Goal: Task Accomplishment & Management: Use online tool/utility

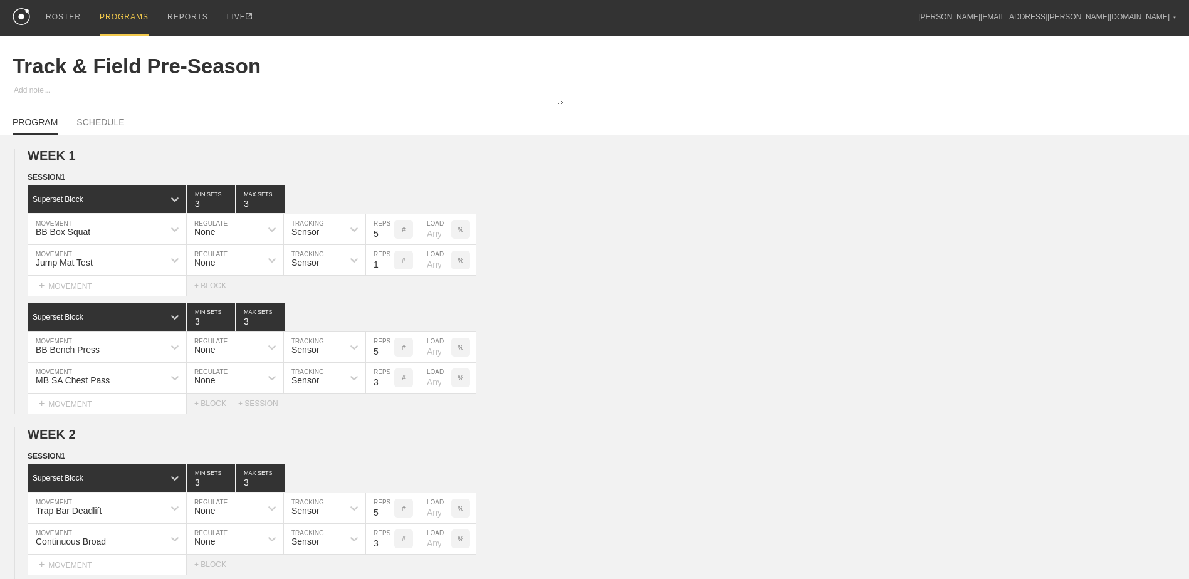
click at [120, 9] on div "PROGRAMS" at bounding box center [124, 18] width 49 height 36
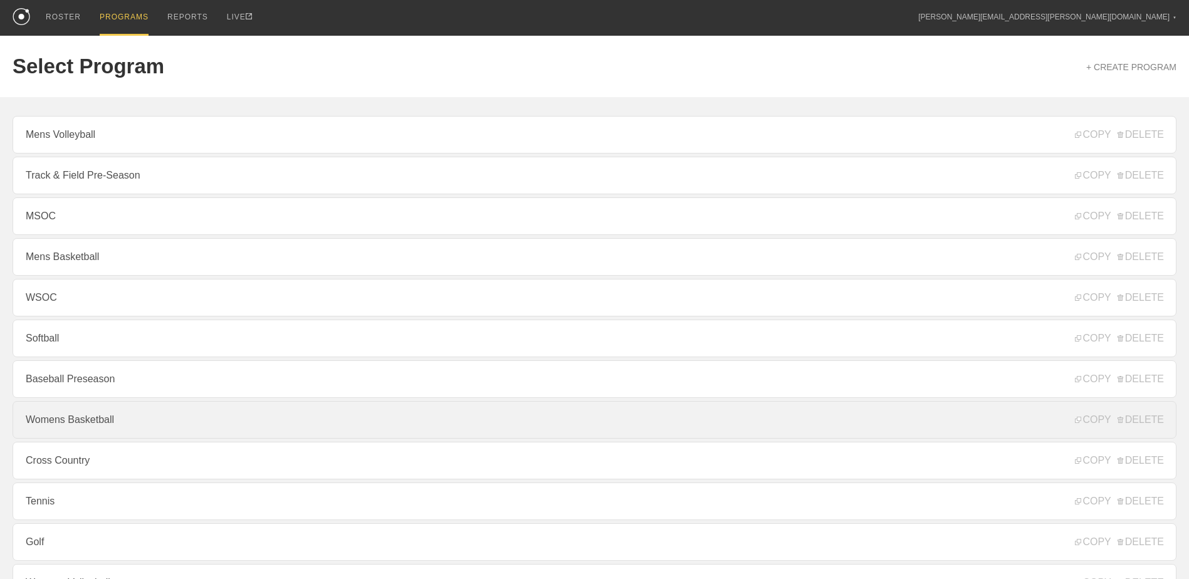
click at [125, 417] on link "Womens Basketball" at bounding box center [595, 420] width 1164 height 38
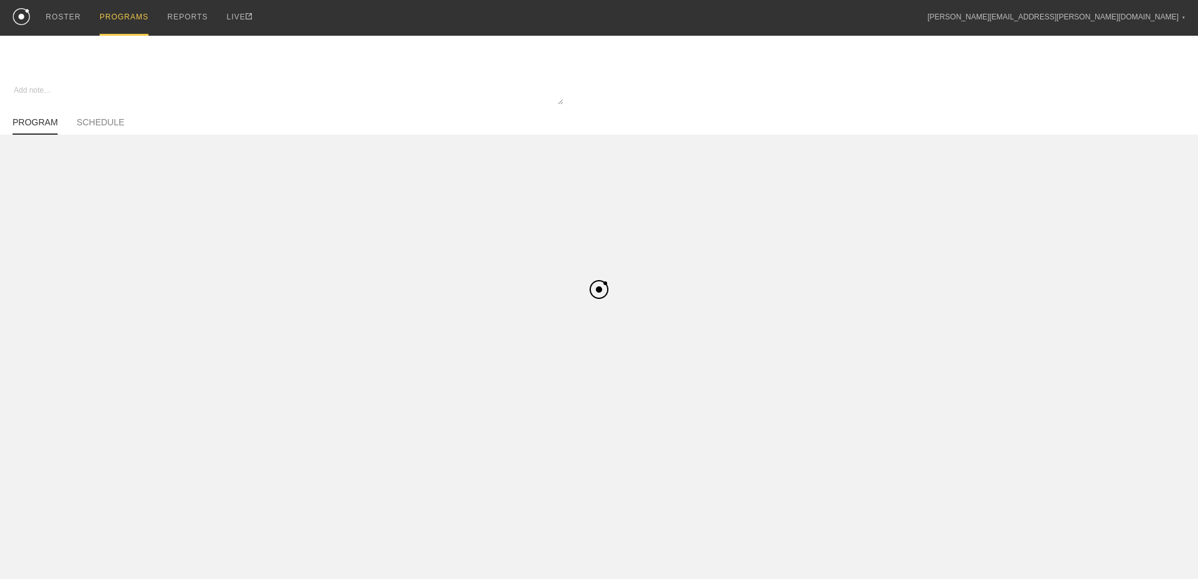
type textarea "x"
type input "Womens Basketball"
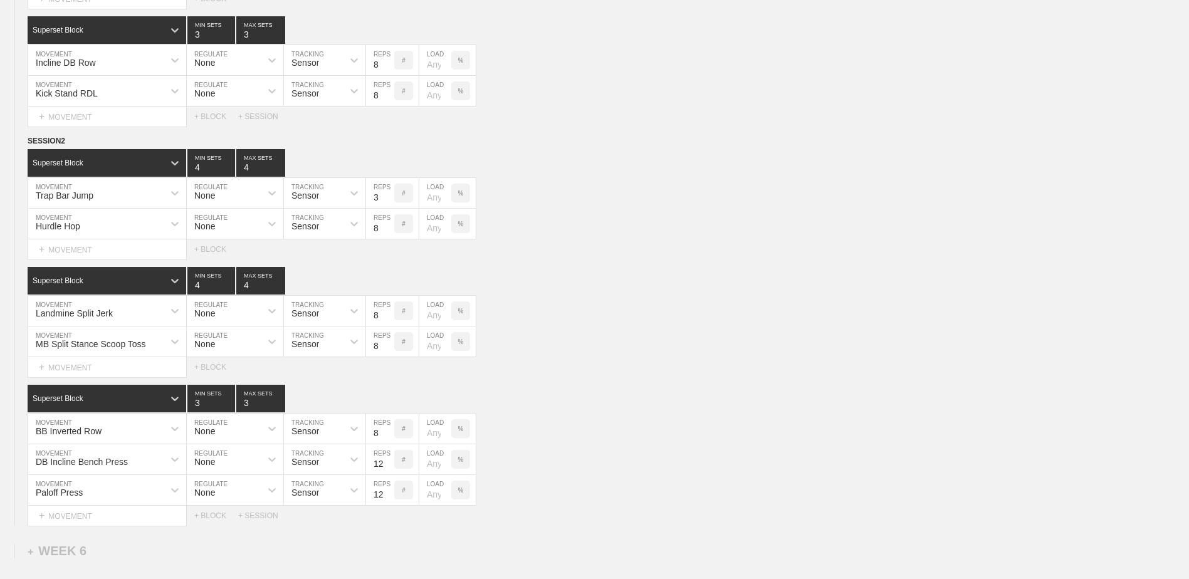
scroll to position [4324, 0]
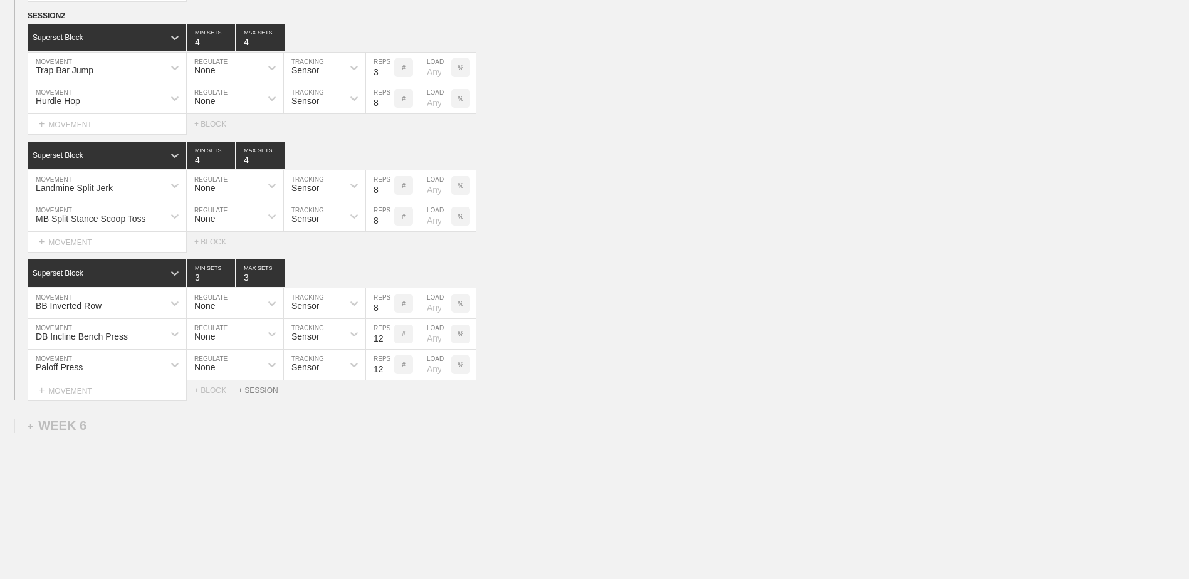
click at [252, 393] on div "+ SESSION" at bounding box center [263, 390] width 50 height 9
click at [154, 437] on div "+ BLOCK" at bounding box center [107, 433] width 158 height 20
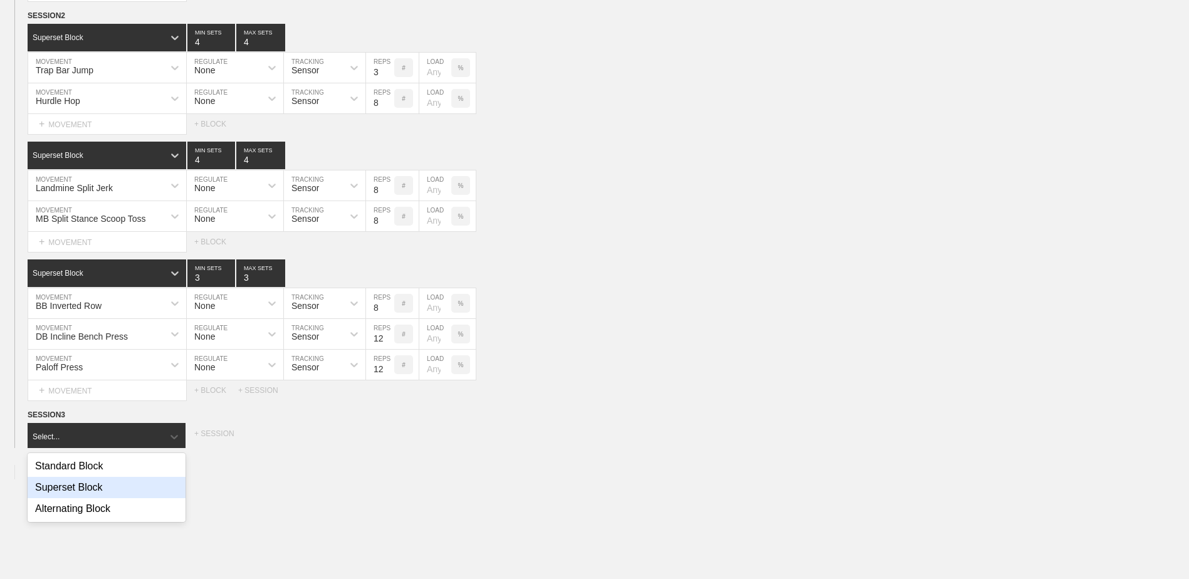
click at [126, 498] on div "Superset Block" at bounding box center [107, 487] width 158 height 21
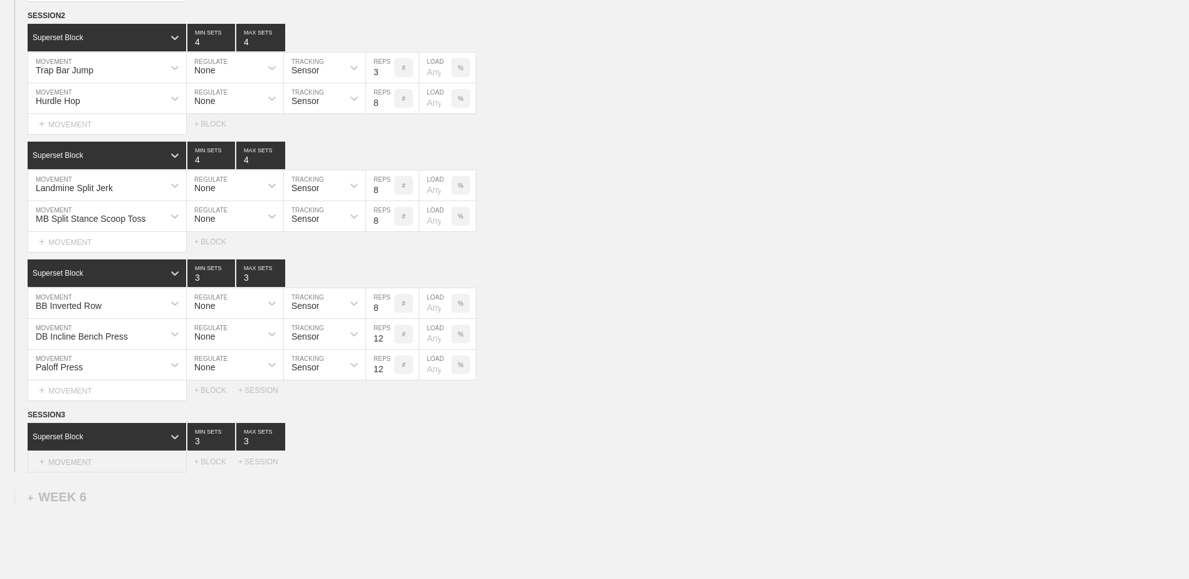
click at [112, 469] on div "+ MOVEMENT" at bounding box center [107, 462] width 159 height 21
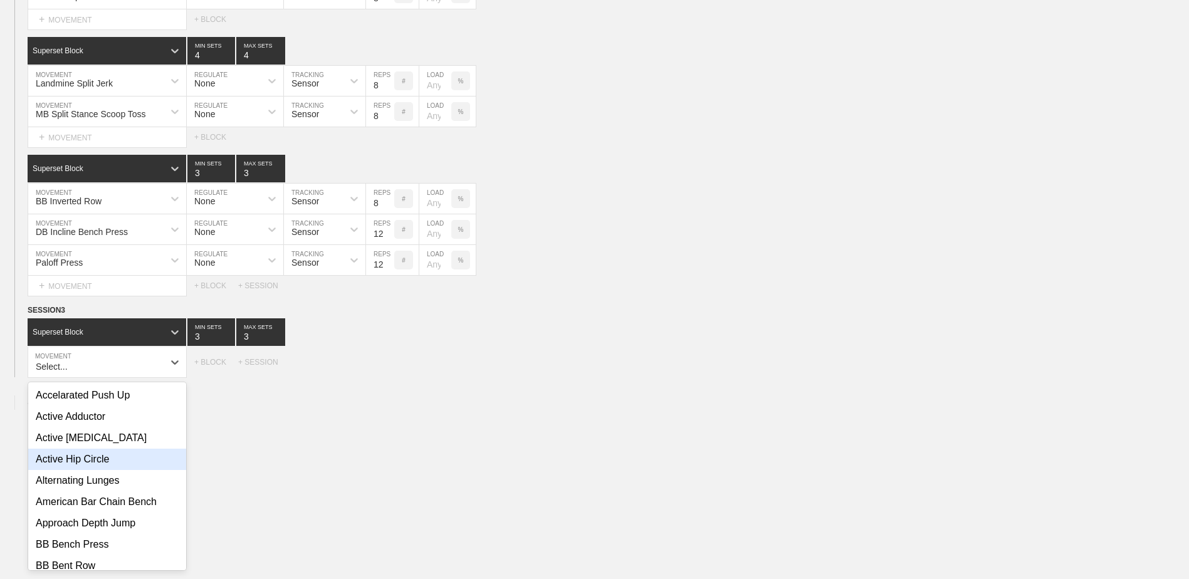
scroll to position [4430, 0]
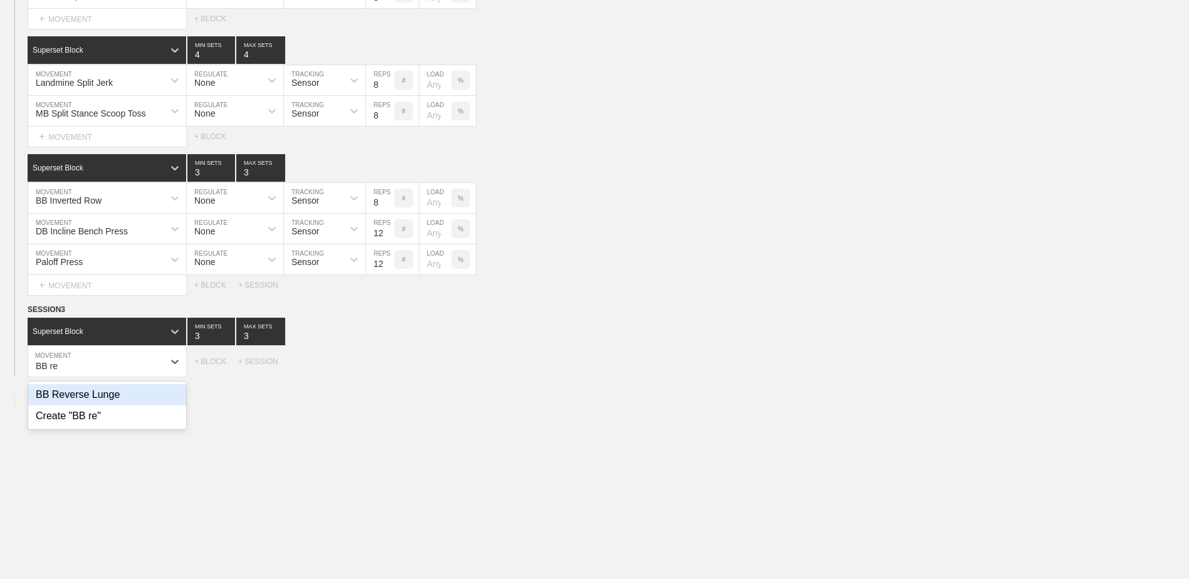
click at [130, 400] on div "BB Reverse Lunge" at bounding box center [107, 394] width 158 height 21
type input "BB re"
drag, startPoint x: 226, startPoint y: 339, endPoint x: 246, endPoint y: 338, distance: 20.7
type input "4"
click at [226, 338] on input "4" at bounding box center [211, 332] width 48 height 28
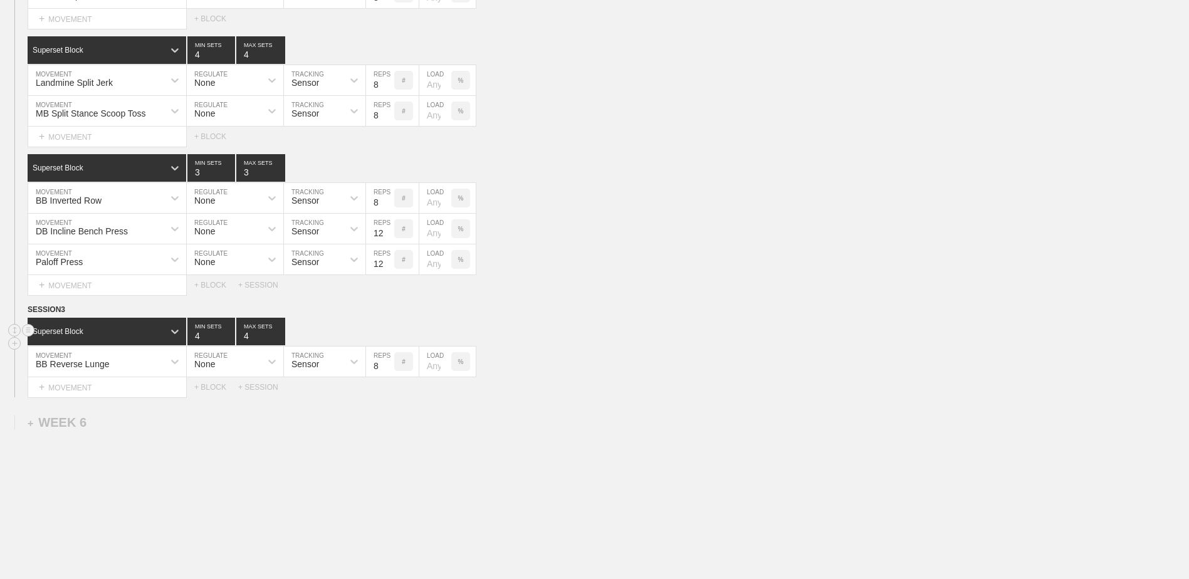
type input "4"
click at [278, 337] on input "4" at bounding box center [260, 332] width 49 height 28
click at [133, 396] on div "+ MOVEMENT" at bounding box center [107, 387] width 159 height 21
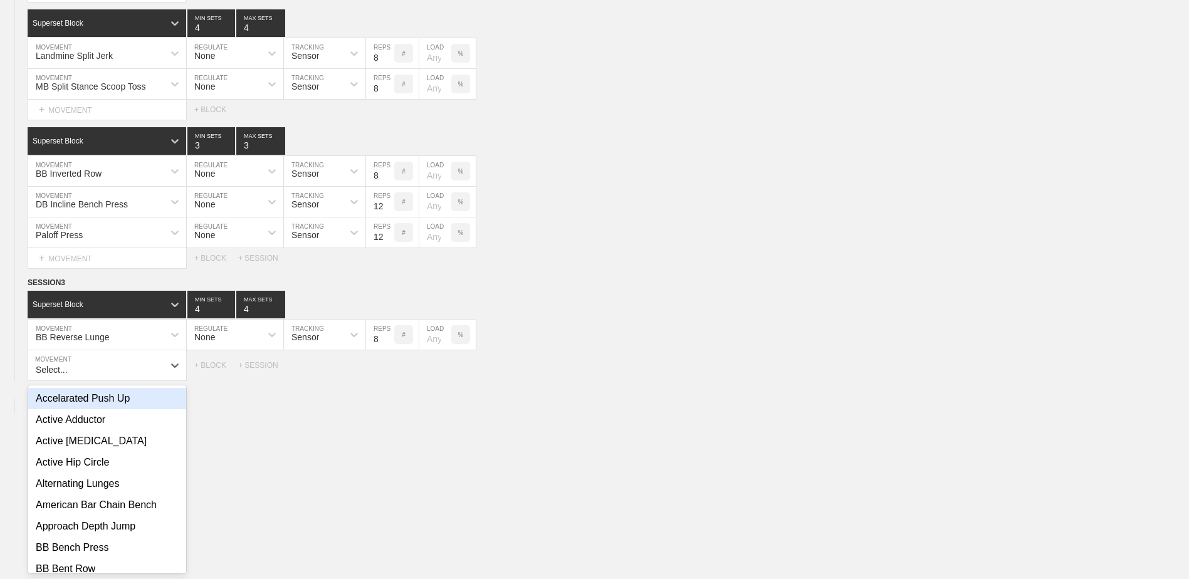
scroll to position [4460, 0]
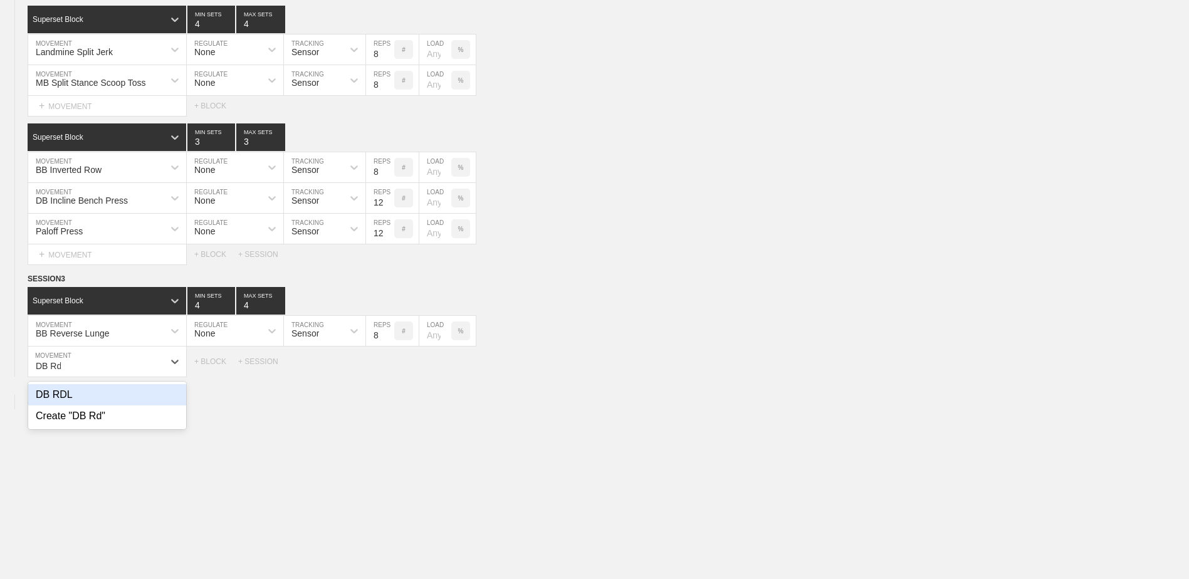
click at [149, 397] on div "DB RDL" at bounding box center [107, 394] width 158 height 21
type input "DB Rd"
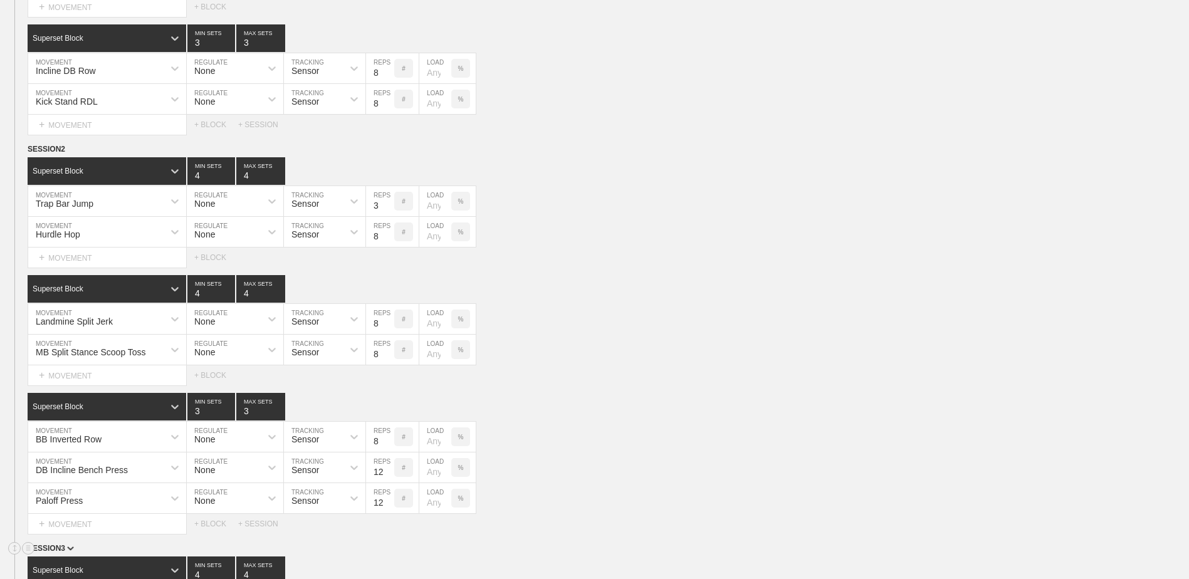
scroll to position [4441, 0]
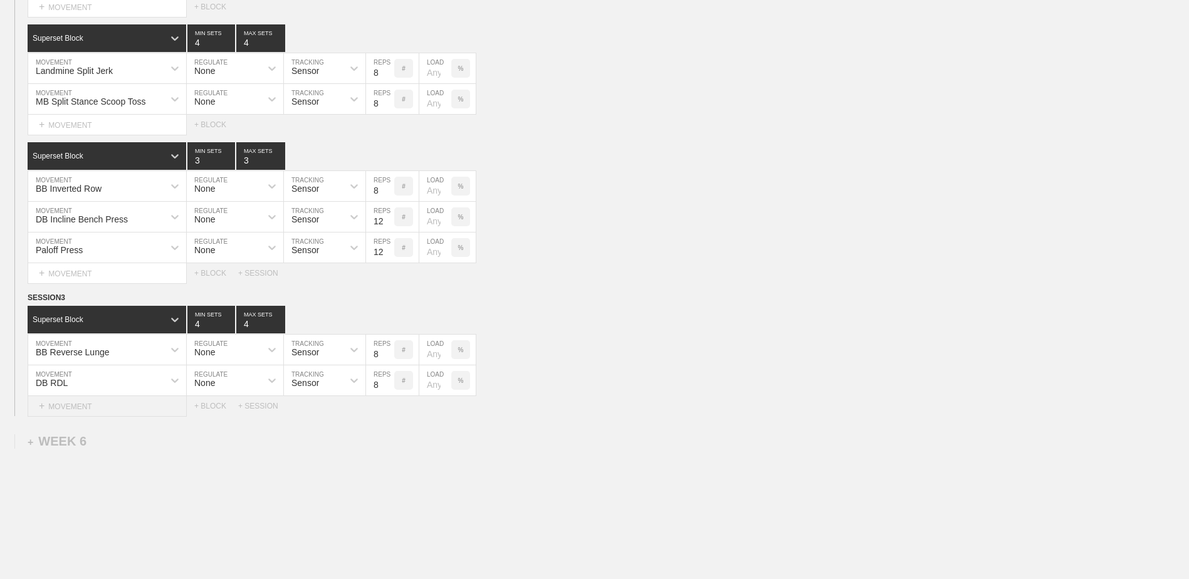
click at [122, 412] on div "+ MOVEMENT" at bounding box center [107, 406] width 159 height 21
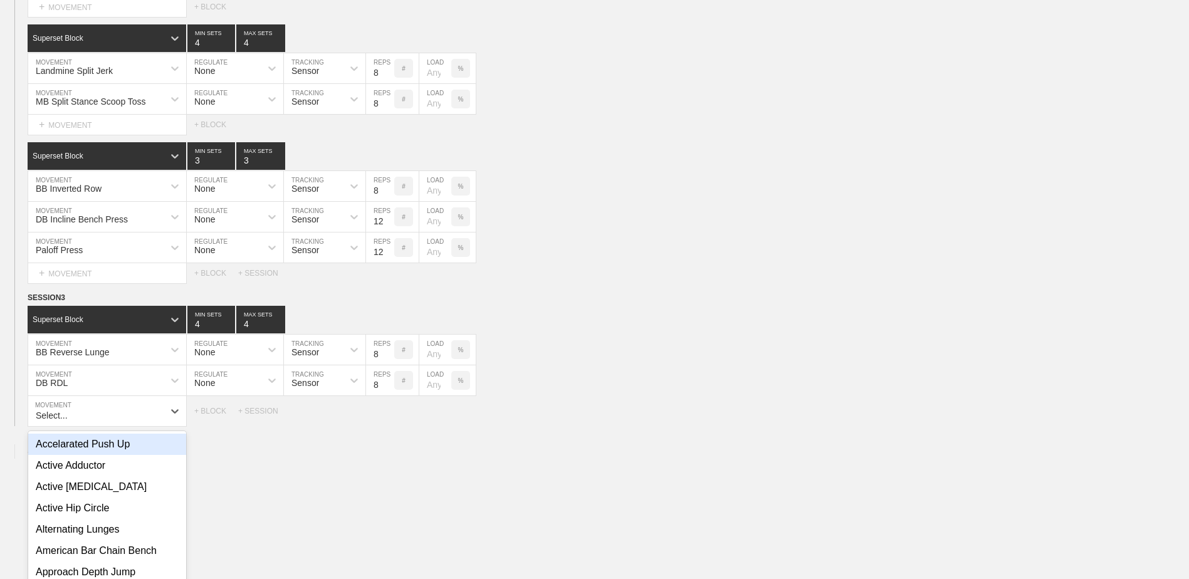
scroll to position [4491, 0]
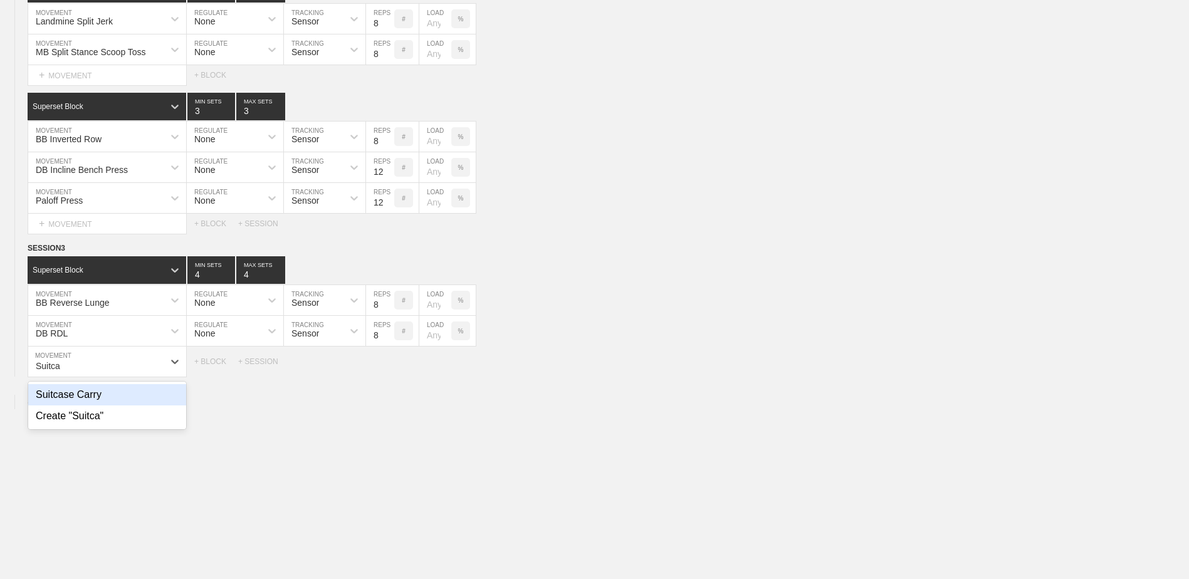
click at [121, 403] on div "Suitcase Carry" at bounding box center [107, 394] width 158 height 21
type input "Suitca"
click at [389, 372] on input "7" at bounding box center [380, 362] width 28 height 30
click at [389, 372] on input "6" at bounding box center [380, 362] width 28 height 30
click at [389, 372] on input "5" at bounding box center [380, 362] width 28 height 30
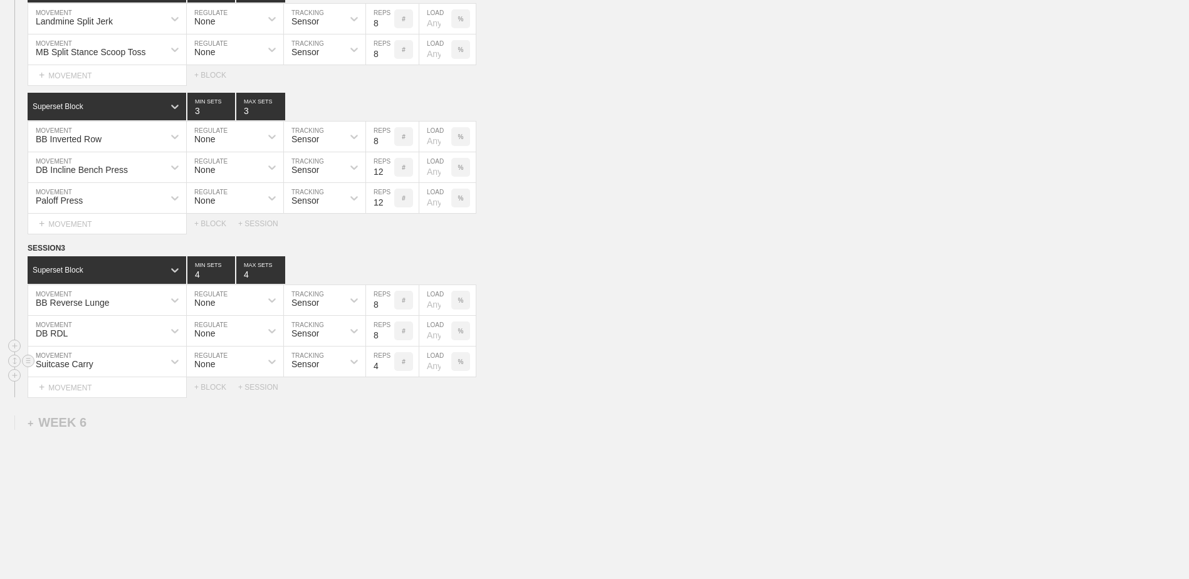
click at [389, 372] on input "4" at bounding box center [380, 362] width 28 height 30
click at [389, 372] on input "3" at bounding box center [380, 362] width 28 height 30
click at [389, 372] on input "2" at bounding box center [380, 362] width 28 height 30
type input "1"
click at [389, 372] on input "1" at bounding box center [380, 362] width 28 height 30
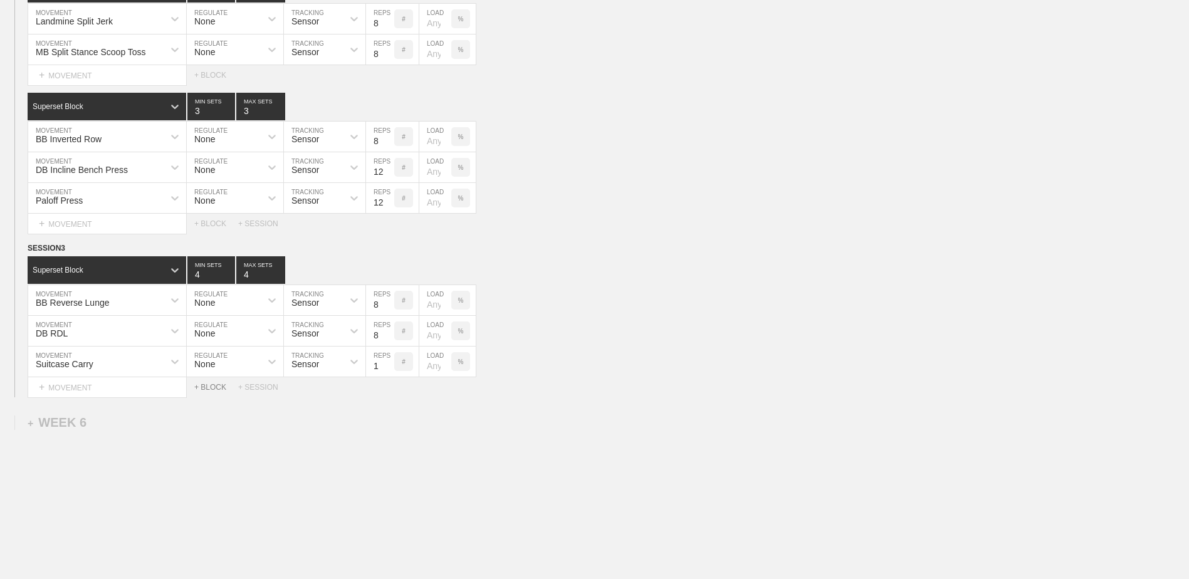
click at [216, 392] on div "+ BLOCK" at bounding box center [216, 387] width 44 height 9
click at [132, 421] on div "Standard Block" at bounding box center [96, 418] width 136 height 11
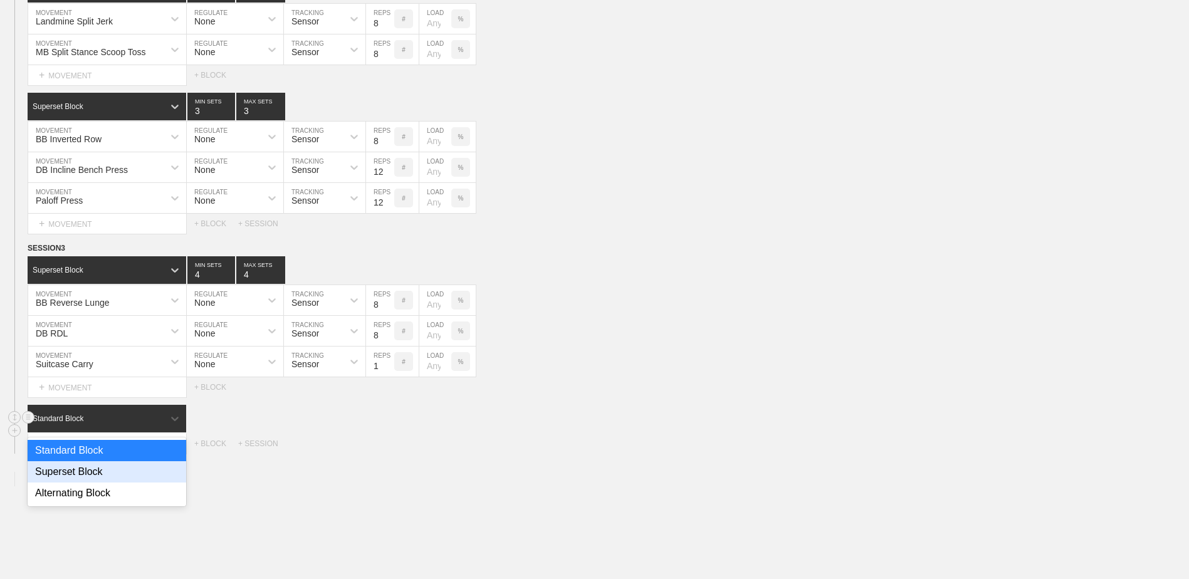
click at [125, 470] on div "Superset Block" at bounding box center [107, 471] width 159 height 21
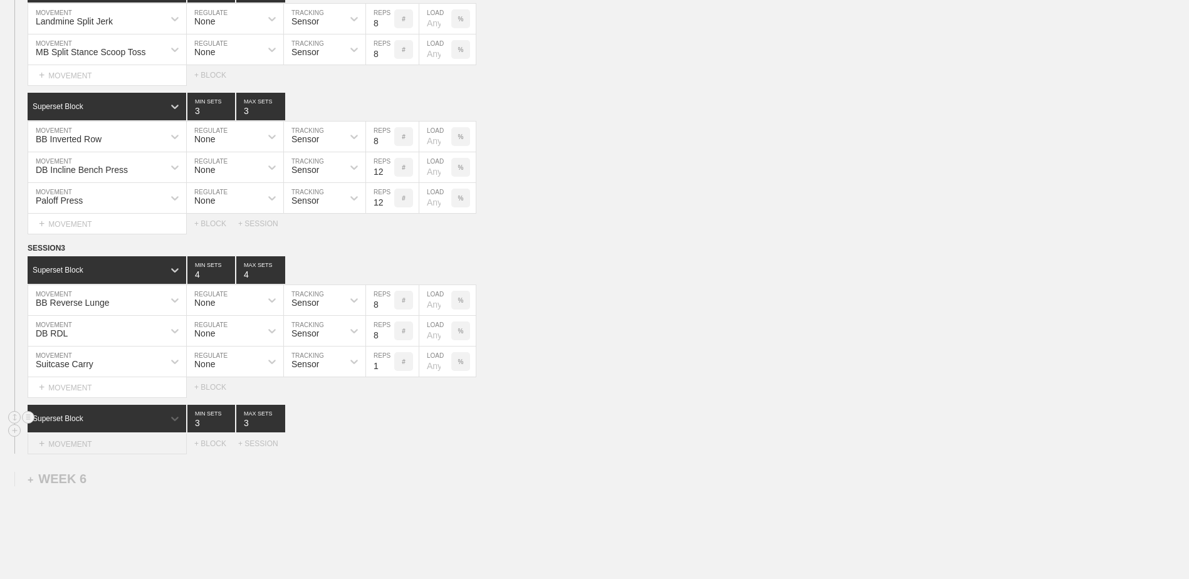
click at [123, 452] on div "+ MOVEMENT" at bounding box center [107, 444] width 159 height 21
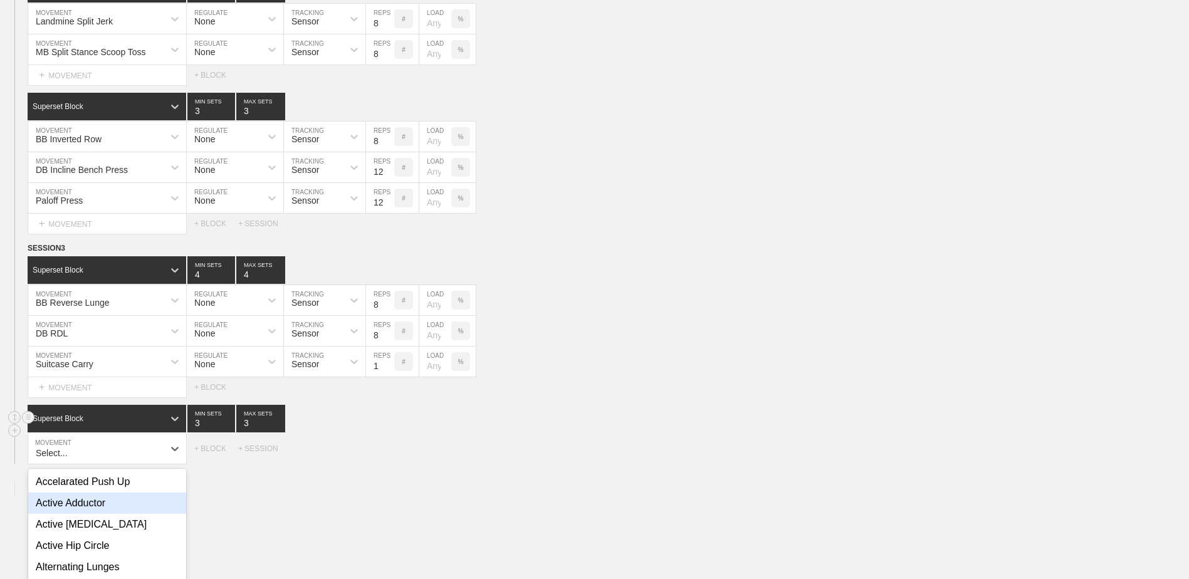
scroll to position [4578, 0]
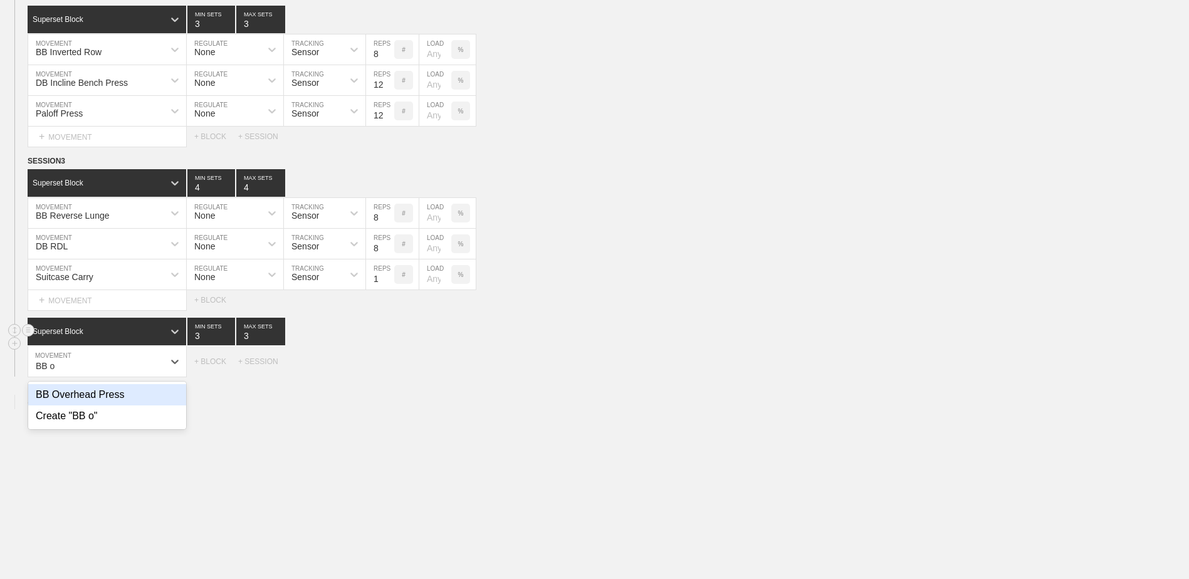
click at [132, 400] on div "BB Overhead Press" at bounding box center [107, 394] width 158 height 21
type input "BB o"
click at [157, 393] on div "+ MOVEMENT" at bounding box center [107, 387] width 159 height 21
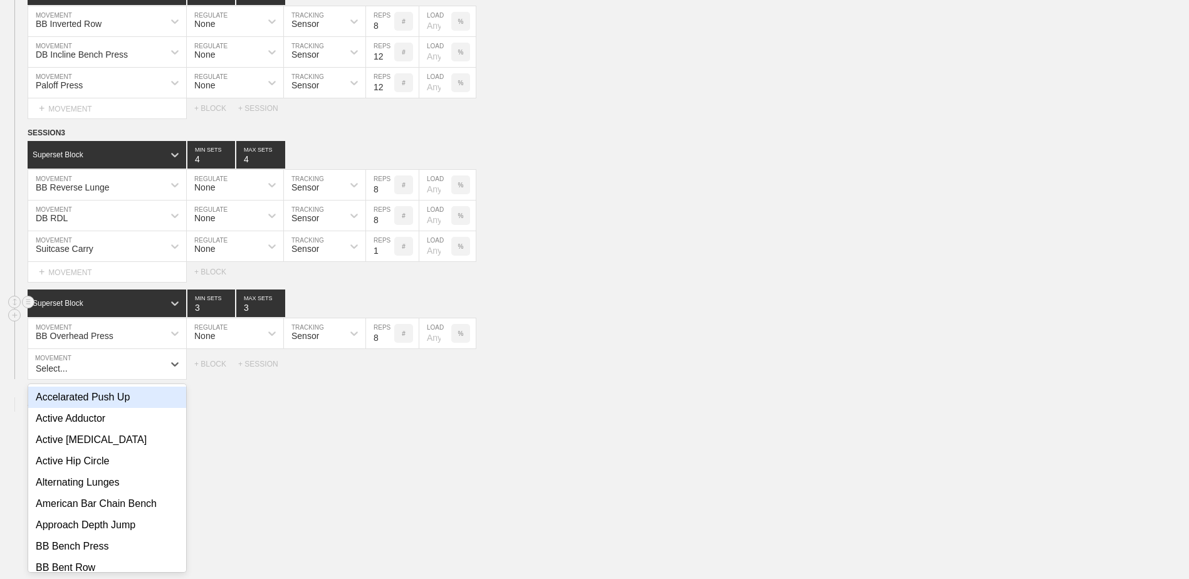
scroll to position [4609, 0]
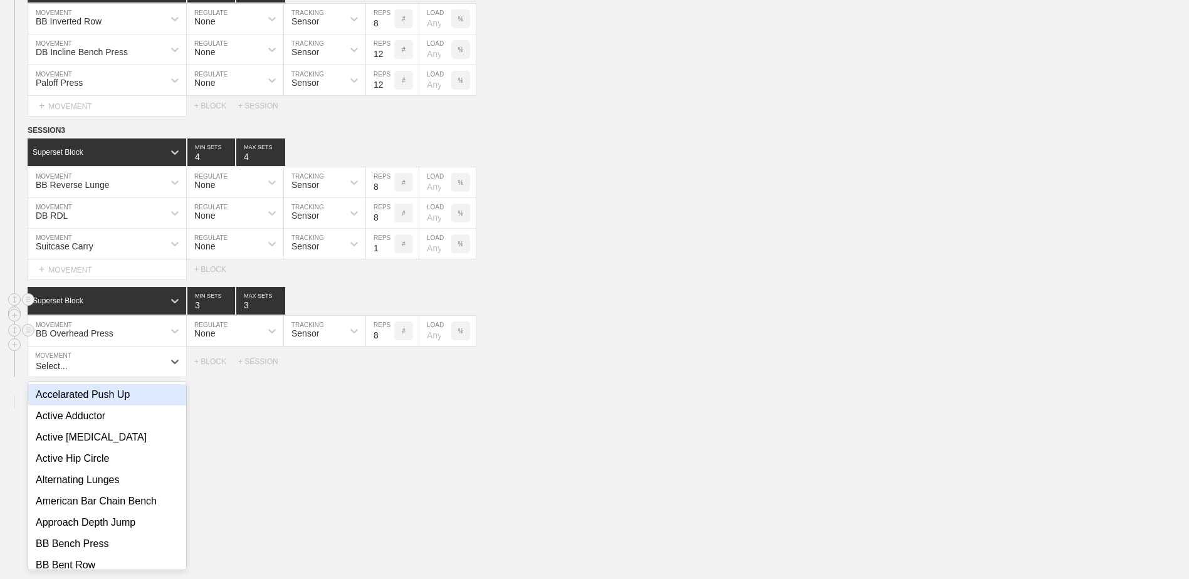
click at [137, 341] on div "BB Overhead Press" at bounding box center [95, 330] width 135 height 21
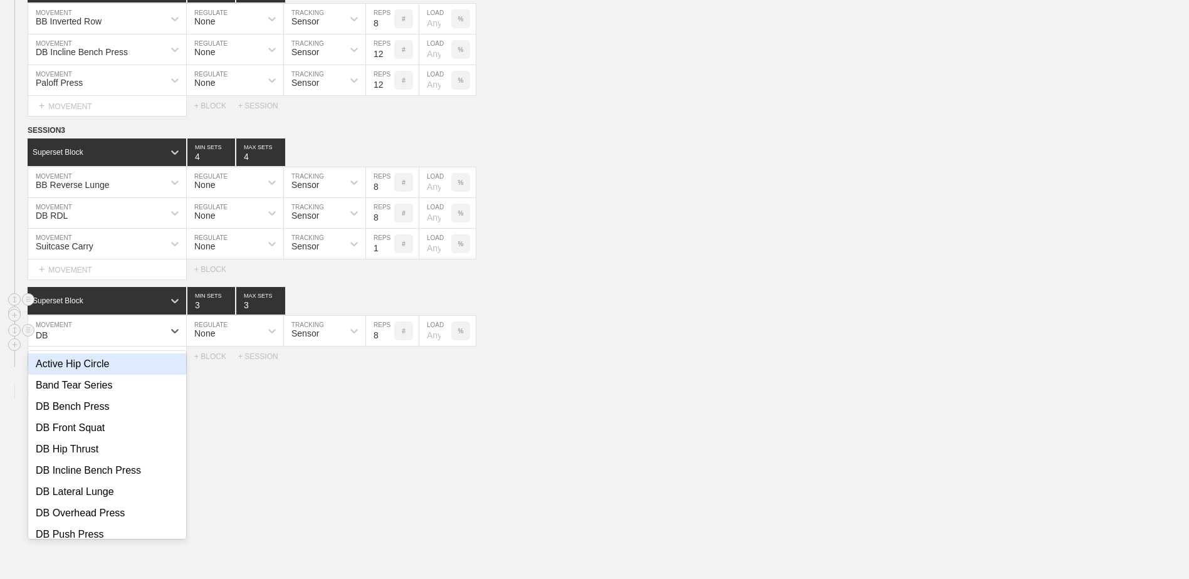
type input "DB o"
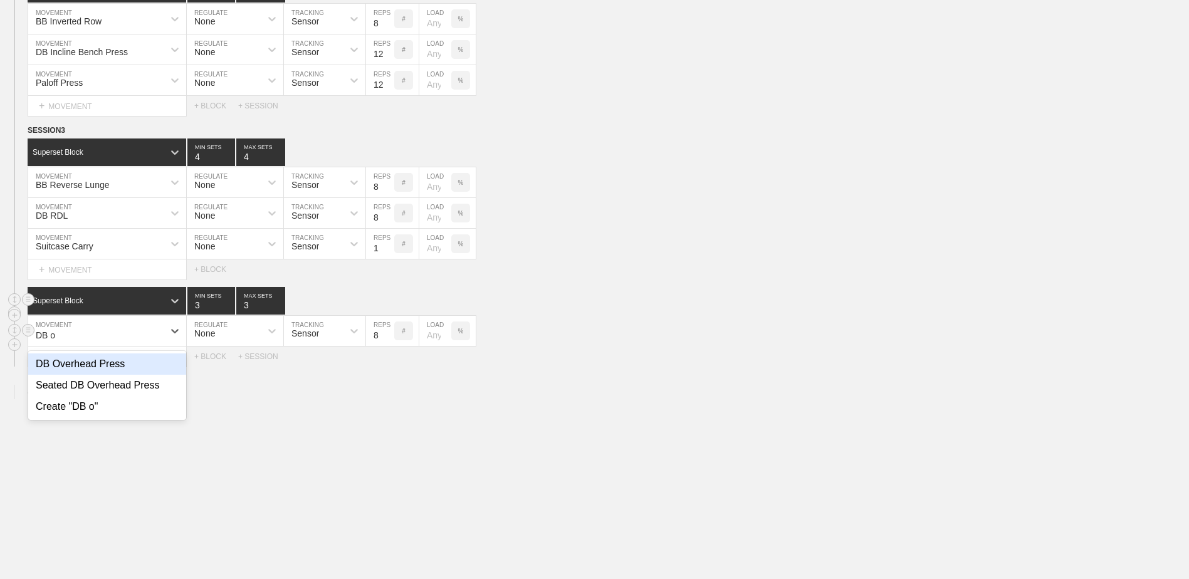
click at [94, 374] on div "DB Overhead Press" at bounding box center [107, 363] width 158 height 21
click at [95, 364] on div "+ MOVEMENT" at bounding box center [107, 357] width 159 height 21
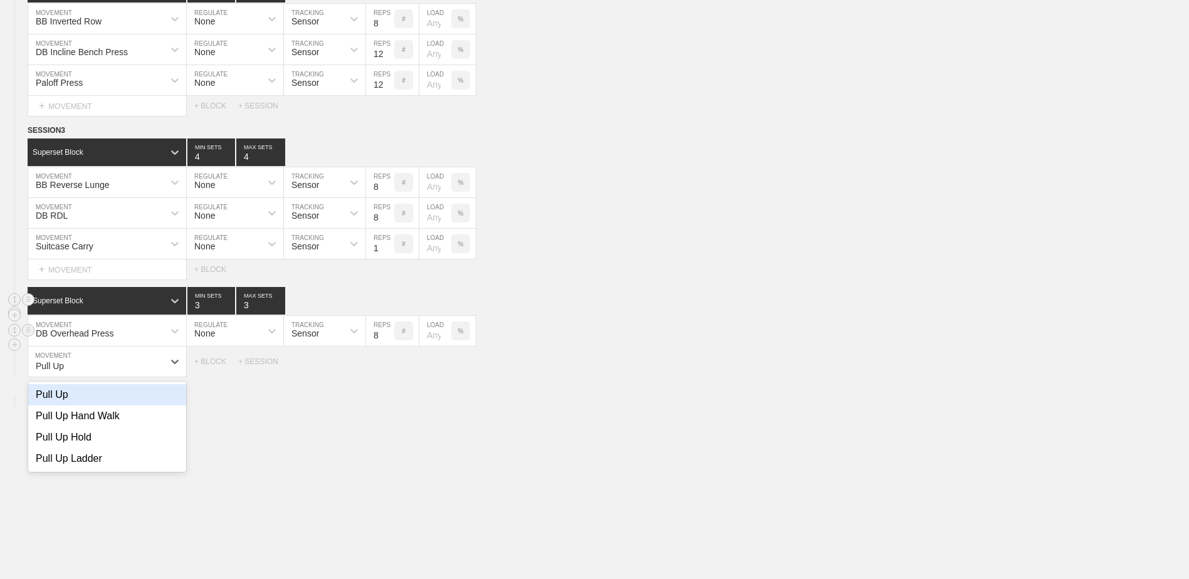
click at [70, 402] on div "Pull Up" at bounding box center [107, 394] width 158 height 21
type input "Pull Up"
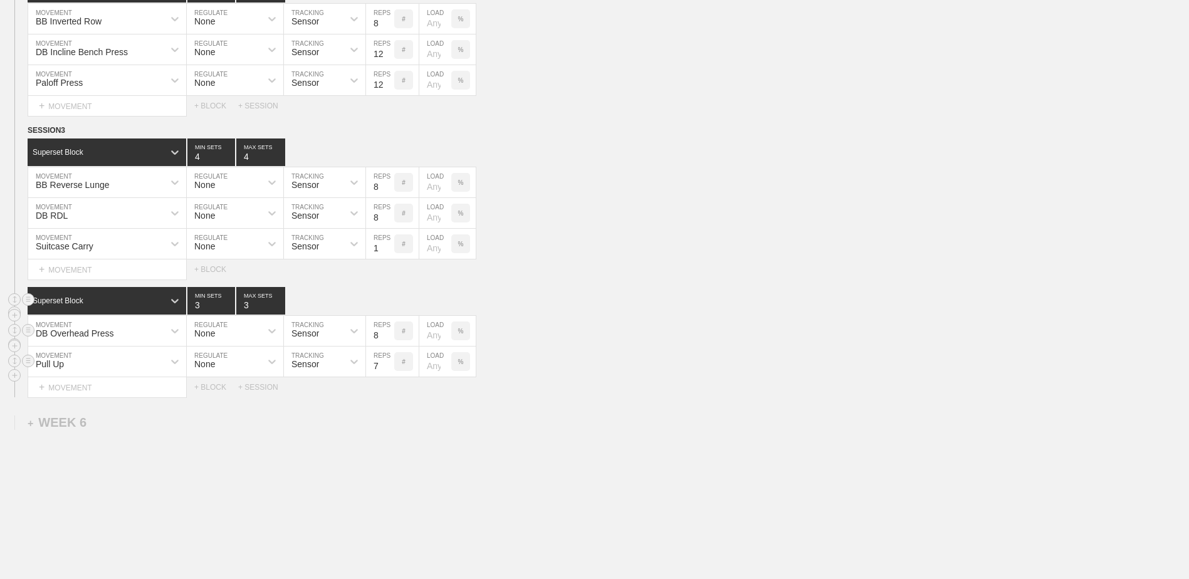
click at [387, 372] on input "7" at bounding box center [380, 362] width 28 height 30
click at [387, 372] on input "6" at bounding box center [380, 362] width 28 height 30
click at [387, 372] on input "5" at bounding box center [380, 362] width 28 height 30
type input "6"
click at [387, 368] on input "6" at bounding box center [380, 362] width 28 height 30
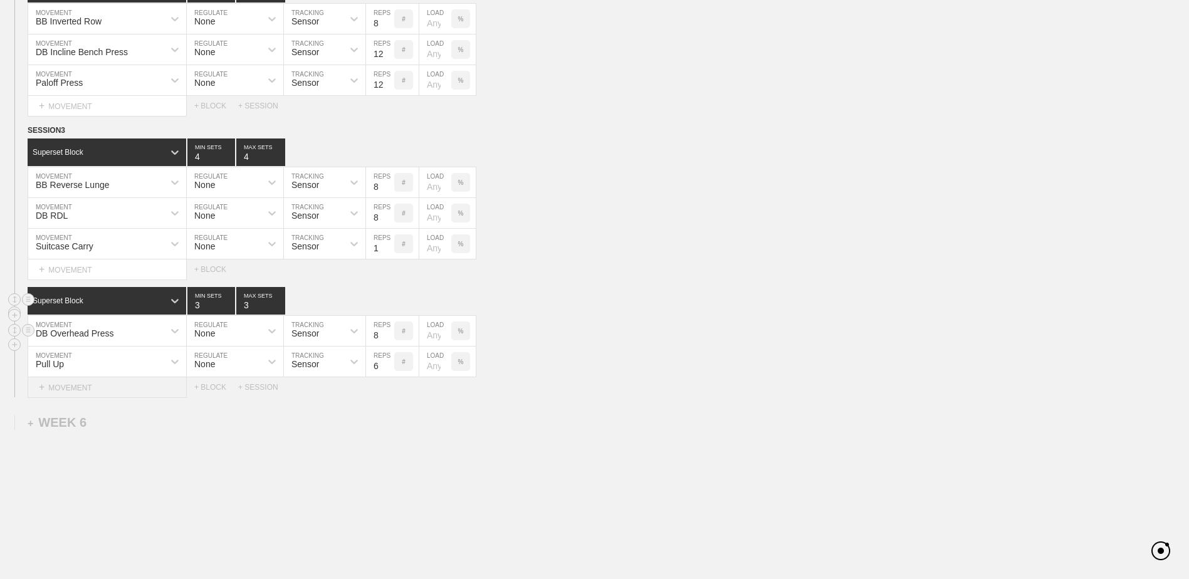
click at [161, 398] on div "+ MOVEMENT" at bounding box center [107, 387] width 159 height 21
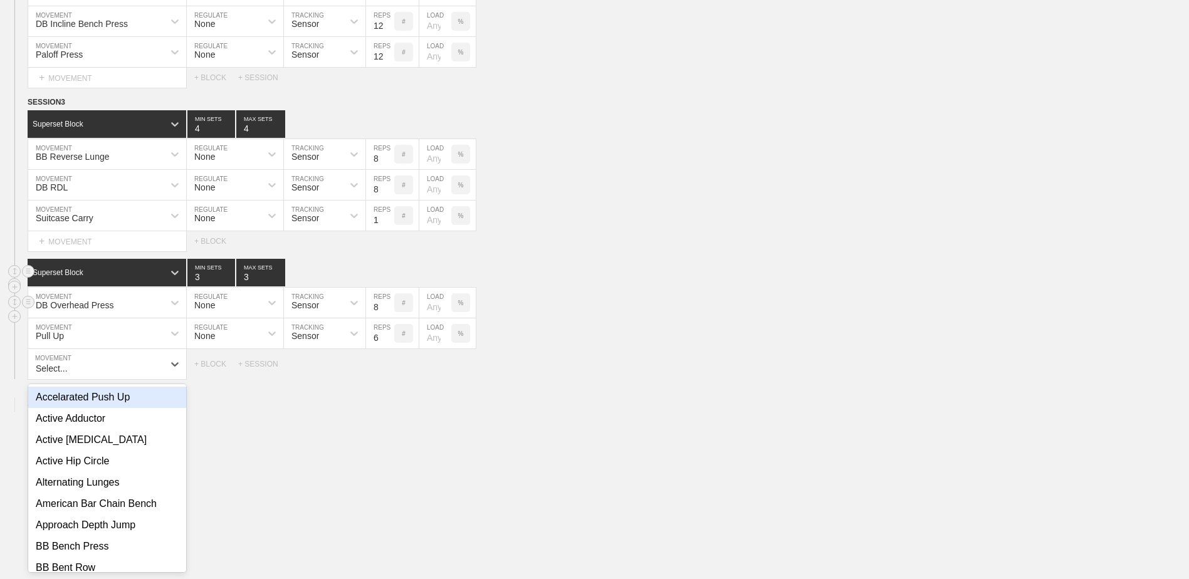
scroll to position [4639, 0]
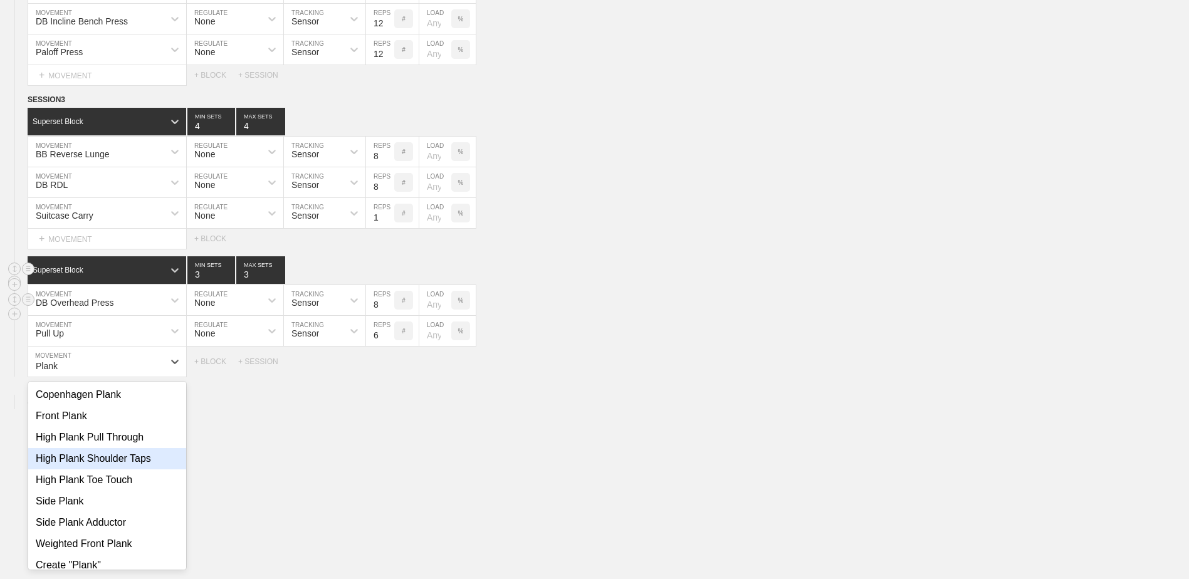
click at [119, 469] on div "High Plank Shoulder Taps" at bounding box center [107, 458] width 158 height 21
type input "Plank"
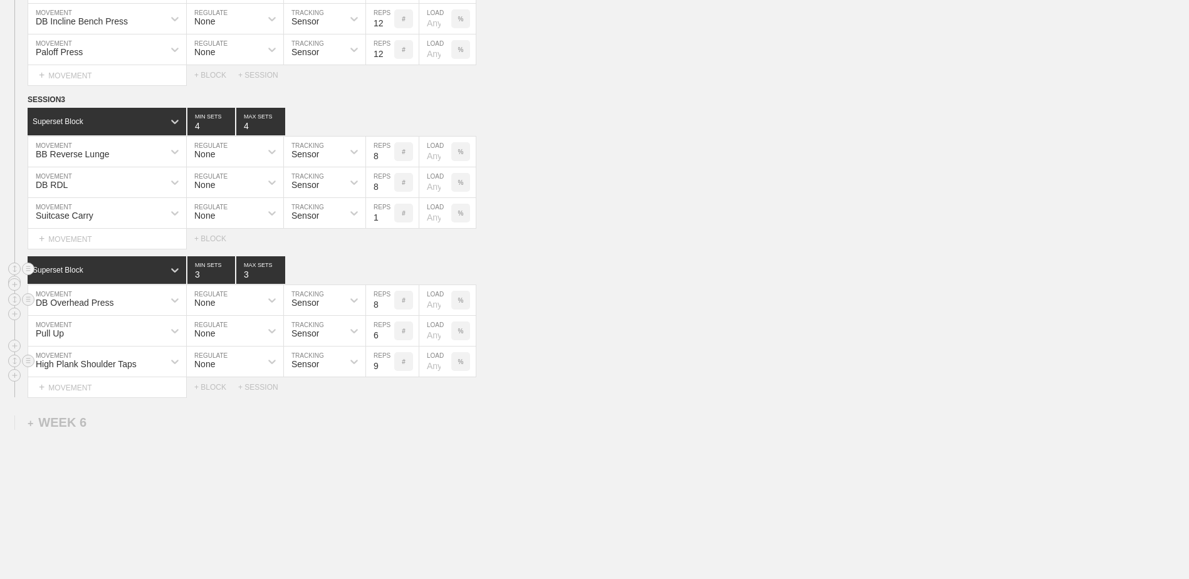
click at [387, 367] on input "9" at bounding box center [380, 362] width 28 height 30
click at [387, 367] on input "10" at bounding box center [380, 362] width 28 height 30
click at [387, 367] on input "11" at bounding box center [380, 362] width 28 height 30
click at [387, 367] on input "12" at bounding box center [380, 362] width 28 height 30
click at [387, 367] on input "13" at bounding box center [380, 362] width 28 height 30
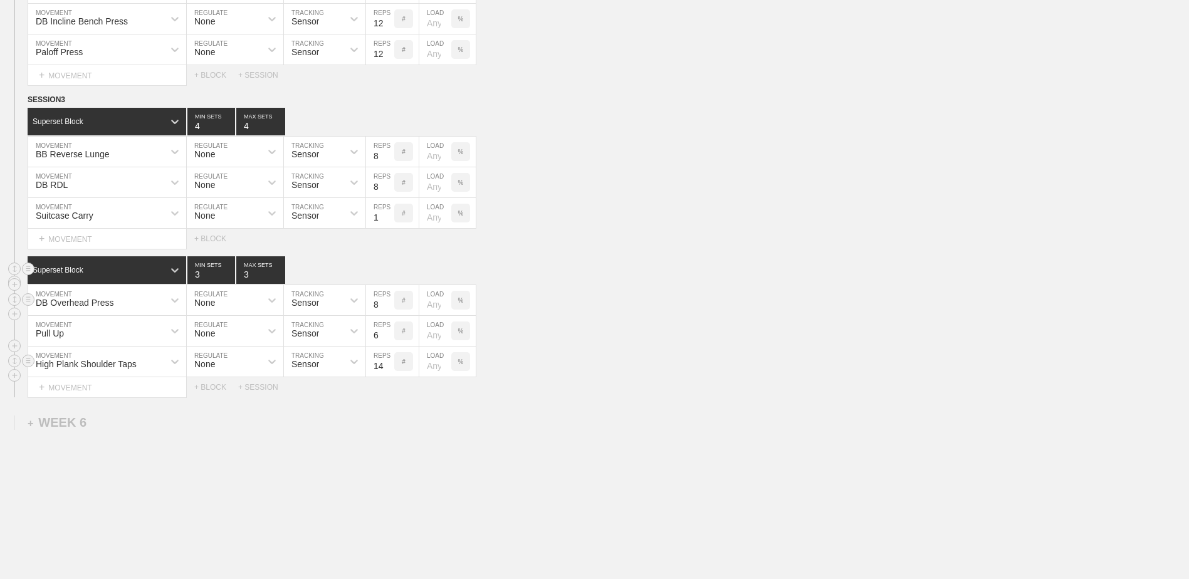
click at [387, 367] on input "14" at bounding box center [380, 362] width 28 height 30
click at [387, 367] on input "15" at bounding box center [380, 362] width 28 height 30
click at [387, 367] on input "16" at bounding box center [380, 362] width 28 height 30
click at [387, 367] on input "17" at bounding box center [380, 362] width 28 height 30
click at [387, 367] on input "18" at bounding box center [380, 362] width 28 height 30
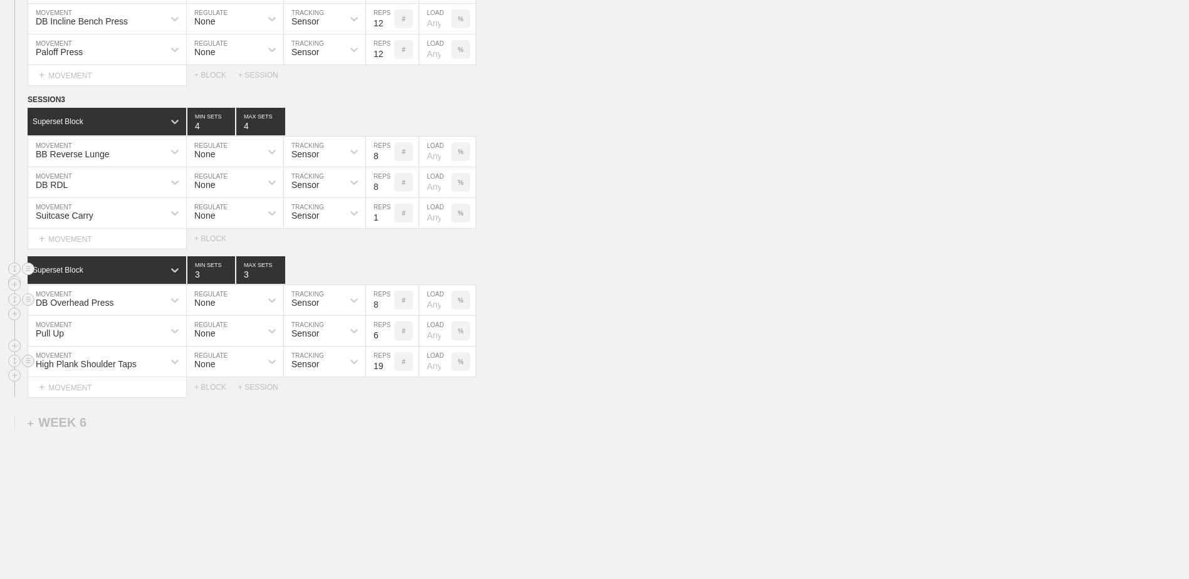
click at [387, 367] on input "19" at bounding box center [380, 362] width 28 height 30
type input "20"
click at [387, 367] on input "20" at bounding box center [380, 362] width 28 height 30
click at [219, 392] on div "+ BLOCK" at bounding box center [216, 387] width 44 height 9
click at [112, 419] on div "Standard Block" at bounding box center [96, 418] width 136 height 11
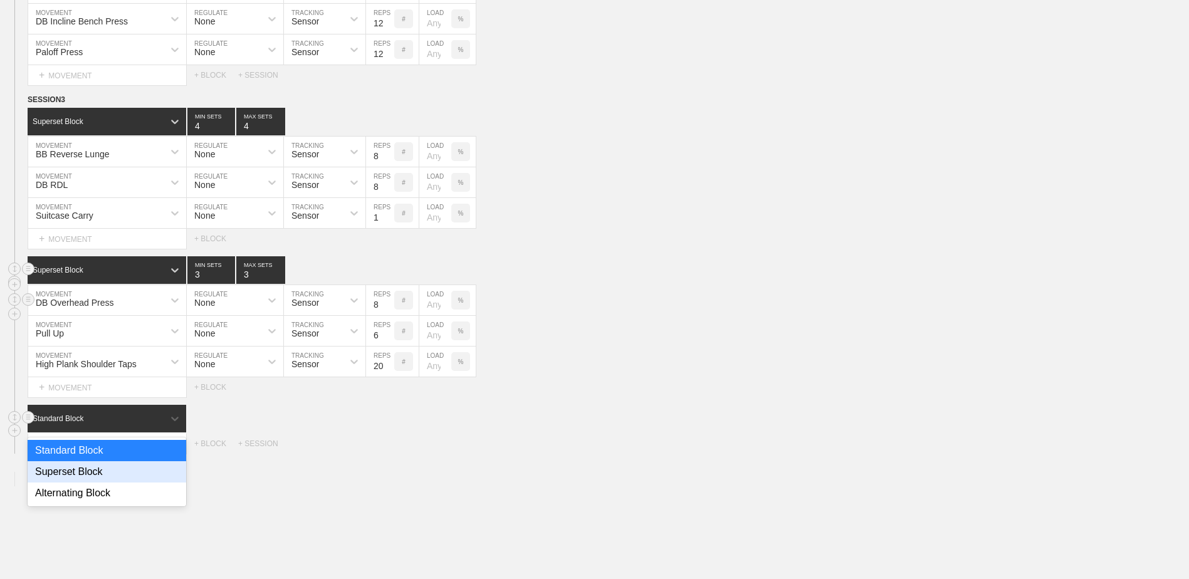
click at [108, 483] on div "Superset Block" at bounding box center [107, 471] width 159 height 21
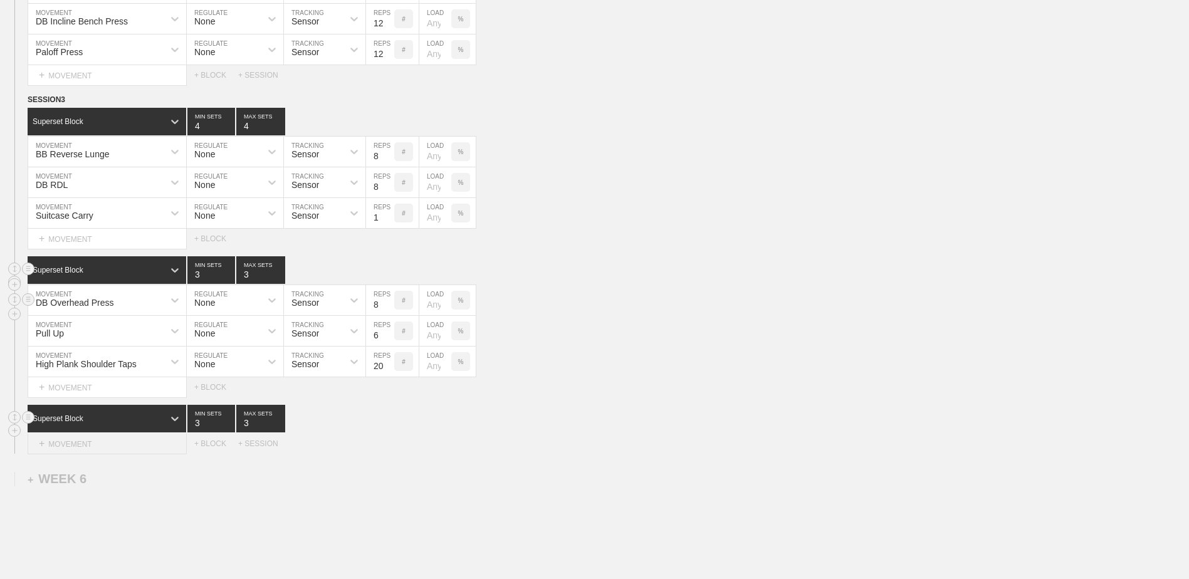
click at [98, 452] on div "+ MOVEMENT" at bounding box center [107, 444] width 159 height 21
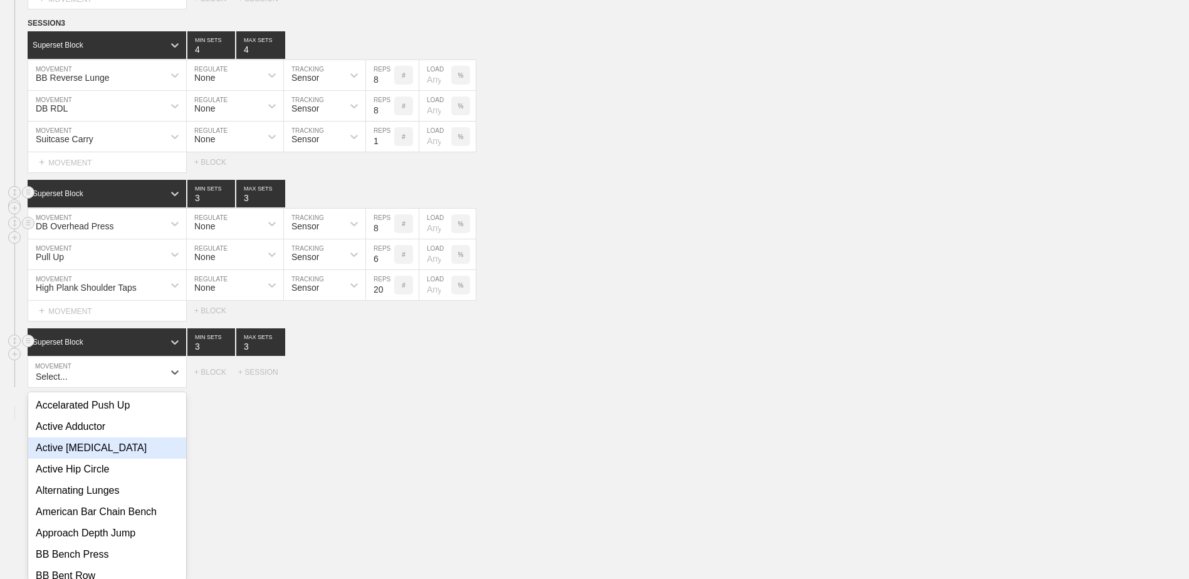
scroll to position [4727, 0]
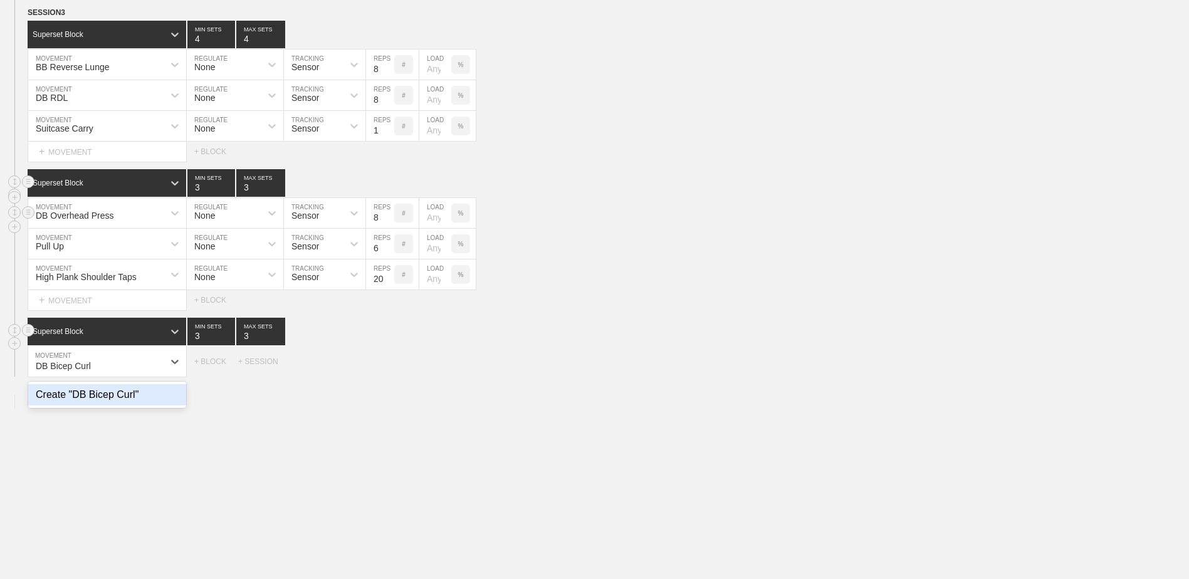
click at [105, 400] on div "Create "DB Bicep Curl"" at bounding box center [107, 394] width 158 height 21
type input "DB Bicep Curl"
click at [389, 367] on input "9" at bounding box center [380, 362] width 28 height 30
click at [389, 367] on input "10" at bounding box center [380, 362] width 28 height 30
click at [389, 367] on input "11" at bounding box center [380, 362] width 28 height 30
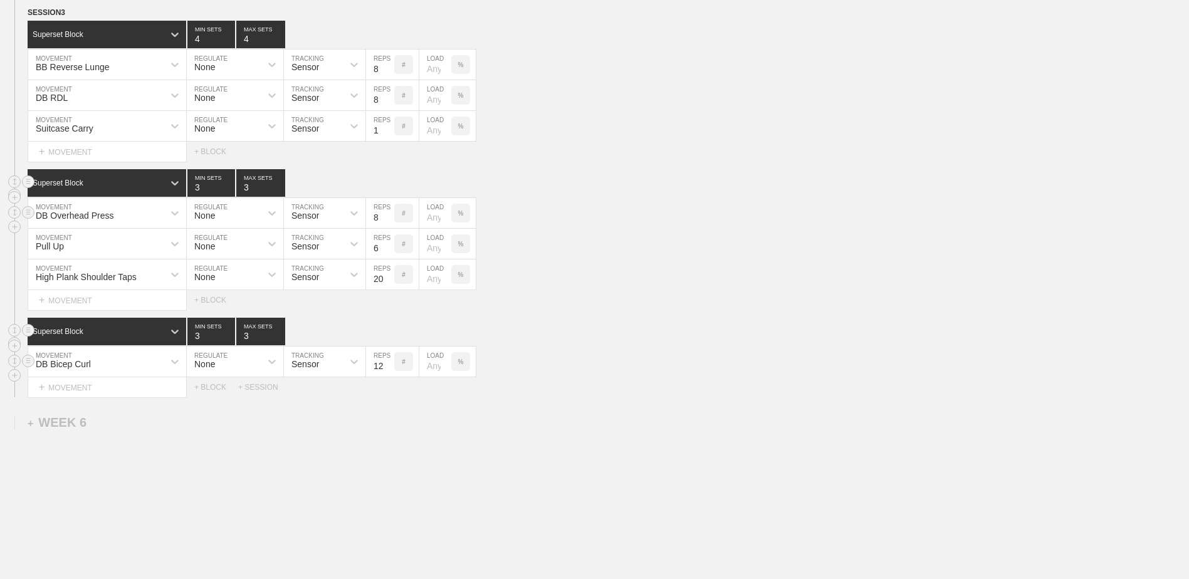
type input "12"
click at [389, 367] on input "12" at bounding box center [380, 362] width 28 height 30
click at [142, 393] on div "+ MOVEMENT" at bounding box center [107, 387] width 159 height 21
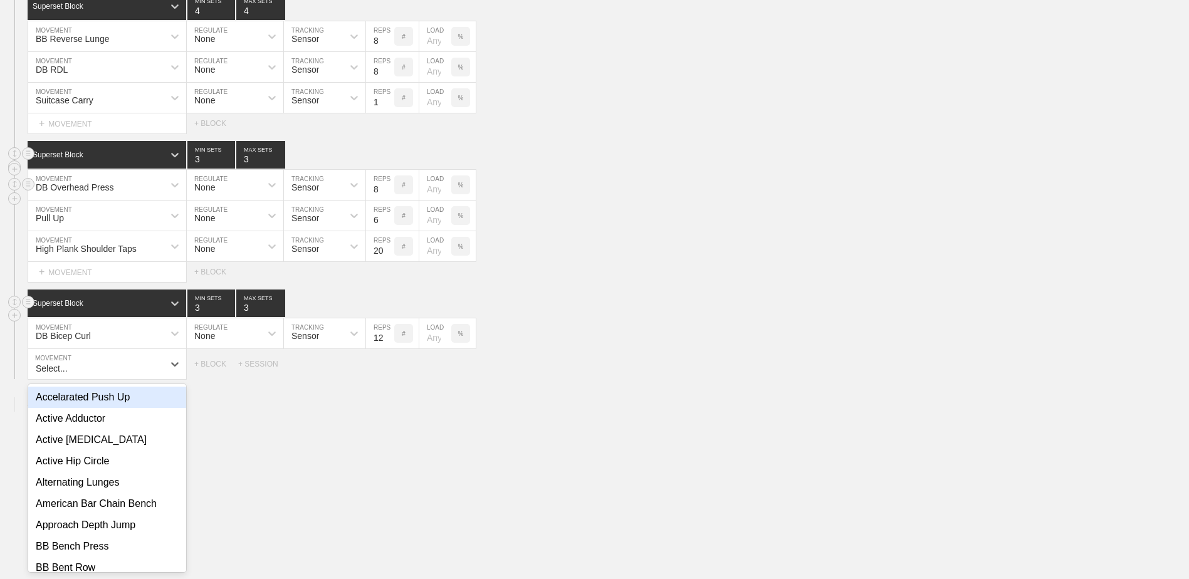
scroll to position [4757, 0]
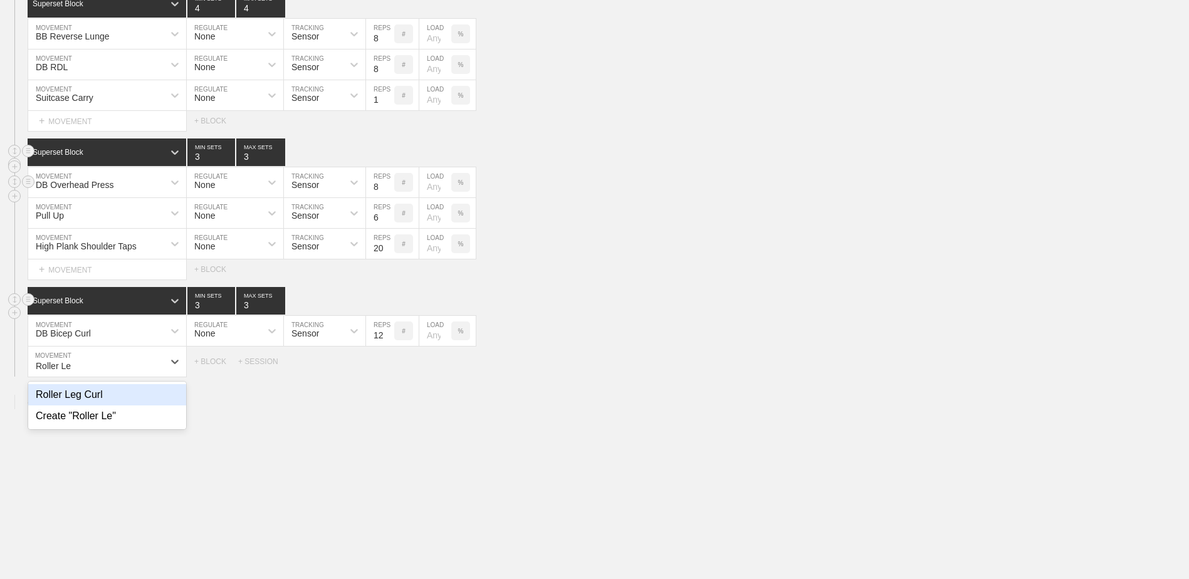
click at [132, 401] on div "Roller Leg Curl" at bounding box center [107, 394] width 158 height 21
type input "Roller Le"
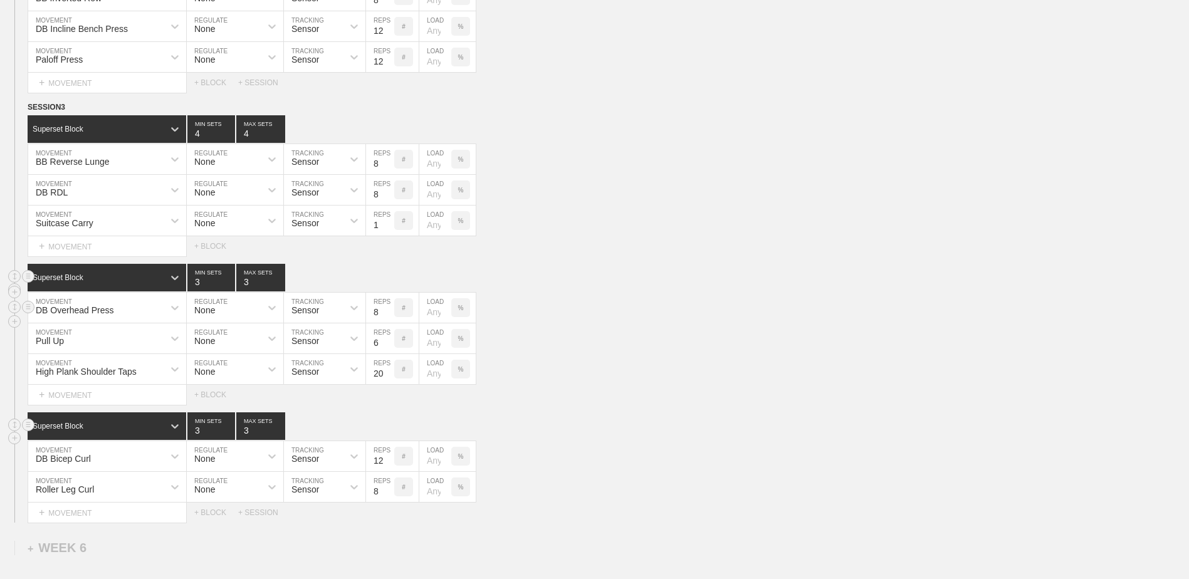
scroll to position [4695, 0]
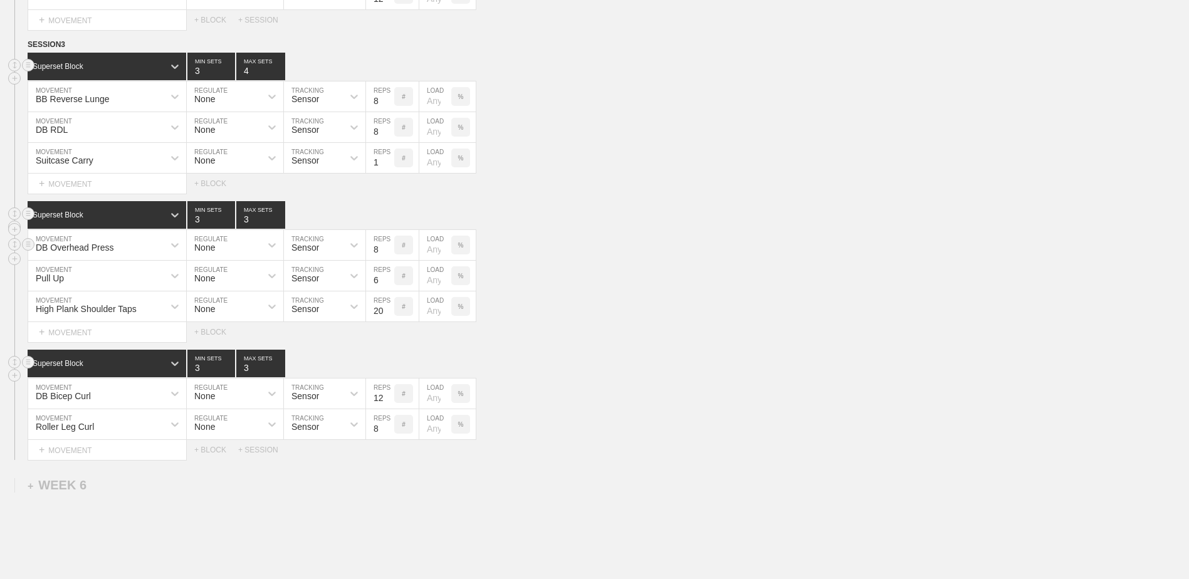
type input "3"
click at [230, 77] on input "3" at bounding box center [211, 67] width 48 height 28
type input "3"
click at [278, 76] on input "3" at bounding box center [260, 67] width 49 height 28
click at [585, 180] on div "Select... MOVEMENT + MOVEMENT + BLOCK" at bounding box center [594, 184] width 1189 height 20
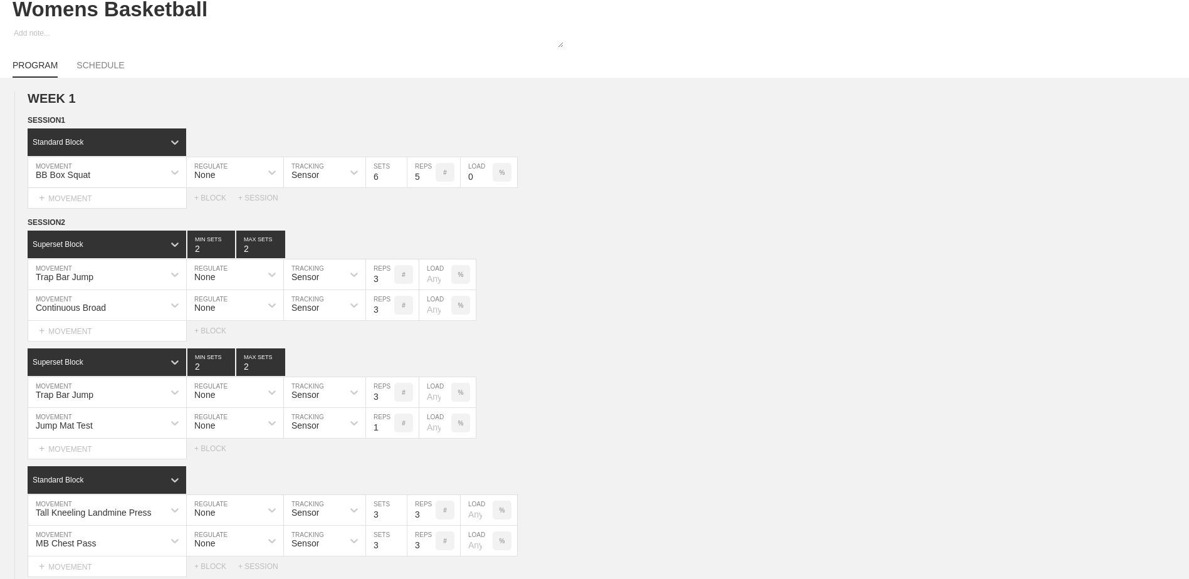
scroll to position [0, 0]
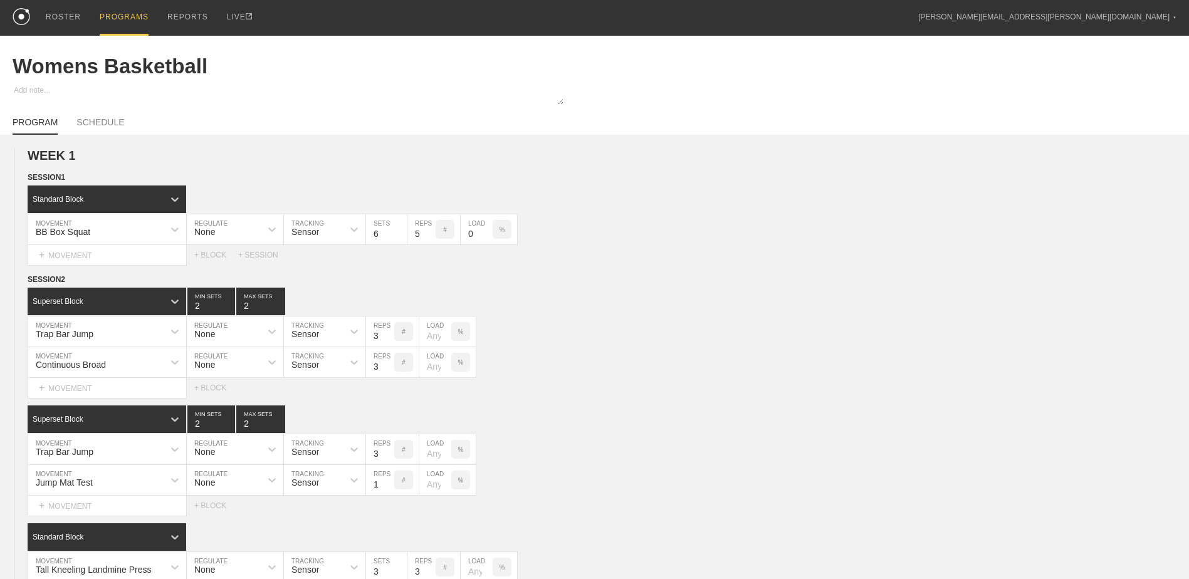
click at [111, 19] on div "PROGRAMS" at bounding box center [124, 18] width 49 height 36
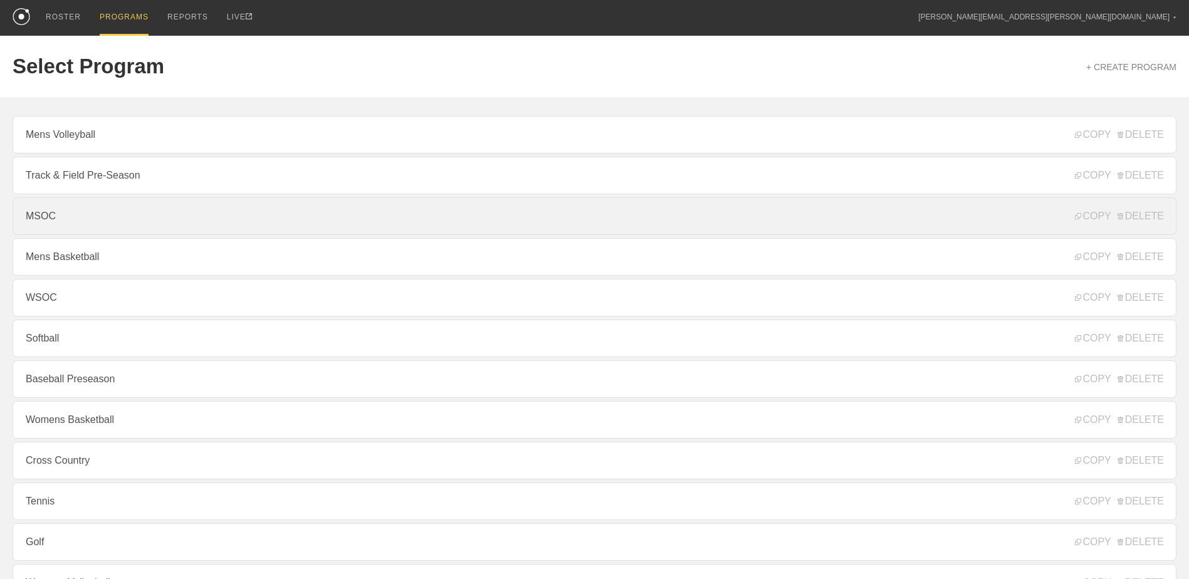
click at [155, 211] on link "MSOC" at bounding box center [595, 216] width 1164 height 38
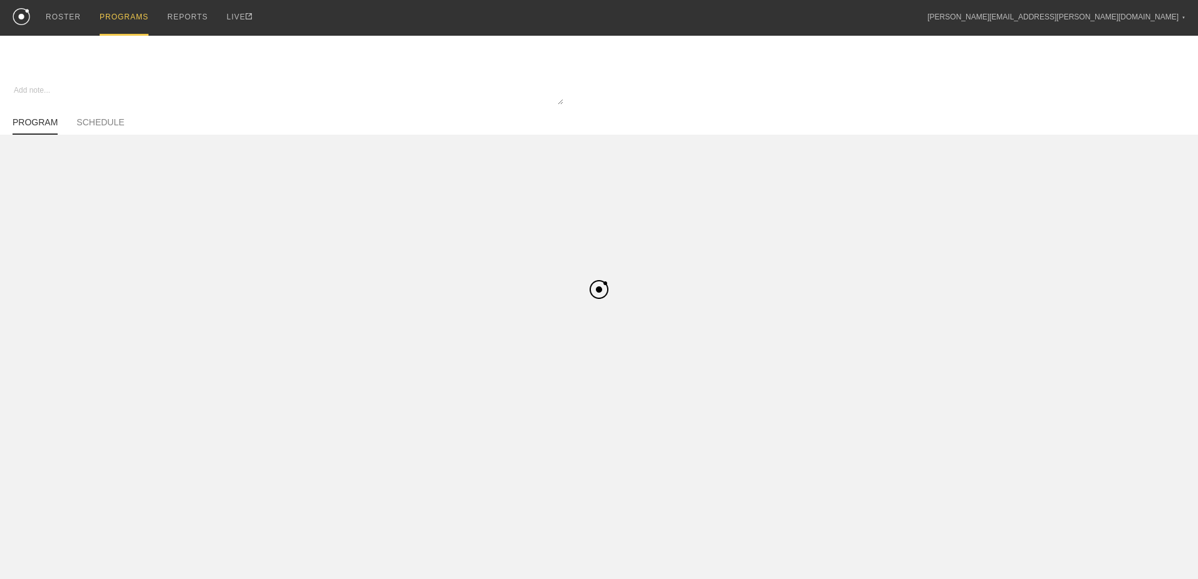
type textarea "x"
type input "MSOC"
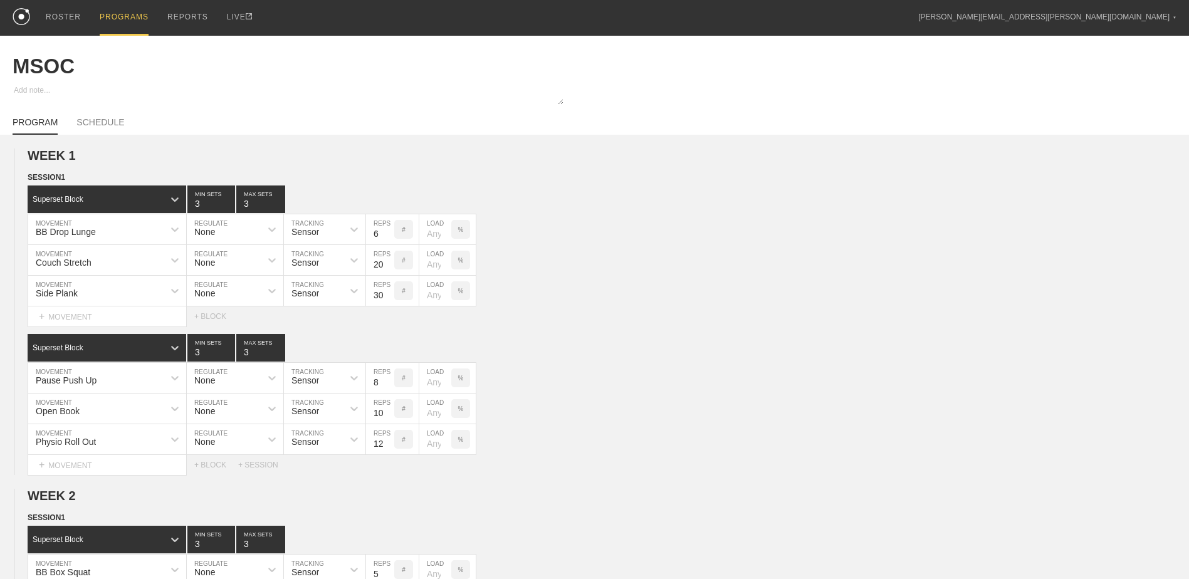
click at [120, 18] on div "PROGRAMS" at bounding box center [124, 18] width 49 height 36
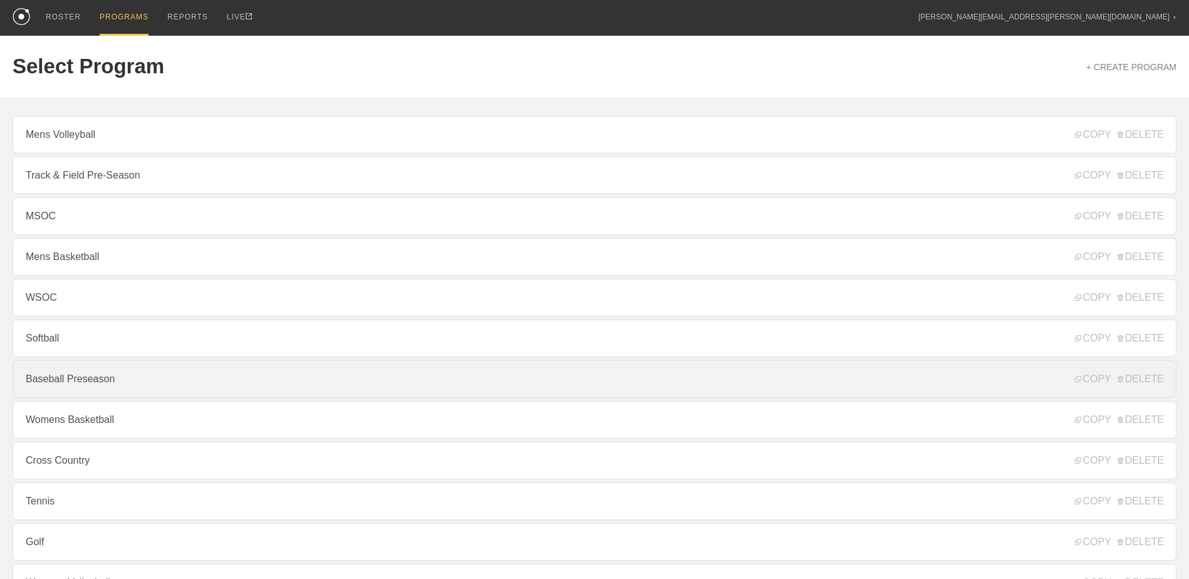
click at [165, 388] on link "Baseball Preseason" at bounding box center [595, 379] width 1164 height 38
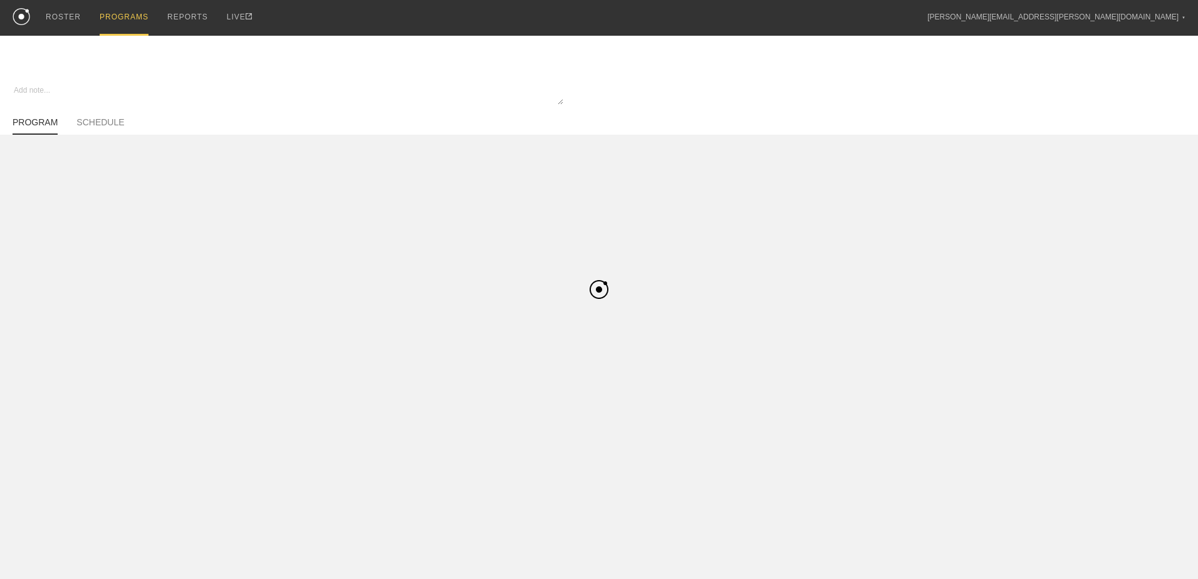
type textarea "x"
type input "Baseball Preseason"
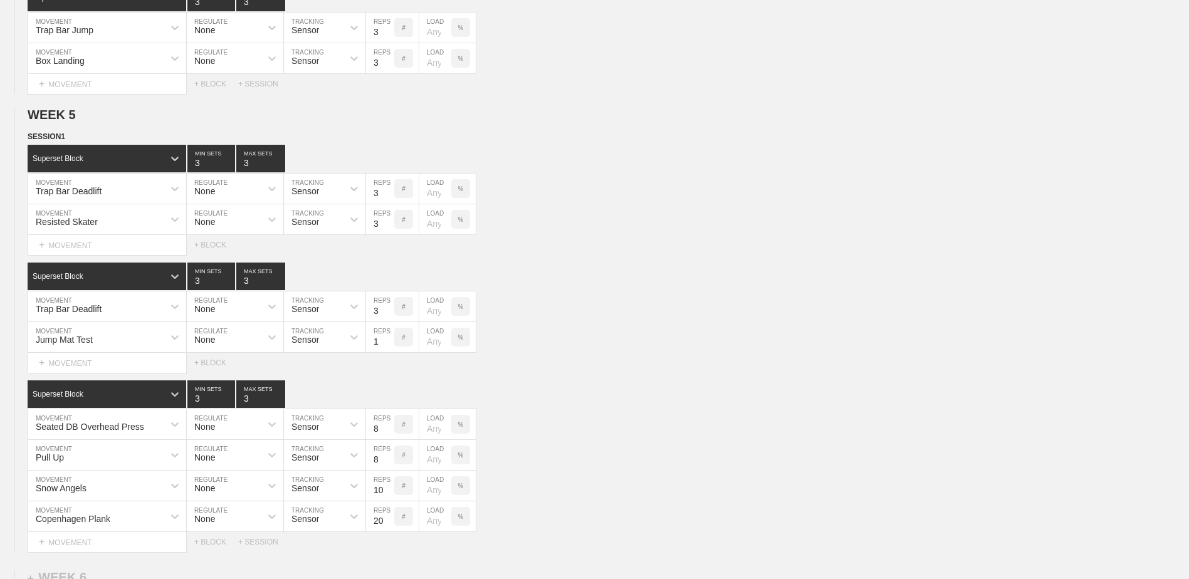
scroll to position [3520, 0]
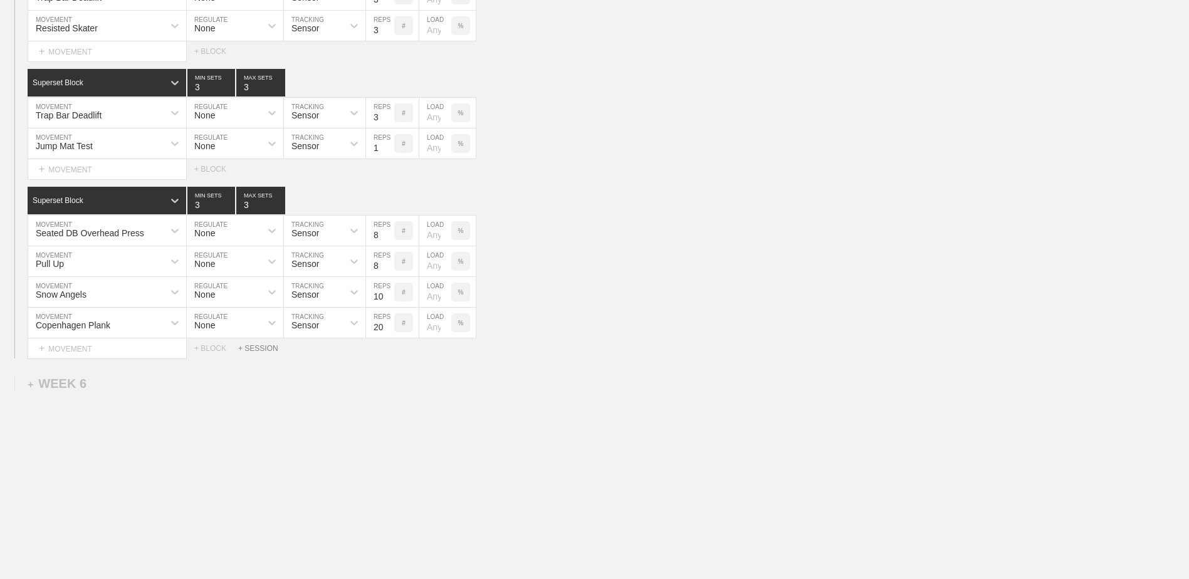
click at [264, 346] on div "+ SESSION" at bounding box center [263, 348] width 50 height 9
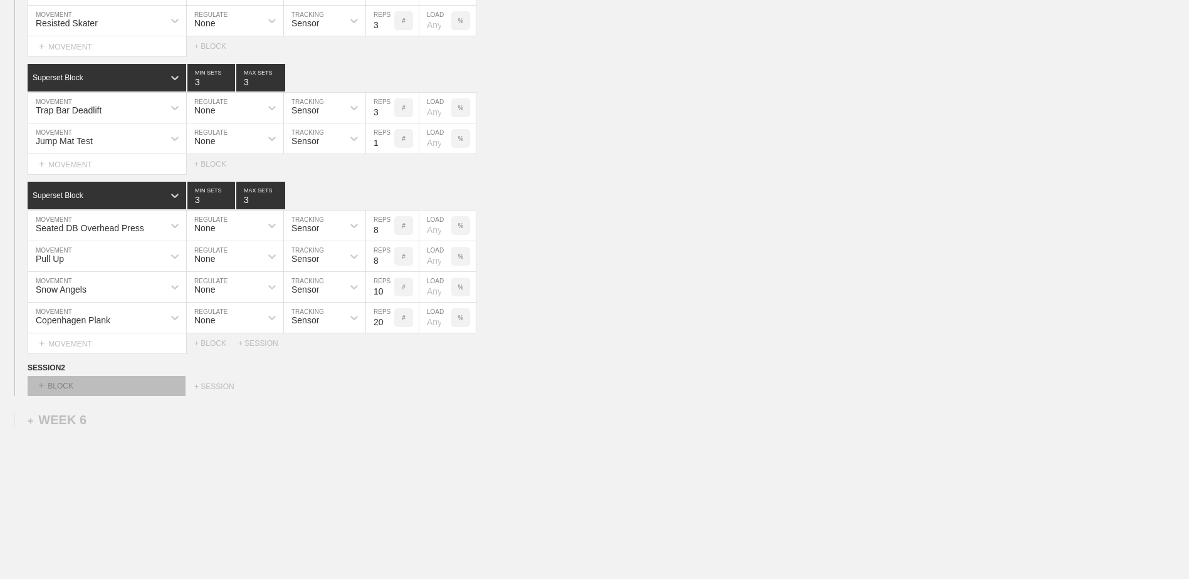
click at [86, 395] on div "+ BLOCK" at bounding box center [107, 386] width 158 height 20
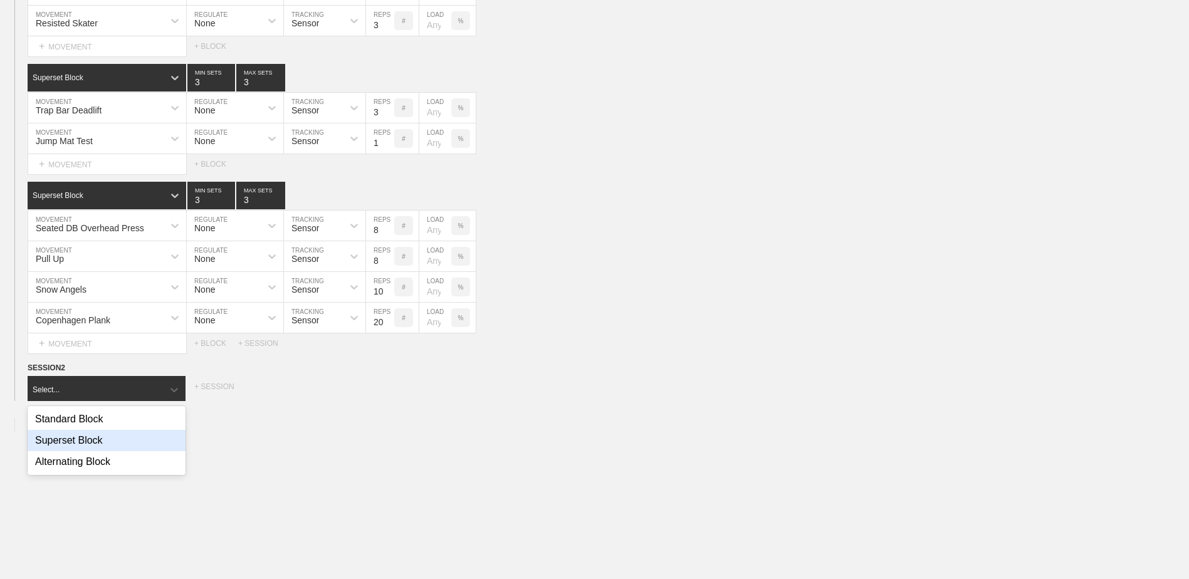
click at [88, 446] on div "Superset Block" at bounding box center [107, 440] width 158 height 21
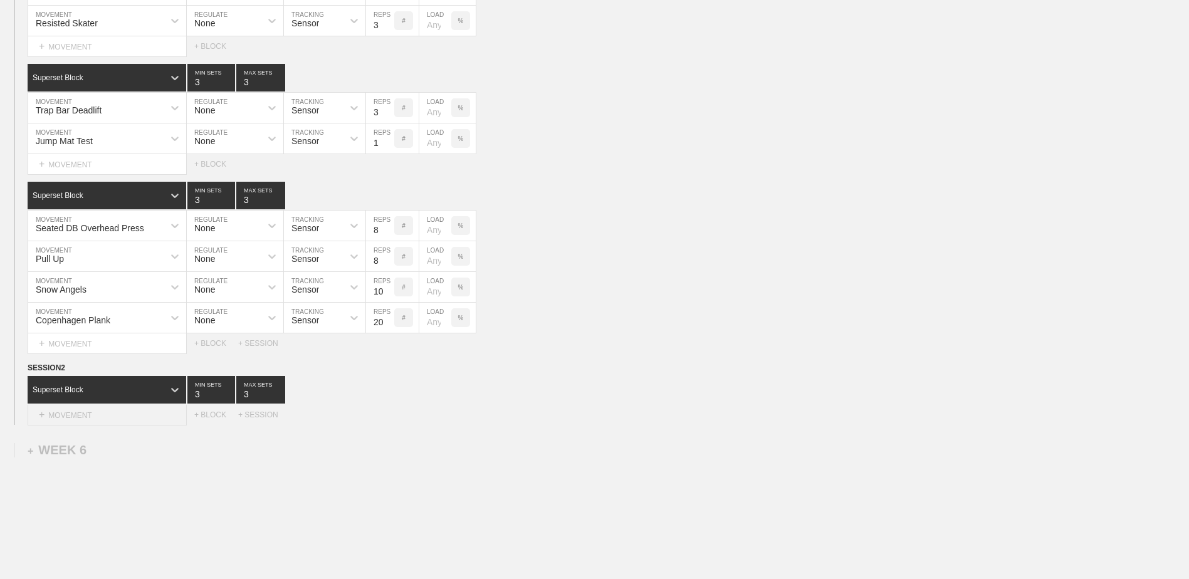
click at [85, 424] on div "+ MOVEMENT" at bounding box center [107, 415] width 159 height 21
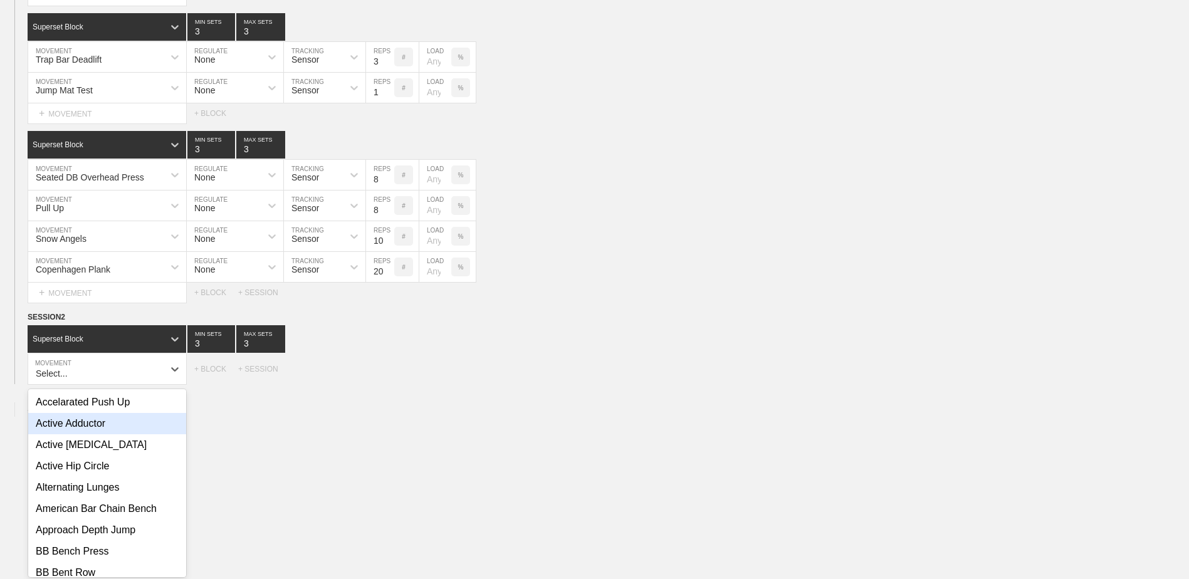
scroll to position [3578, 0]
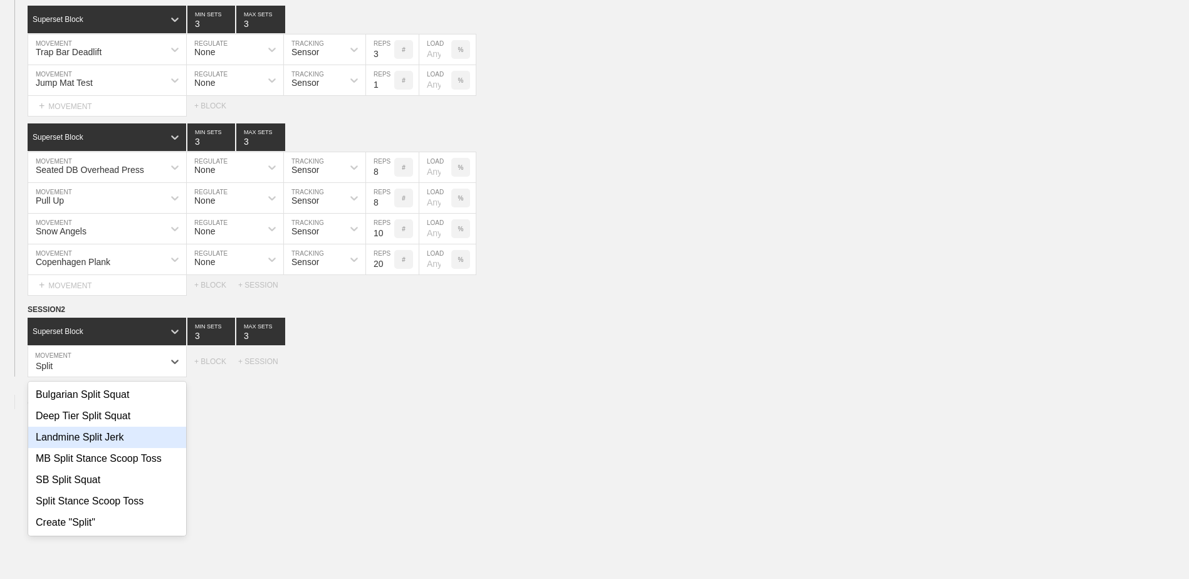
click at [102, 436] on div "Landmine Split Jerk" at bounding box center [107, 437] width 158 height 21
type input "Split"
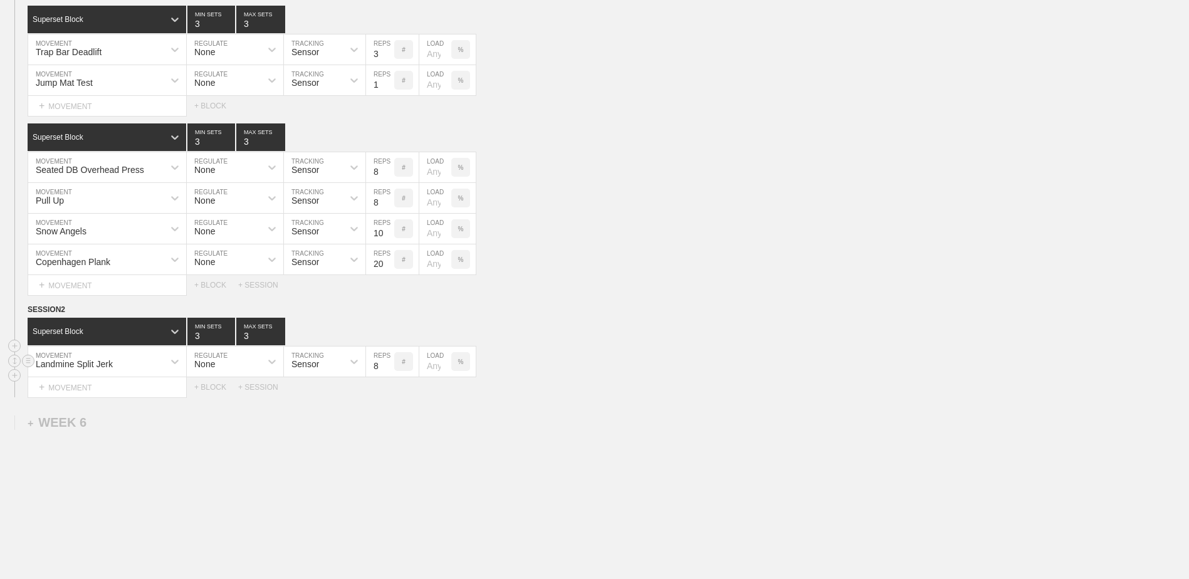
click at [387, 374] on input "7" at bounding box center [380, 362] width 28 height 30
click at [387, 374] on input "6" at bounding box center [380, 362] width 28 height 30
click at [387, 374] on input "5" at bounding box center [380, 362] width 28 height 30
click at [387, 374] on input "4" at bounding box center [380, 362] width 28 height 30
type input "3"
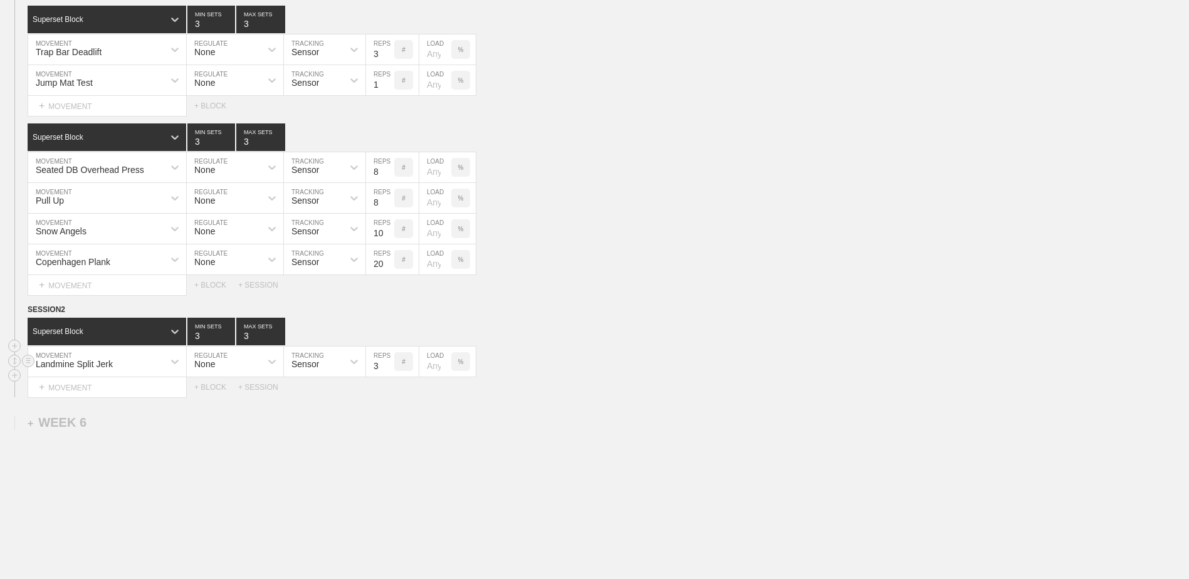
click at [387, 374] on input "3" at bounding box center [380, 362] width 28 height 30
click at [129, 391] on div "+ MOVEMENT" at bounding box center [107, 387] width 159 height 21
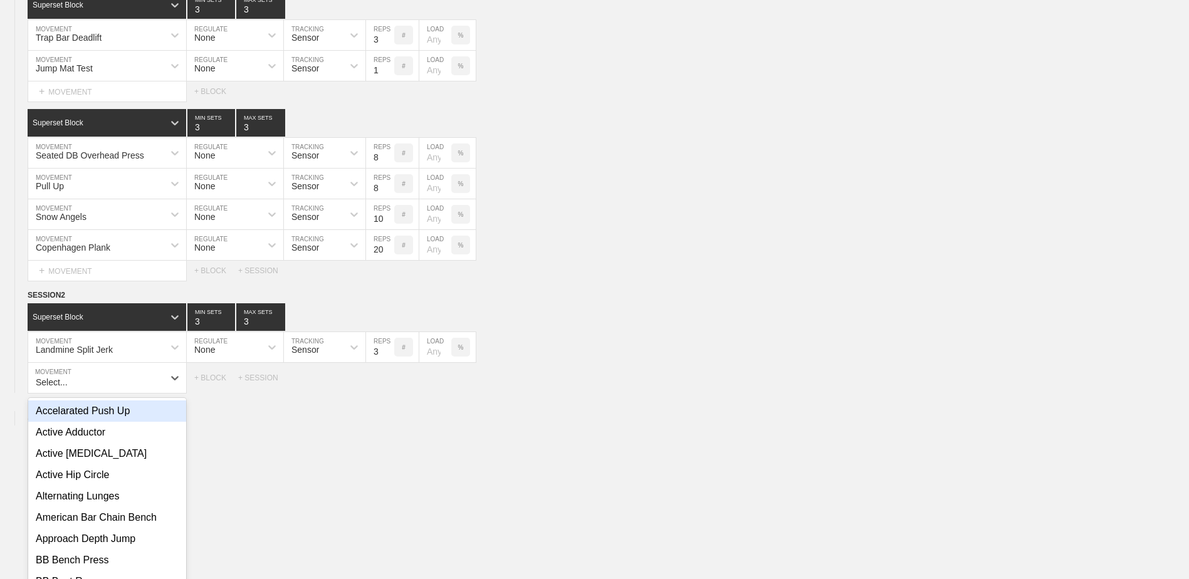
scroll to position [3609, 0]
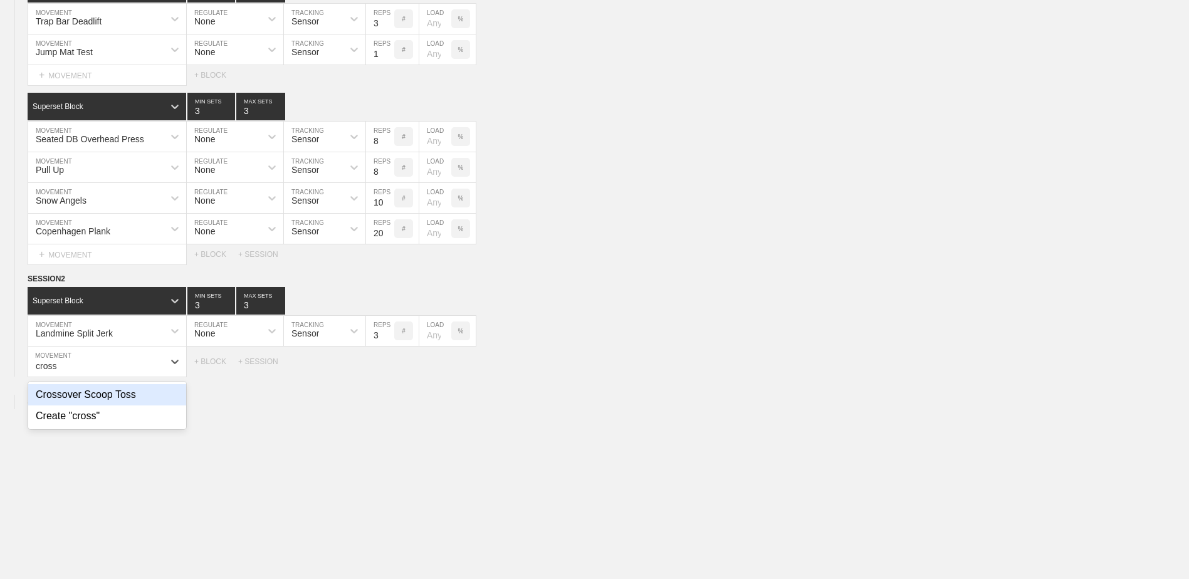
click at [129, 391] on div "Crossover Scoop Toss" at bounding box center [107, 394] width 158 height 21
type input "cross"
click at [389, 368] on input "9" at bounding box center [380, 362] width 28 height 30
click at [389, 368] on input "10" at bounding box center [380, 362] width 28 height 30
click at [389, 368] on input "11" at bounding box center [380, 362] width 28 height 30
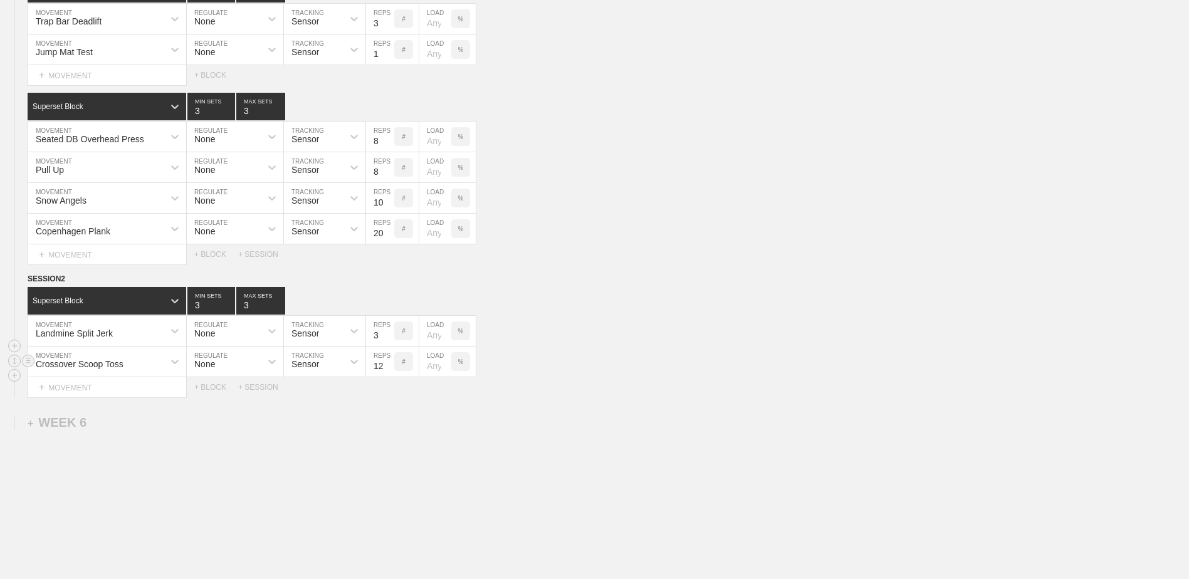
click at [389, 368] on input "12" at bounding box center [380, 362] width 28 height 30
click at [389, 368] on input "13" at bounding box center [380, 362] width 28 height 30
click at [389, 368] on input "14" at bounding box center [380, 362] width 28 height 30
click at [387, 372] on input "13" at bounding box center [380, 362] width 28 height 30
click at [387, 372] on input "12" at bounding box center [380, 362] width 28 height 30
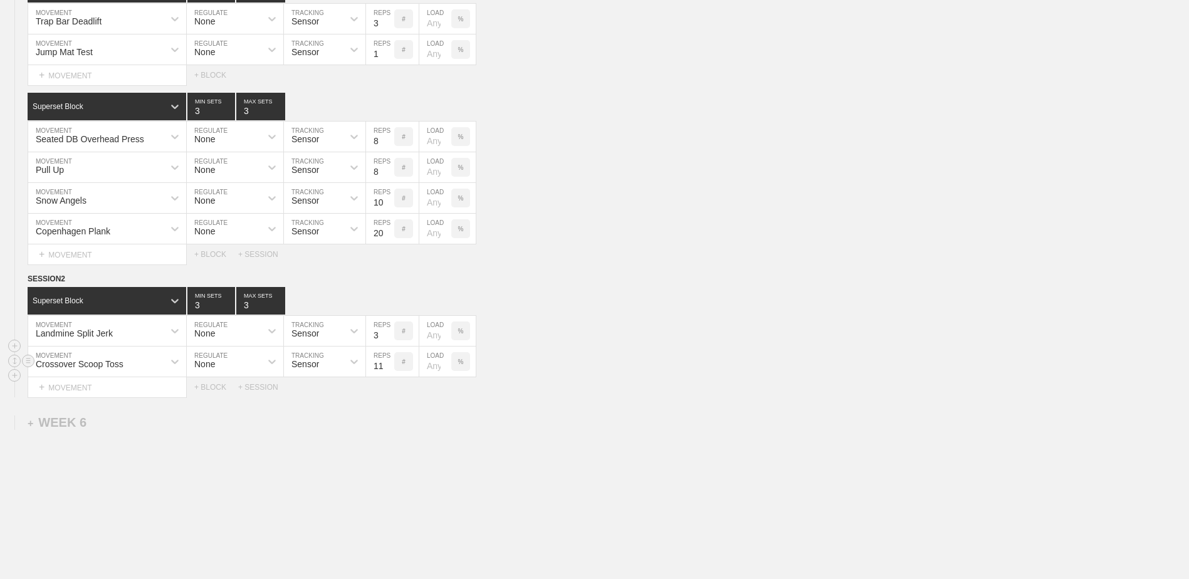
click at [387, 372] on input "11" at bounding box center [380, 362] width 28 height 30
click at [387, 372] on input "10" at bounding box center [380, 362] width 28 height 30
click at [387, 372] on input "9" at bounding box center [380, 362] width 28 height 30
click at [387, 372] on input "8" at bounding box center [380, 362] width 28 height 30
click at [387, 372] on input "7" at bounding box center [380, 362] width 28 height 30
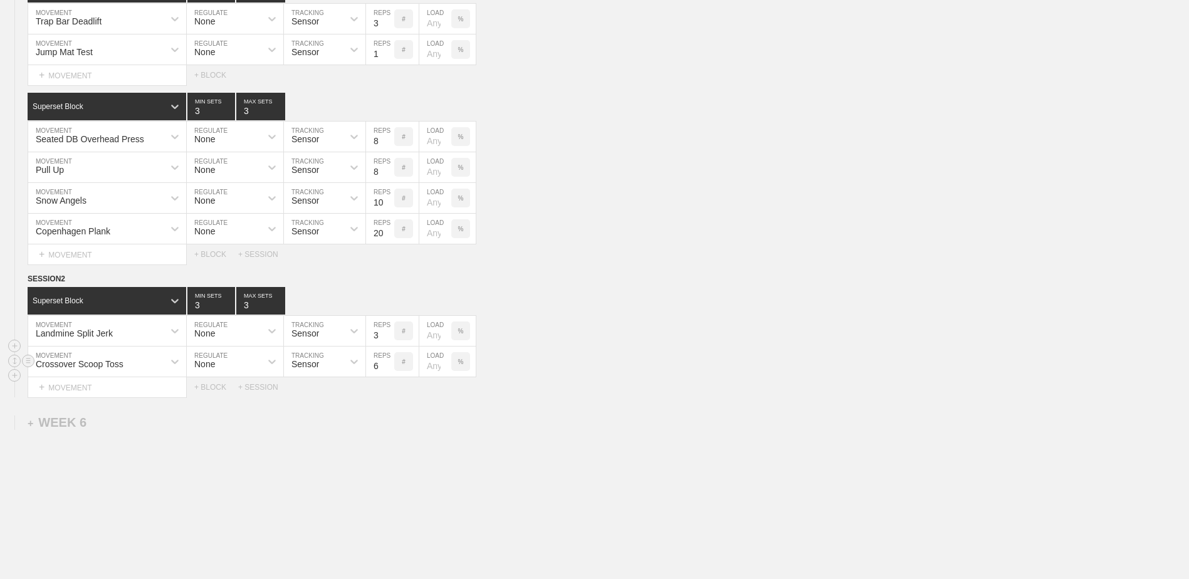
click at [387, 372] on input "6" at bounding box center [380, 362] width 28 height 30
click at [387, 372] on input "5" at bounding box center [380, 362] width 28 height 30
click at [387, 372] on input "4" at bounding box center [380, 362] width 28 height 30
click at [387, 372] on input "3" at bounding box center [380, 362] width 28 height 30
type input "2"
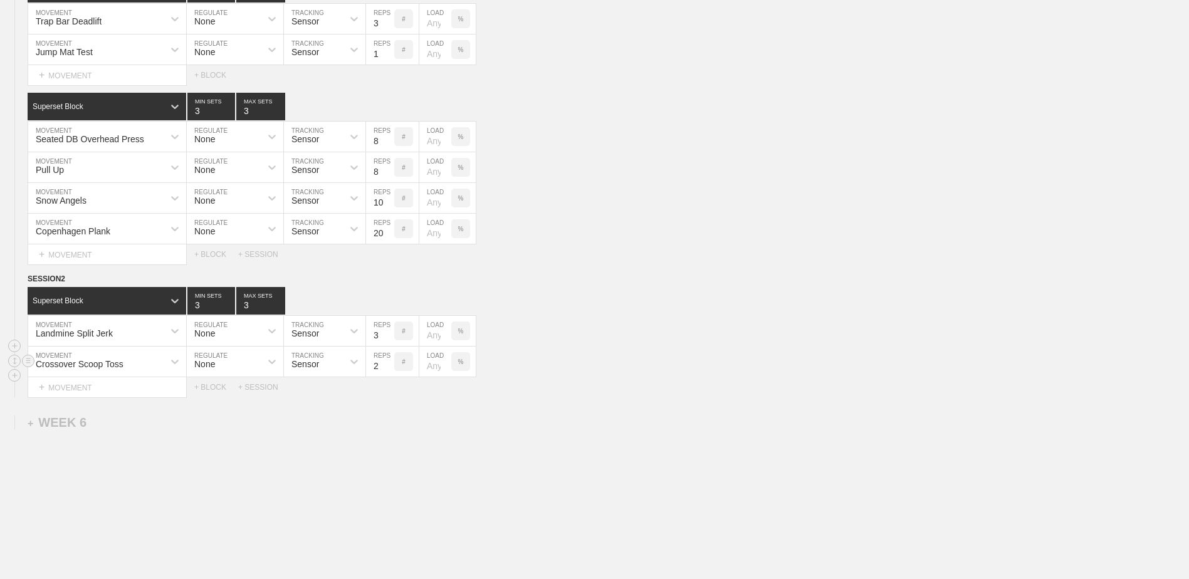
click at [387, 372] on input "2" at bounding box center [380, 362] width 28 height 30
click at [125, 393] on div "+ MOVEMENT" at bounding box center [107, 387] width 159 height 21
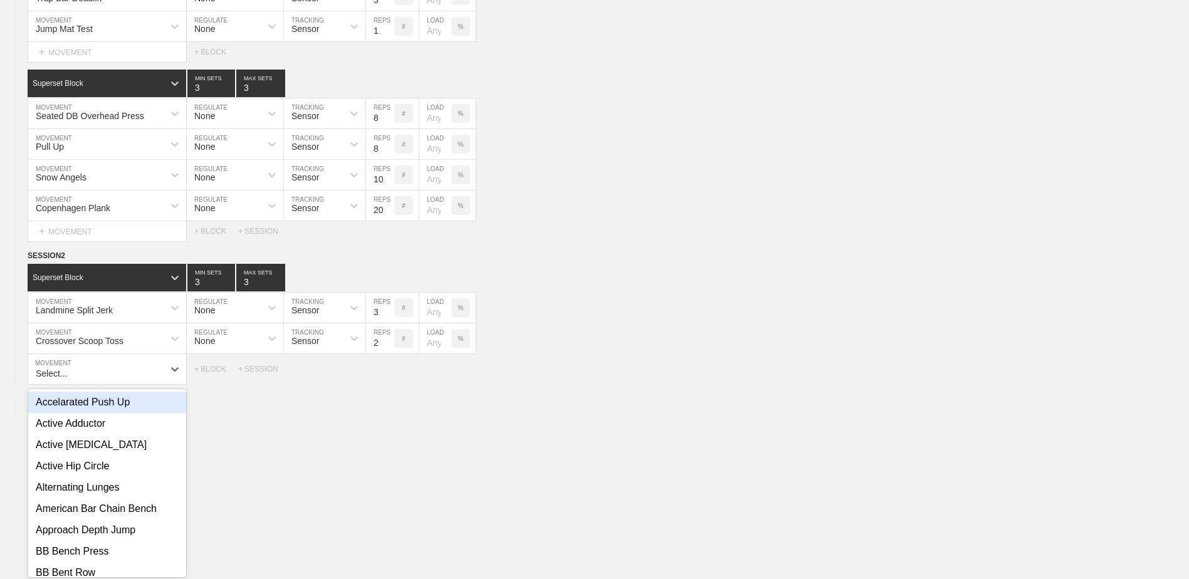
scroll to position [3640, 0]
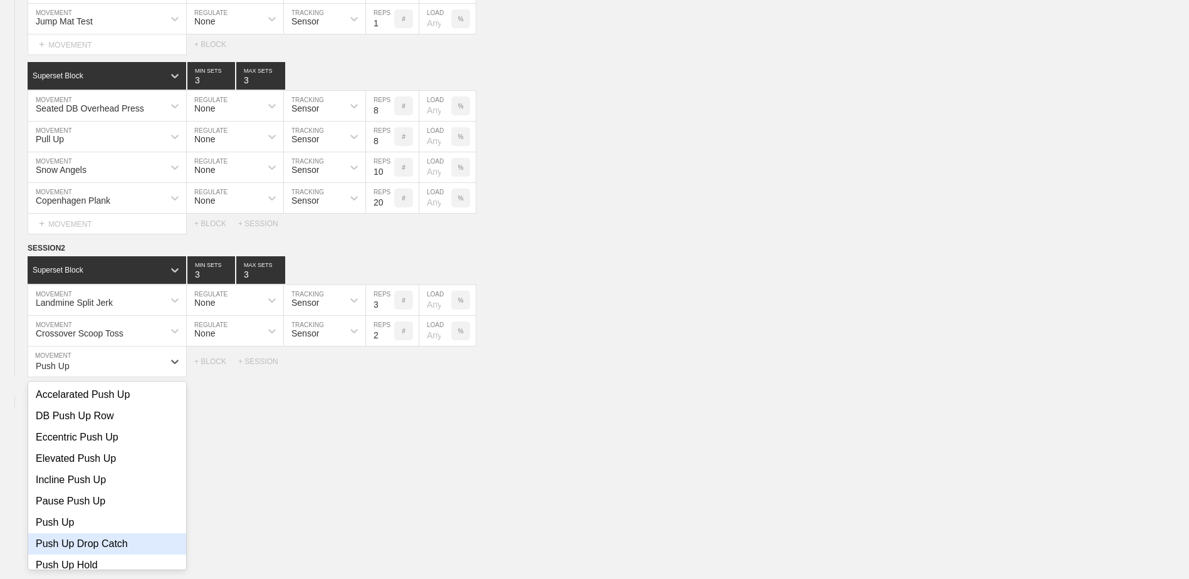
click at [145, 551] on div "Push Up Drop Catch" at bounding box center [107, 543] width 158 height 21
type input "Push Up"
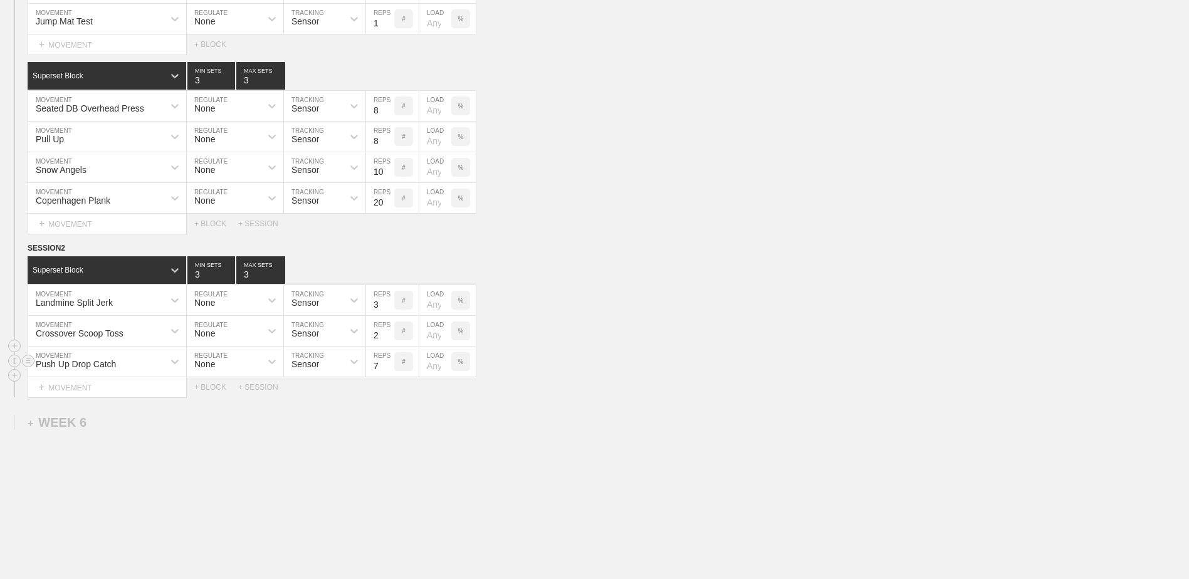
click at [388, 372] on input "7" at bounding box center [380, 362] width 28 height 30
click at [388, 372] on input "6" at bounding box center [380, 362] width 28 height 30
click at [388, 372] on input "5" at bounding box center [380, 362] width 28 height 30
click at [388, 372] on input "4" at bounding box center [380, 362] width 28 height 30
type input "3"
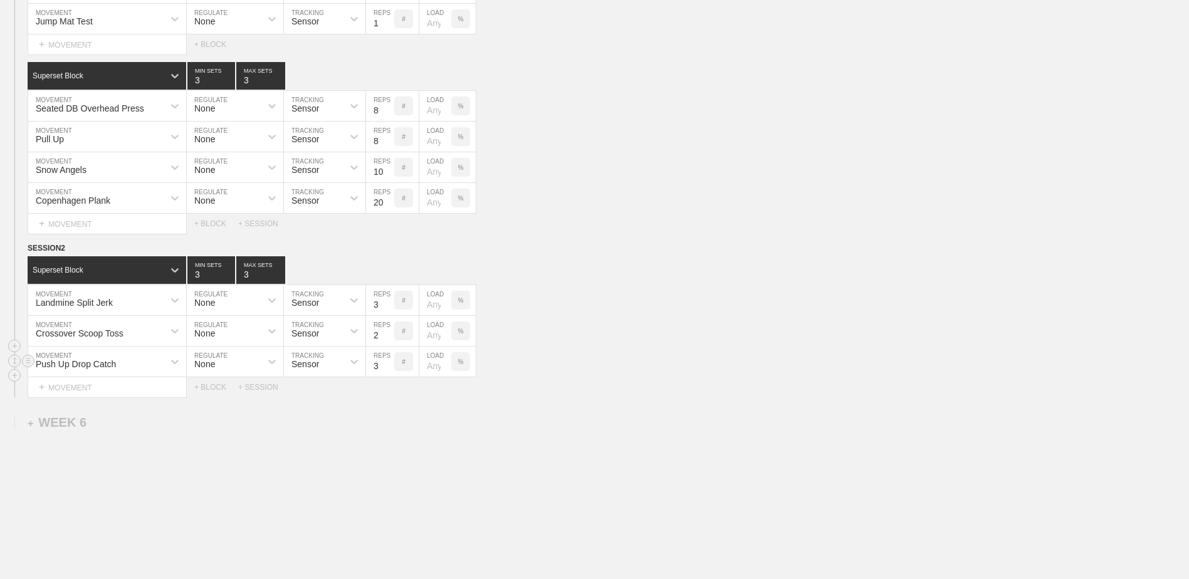
click at [388, 372] on input "3" at bounding box center [380, 362] width 28 height 30
click at [214, 390] on div "+ BLOCK" at bounding box center [216, 387] width 44 height 9
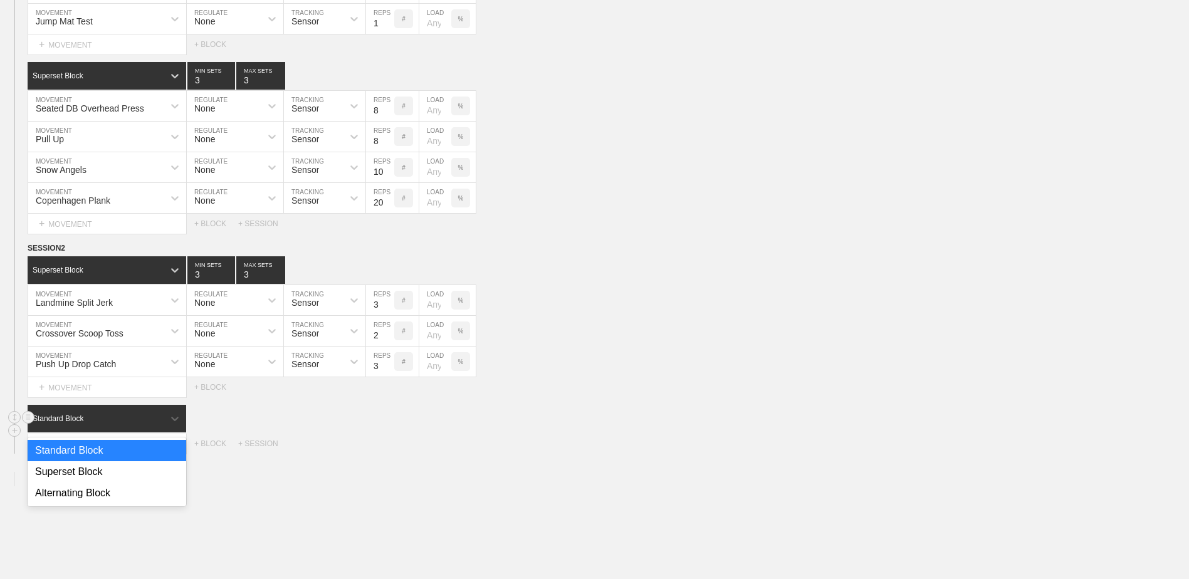
click at [130, 422] on div "Standard Block" at bounding box center [96, 418] width 136 height 11
click at [130, 479] on div "Superset Block" at bounding box center [107, 471] width 159 height 21
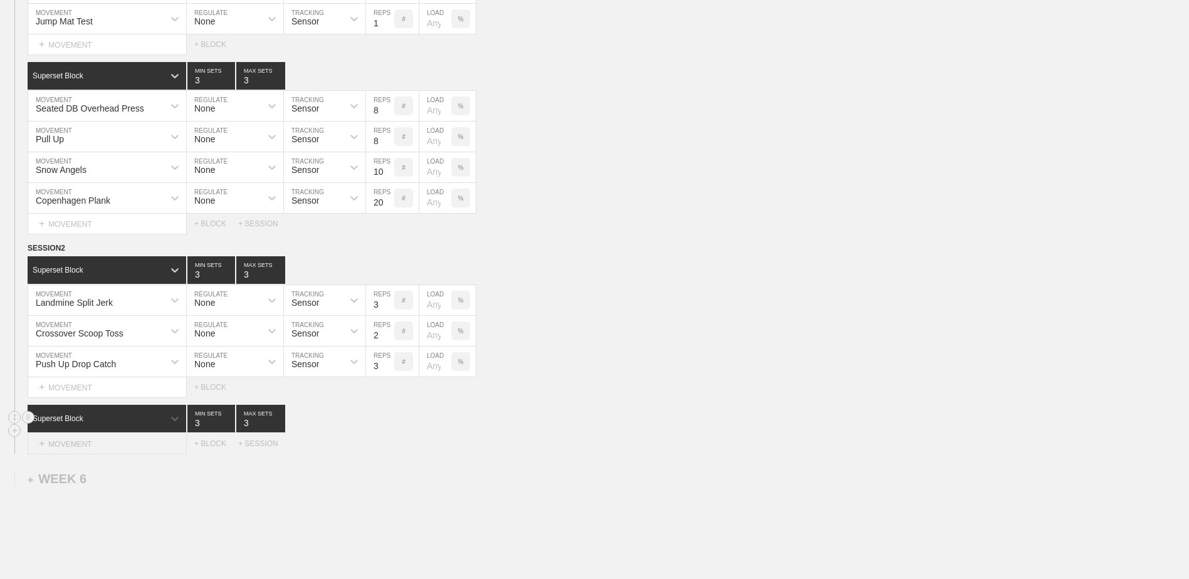
click at [105, 444] on div "+ MOVEMENT" at bounding box center [107, 444] width 159 height 21
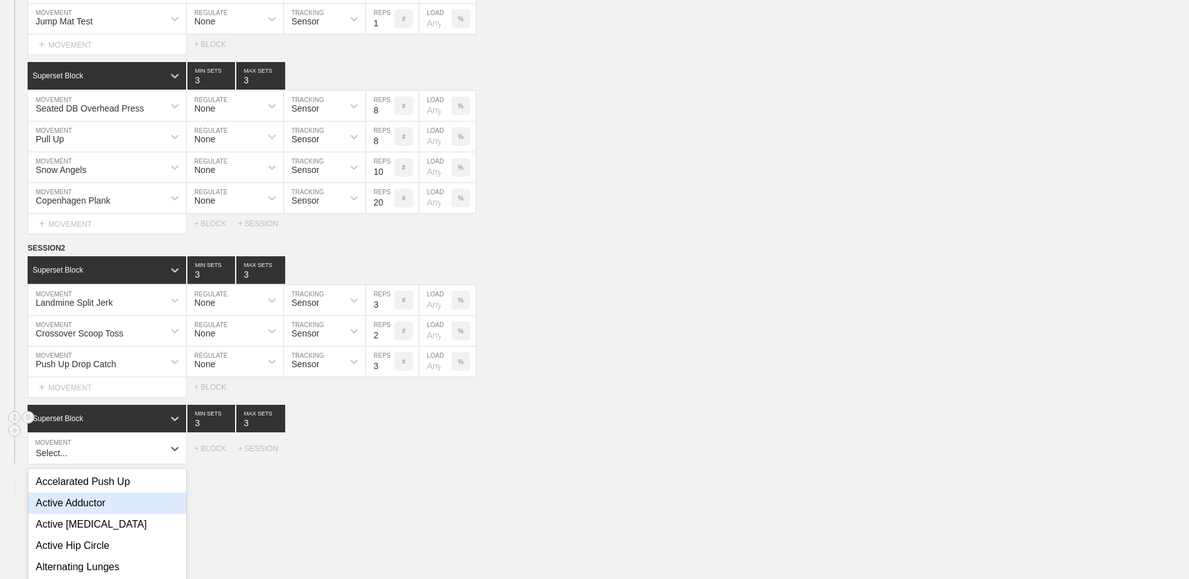
scroll to position [3727, 0]
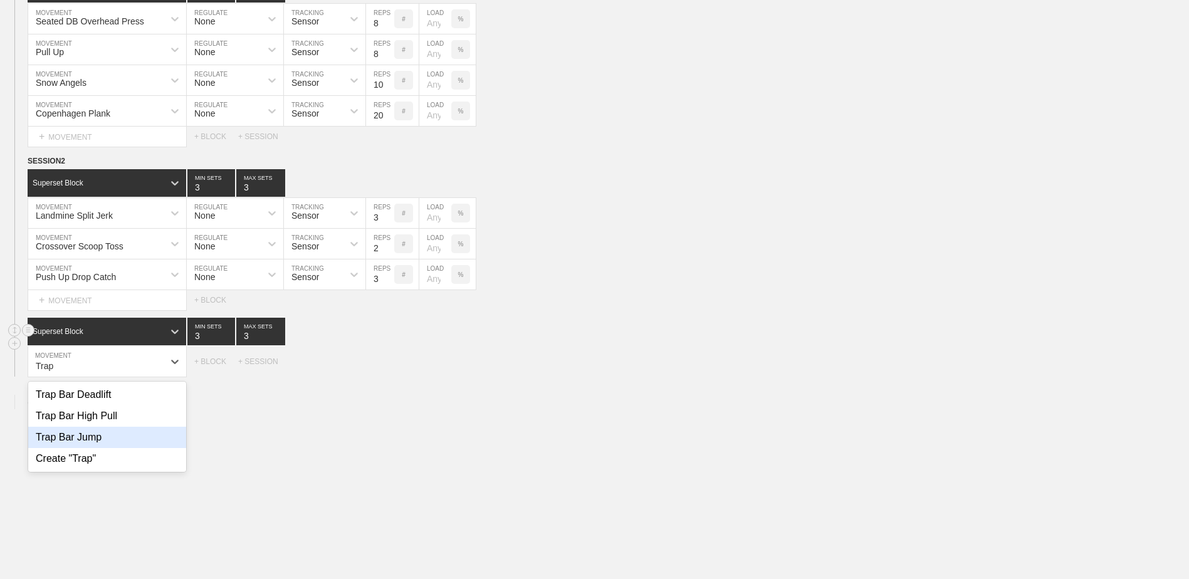
click at [120, 448] on div "Trap Bar Jump" at bounding box center [107, 437] width 158 height 21
type input "Trap"
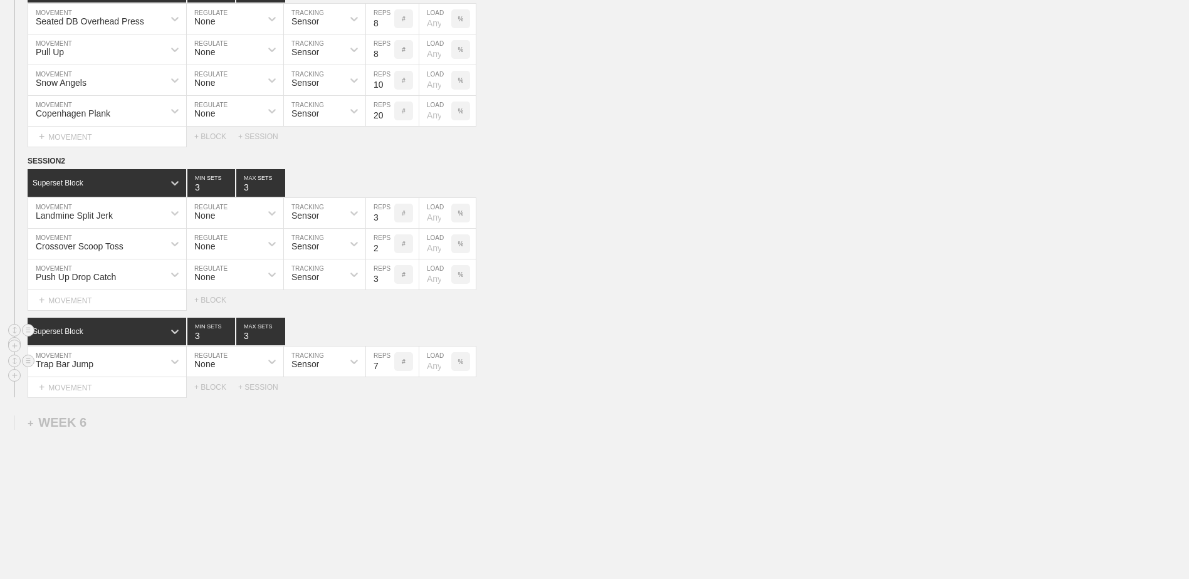
click at [389, 372] on input "7" at bounding box center [380, 362] width 28 height 30
click at [389, 372] on input "6" at bounding box center [380, 362] width 28 height 30
click at [389, 372] on input "5" at bounding box center [380, 362] width 28 height 30
click at [389, 372] on input "4" at bounding box center [380, 362] width 28 height 30
type input "3"
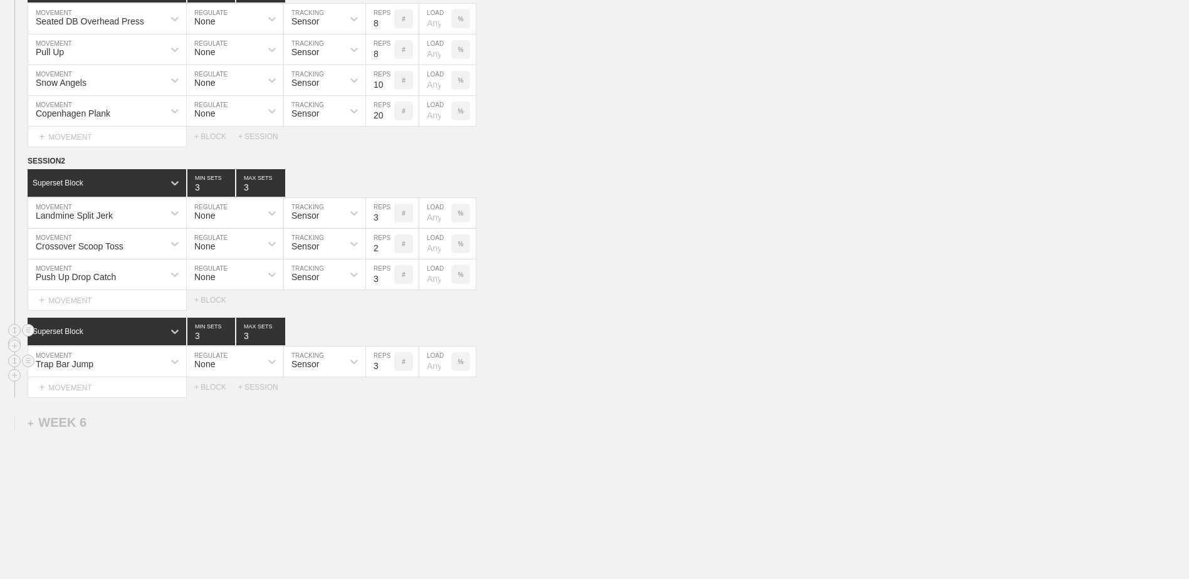
click at [389, 372] on input "3" at bounding box center [380, 362] width 28 height 30
click at [162, 393] on div "+ MOVEMENT" at bounding box center [107, 387] width 159 height 21
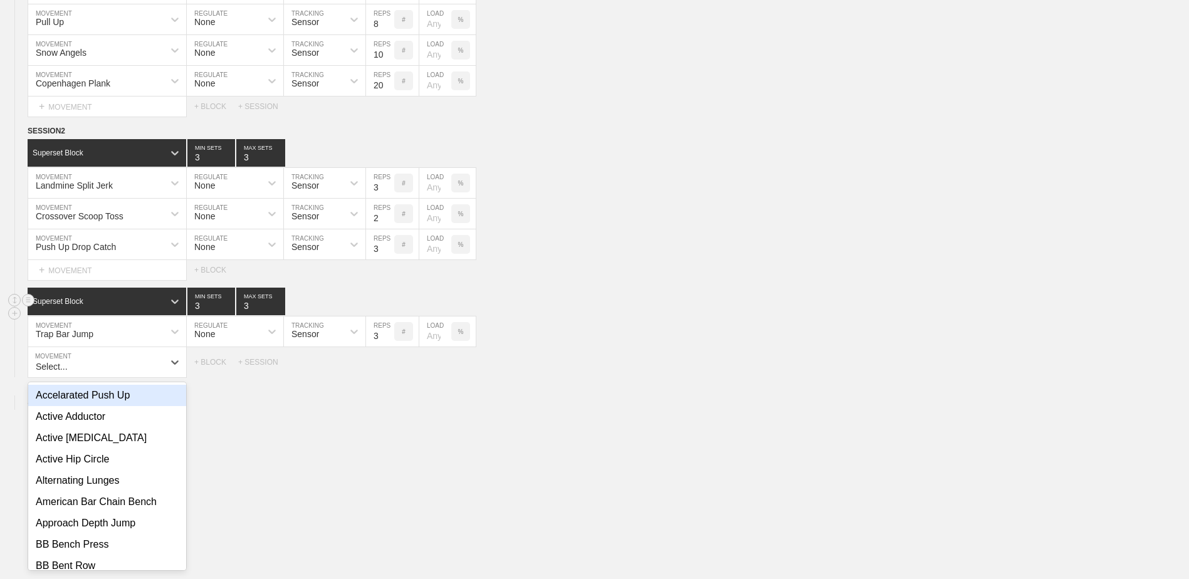
scroll to position [3758, 0]
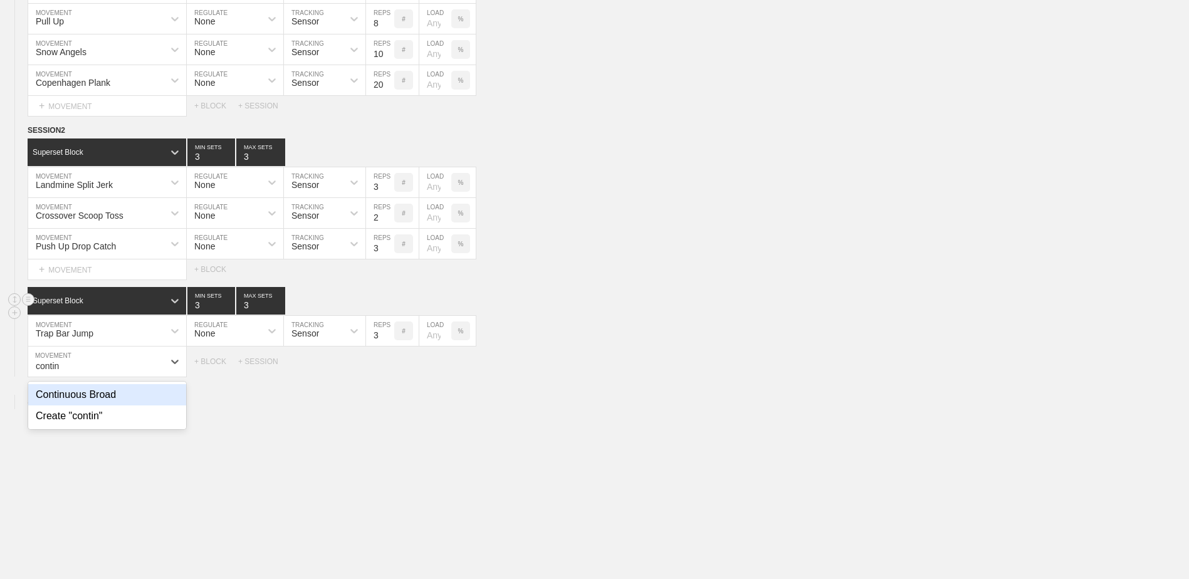
click at [149, 405] on div "Continuous Broad" at bounding box center [107, 394] width 158 height 21
type input "contin"
click at [389, 374] on input "7" at bounding box center [380, 362] width 28 height 30
click at [389, 374] on input "6" at bounding box center [380, 362] width 28 height 30
click at [389, 374] on input "5" at bounding box center [380, 362] width 28 height 30
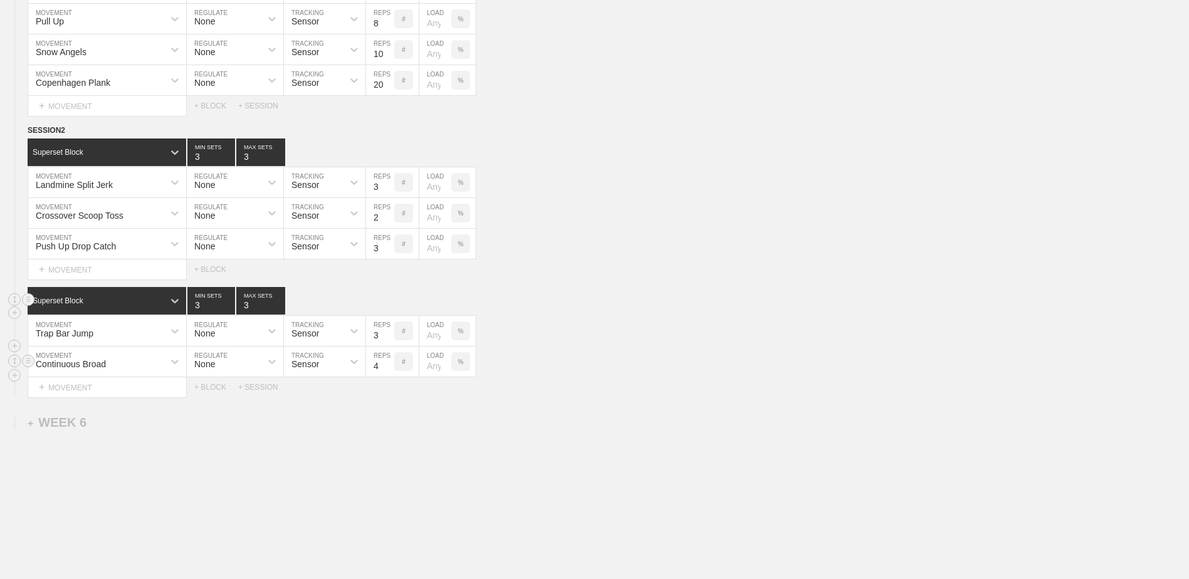
click at [389, 374] on input "4" at bounding box center [380, 362] width 28 height 30
click at [389, 374] on input "3" at bounding box center [380, 362] width 28 height 30
click at [389, 374] on input "2" at bounding box center [380, 362] width 28 height 30
type input "1"
click at [389, 374] on input "1" at bounding box center [380, 362] width 28 height 30
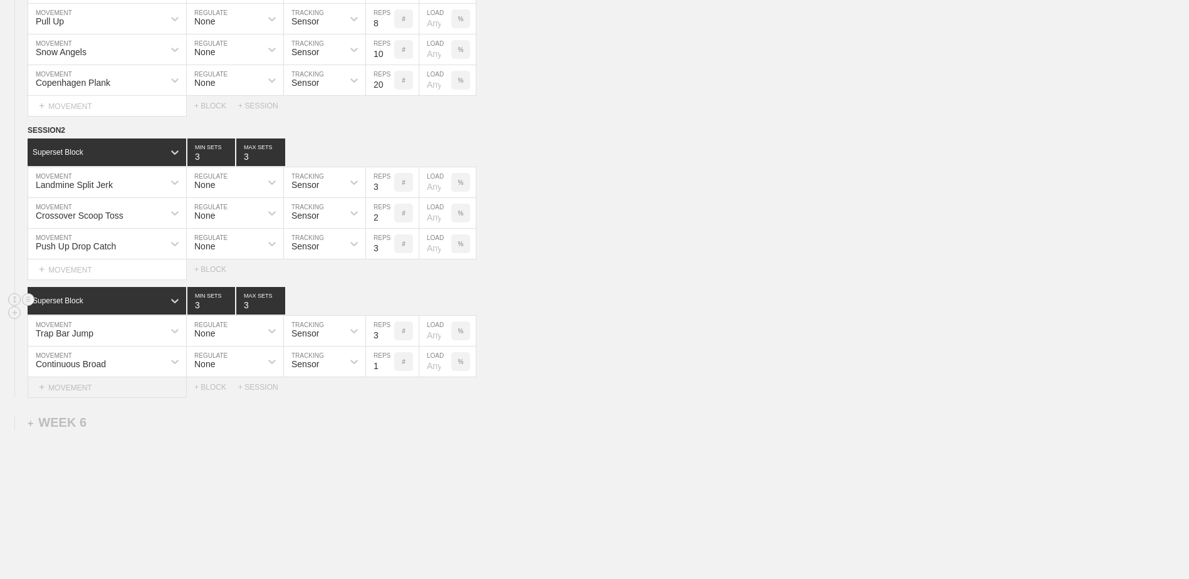
click at [162, 387] on div "+ MOVEMENT" at bounding box center [107, 387] width 159 height 21
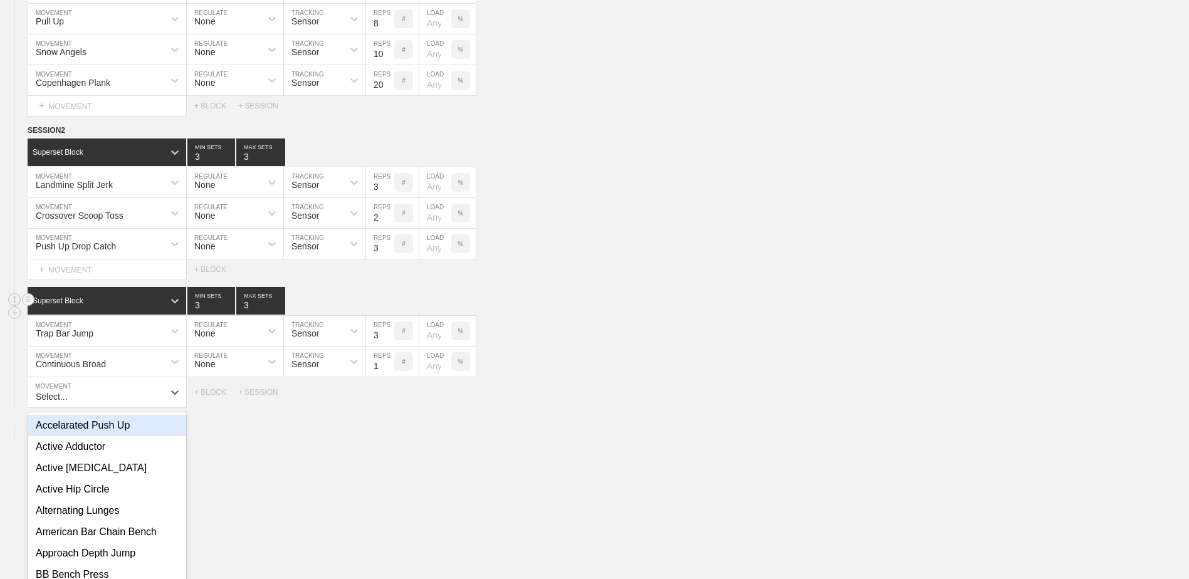
scroll to position [3788, 0]
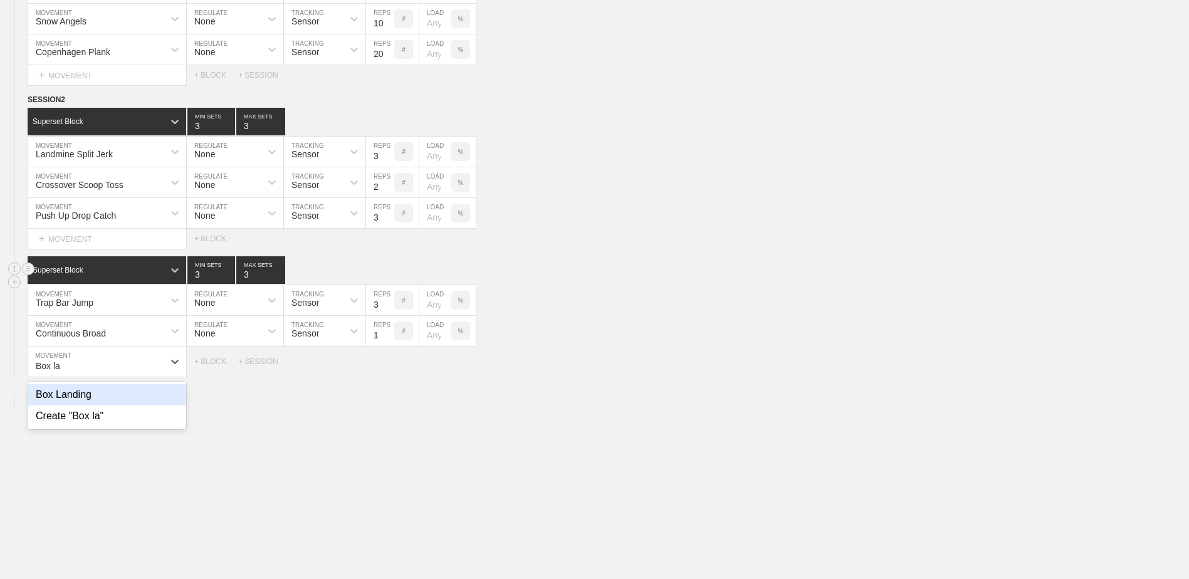
click at [156, 400] on div "Box Landing" at bounding box center [107, 394] width 158 height 21
type input "Box la"
click at [389, 372] on input "7" at bounding box center [380, 362] width 28 height 30
click at [389, 372] on input "6" at bounding box center [380, 362] width 28 height 30
click at [389, 372] on input "5" at bounding box center [380, 362] width 28 height 30
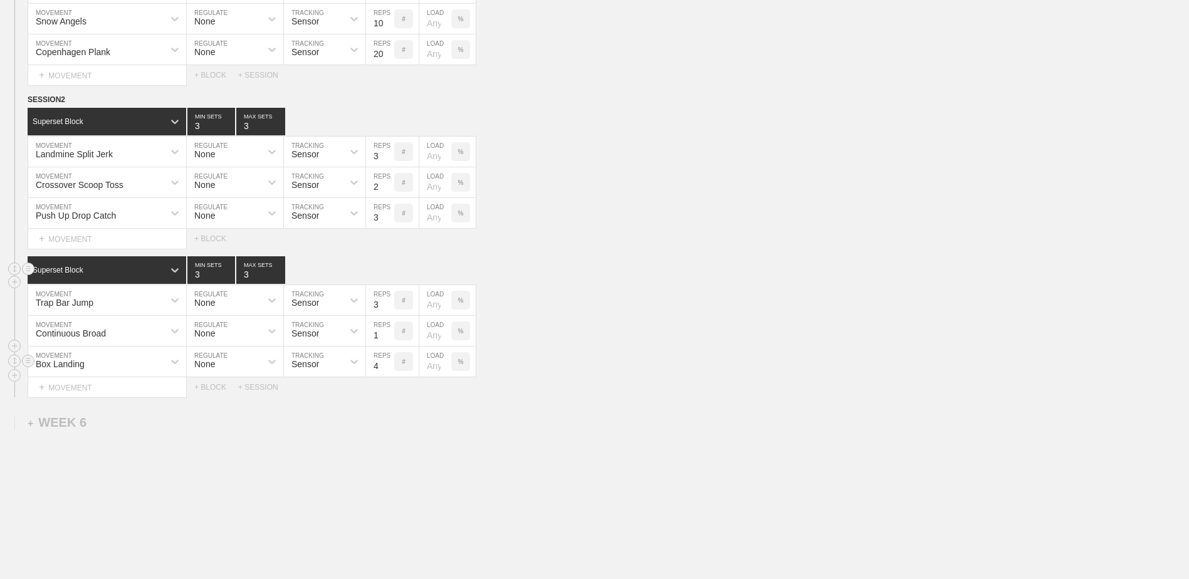
click at [389, 372] on input "4" at bounding box center [380, 362] width 28 height 30
click at [389, 372] on input "3" at bounding box center [380, 362] width 28 height 30
type input "2"
click at [389, 372] on input "2" at bounding box center [380, 362] width 28 height 30
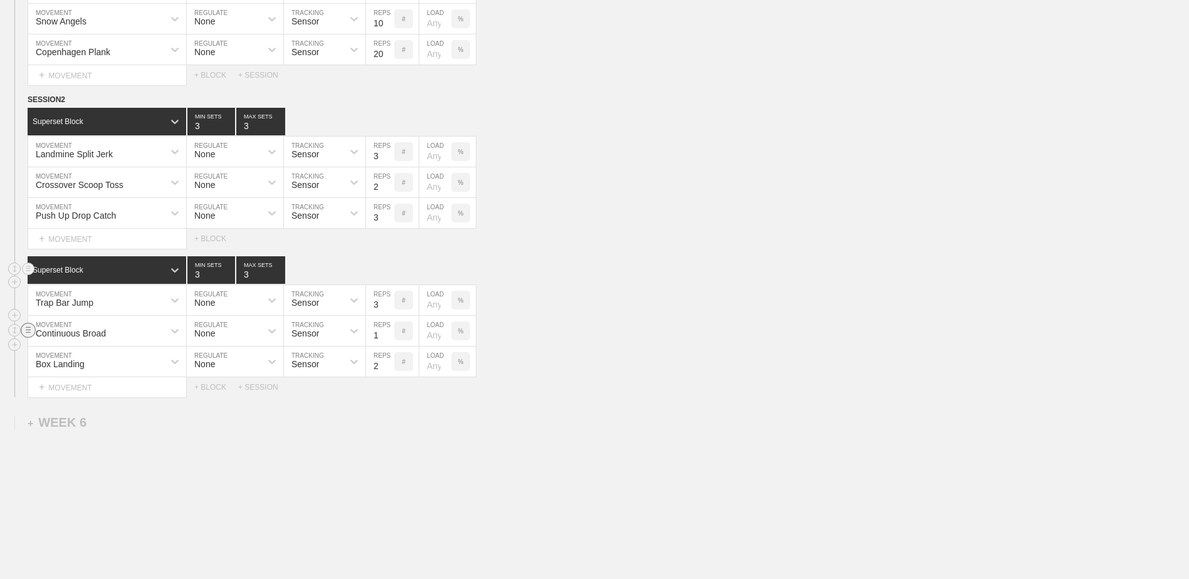
click at [27, 336] on circle at bounding box center [28, 330] width 14 height 14
click at [50, 353] on div "DELETE" at bounding box center [88, 359] width 100 height 19
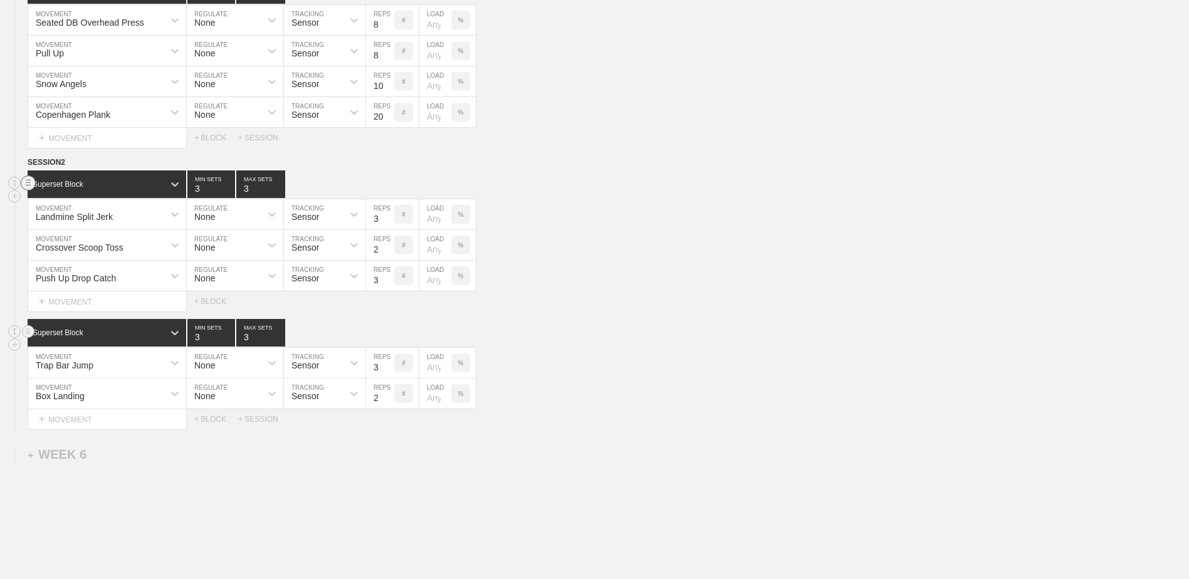
click at [29, 188] on circle at bounding box center [28, 183] width 14 height 14
click at [23, 211] on div at bounding box center [22, 214] width 28 height 31
click at [31, 216] on circle at bounding box center [28, 213] width 14 height 14
click at [599, 170] on div "SESSION 2" at bounding box center [608, 163] width 1161 height 14
drag, startPoint x: 599, startPoint y: 170, endPoint x: 654, endPoint y: 262, distance: 106.5
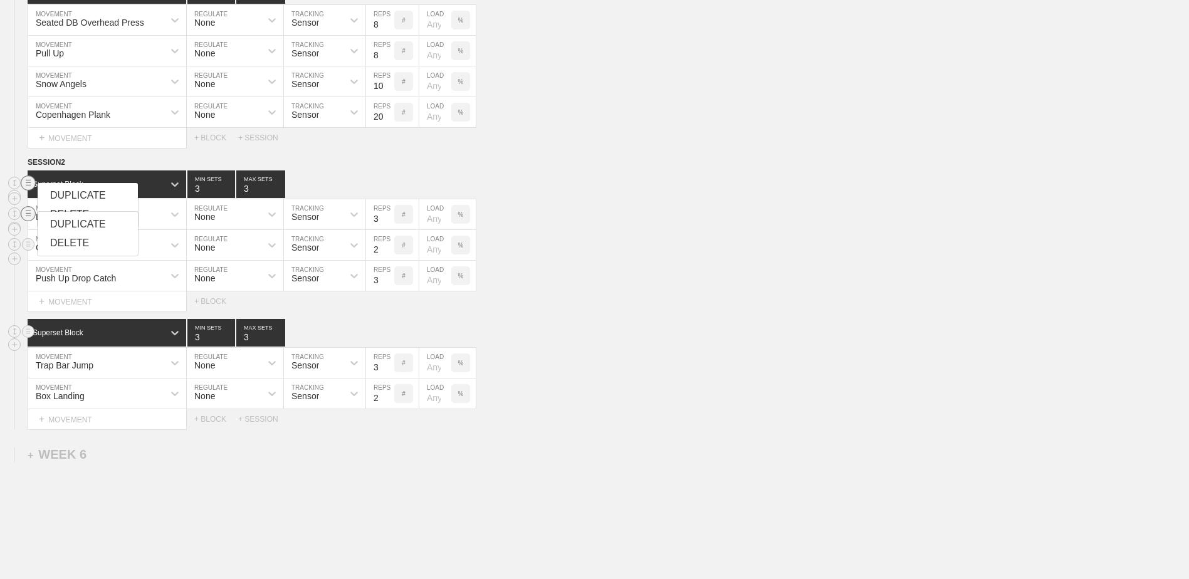
click at [654, 261] on div "Crossover Scoop Toss MOVEMENT None REGULATE Sensor TRACKING 2 REPS # LOAD %" at bounding box center [594, 245] width 1189 height 31
click at [28, 219] on circle at bounding box center [28, 213] width 14 height 14
click at [30, 219] on circle at bounding box center [28, 213] width 14 height 14
click at [28, 186] on circle at bounding box center [28, 183] width 14 height 14
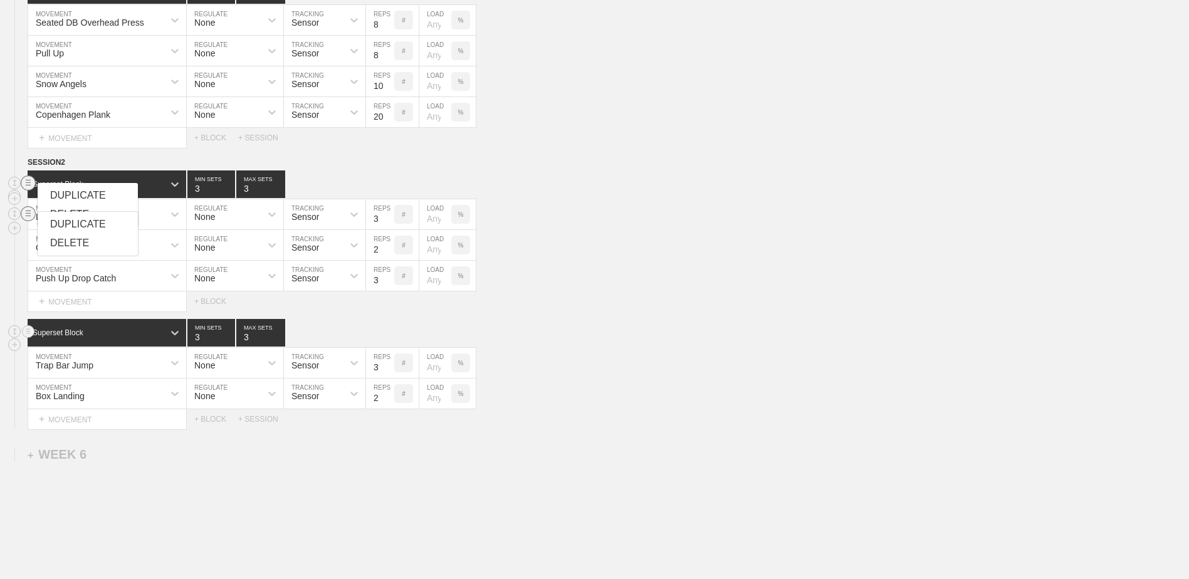
click at [23, 182] on icon at bounding box center [28, 182] width 15 height 15
click at [23, 182] on circle at bounding box center [28, 183] width 14 height 14
click at [14, 217] on icon at bounding box center [15, 214] width 4 height 8
click at [14, 184] on icon at bounding box center [15, 183] width 4 height 8
click at [25, 188] on circle at bounding box center [28, 183] width 14 height 14
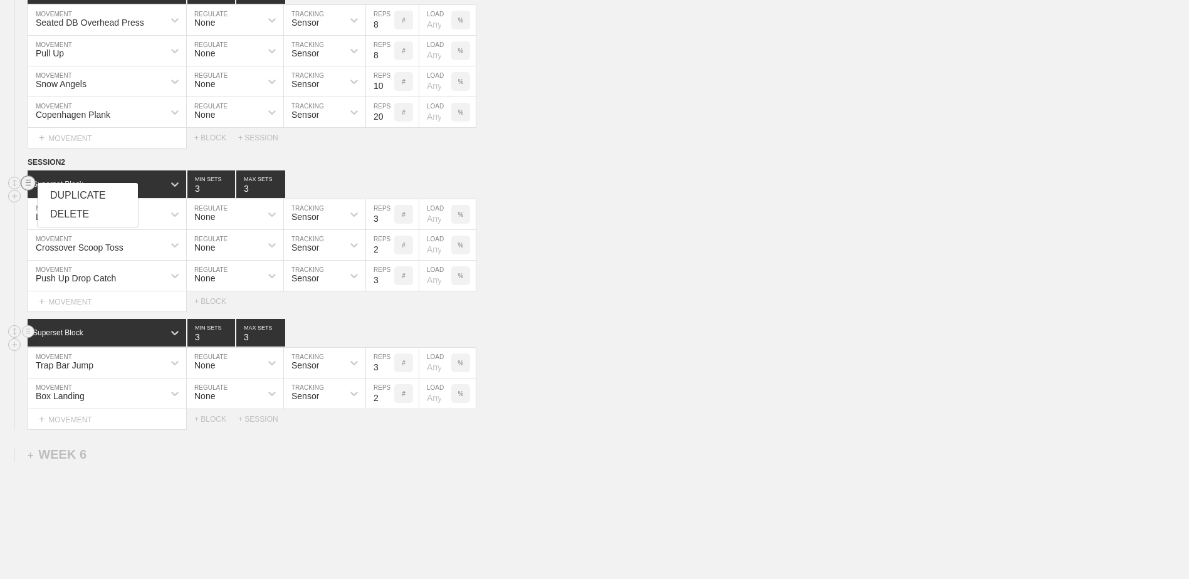
click at [25, 188] on circle at bounding box center [28, 183] width 14 height 14
click at [16, 189] on circle at bounding box center [15, 183] width 14 height 14
click at [129, 222] on div "Landmine Split Jerk" at bounding box center [95, 214] width 135 height 21
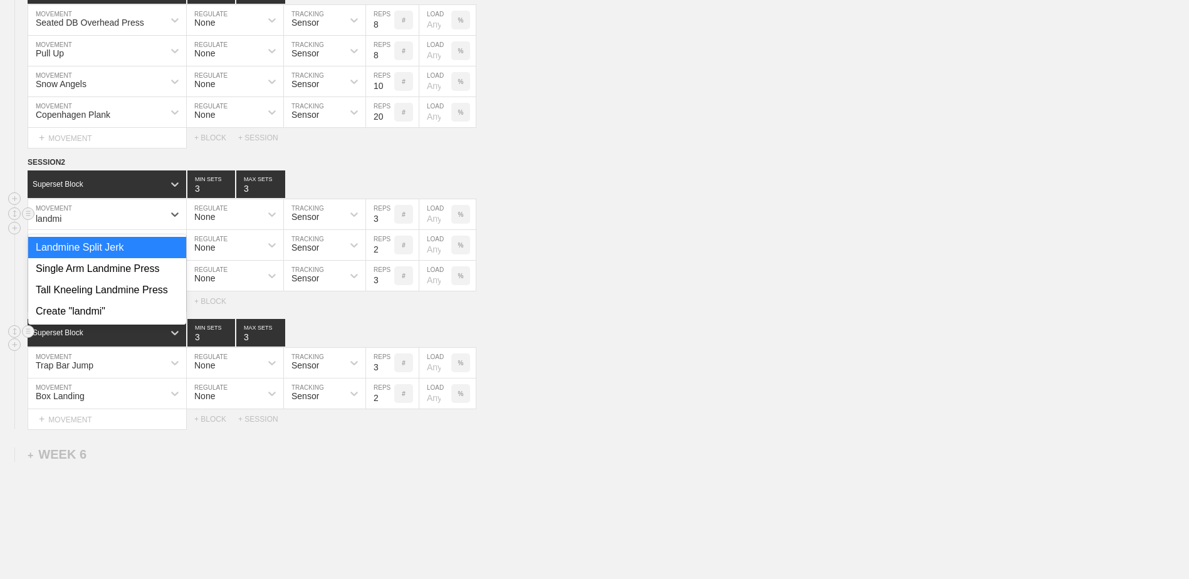
type input "landmin"
click at [106, 280] on div "Single Arm Landmine Press" at bounding box center [107, 268] width 158 height 21
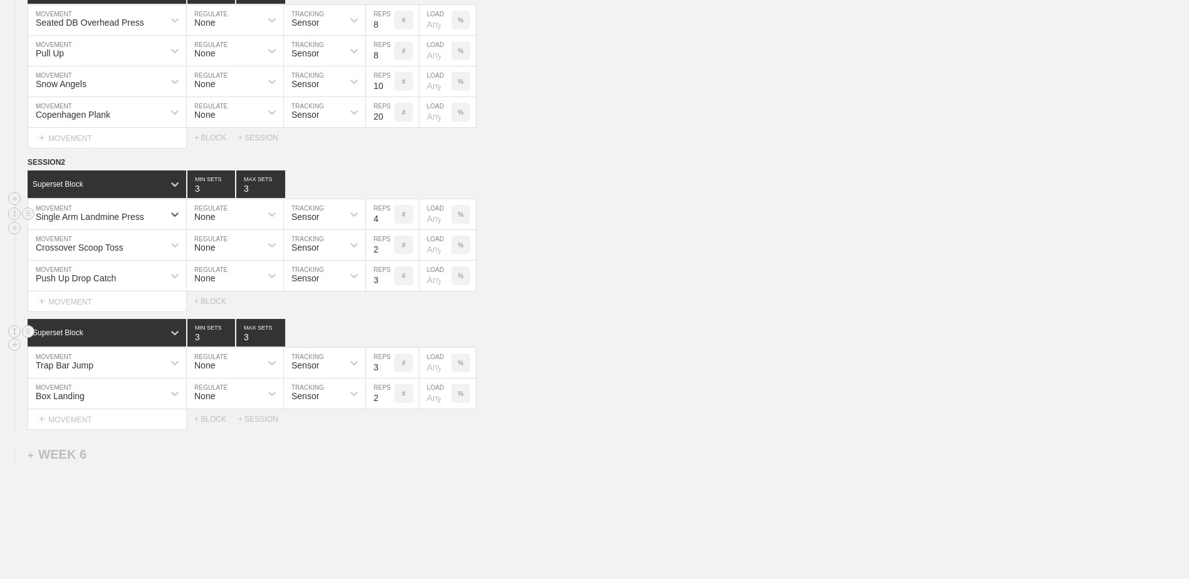
click at [389, 217] on input "4" at bounding box center [380, 214] width 28 height 30
click at [389, 217] on input "5" at bounding box center [380, 214] width 28 height 30
type input "6"
click at [389, 217] on input "6" at bounding box center [380, 214] width 28 height 30
click at [122, 253] on div "Crossover Scoop Toss" at bounding box center [80, 248] width 88 height 10
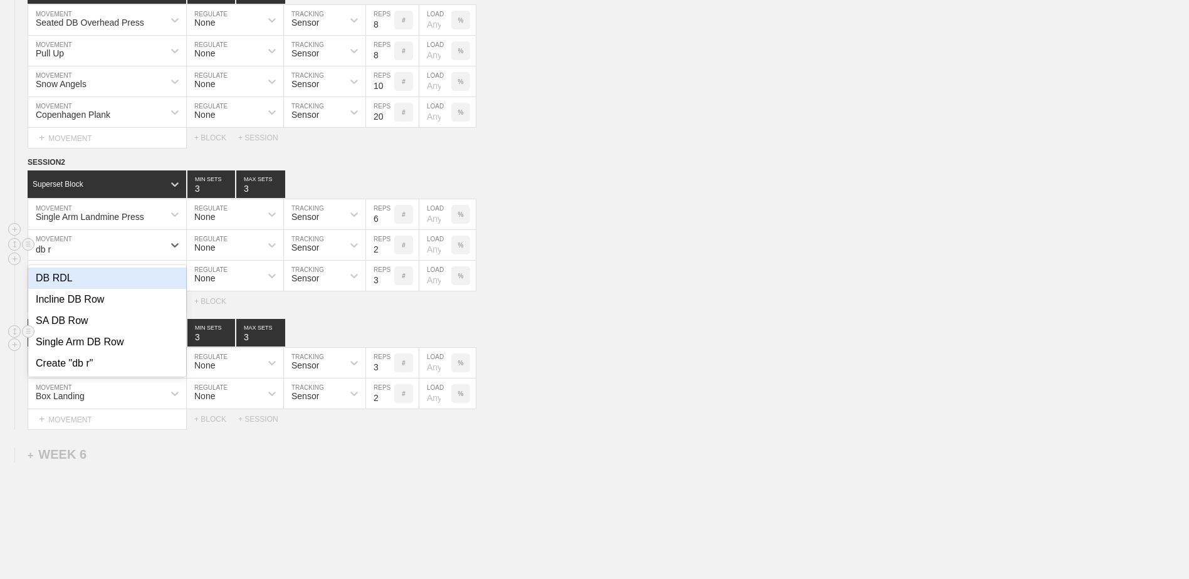
type input "db ro"
click at [128, 303] on div "SA DB Row" at bounding box center [107, 299] width 158 height 21
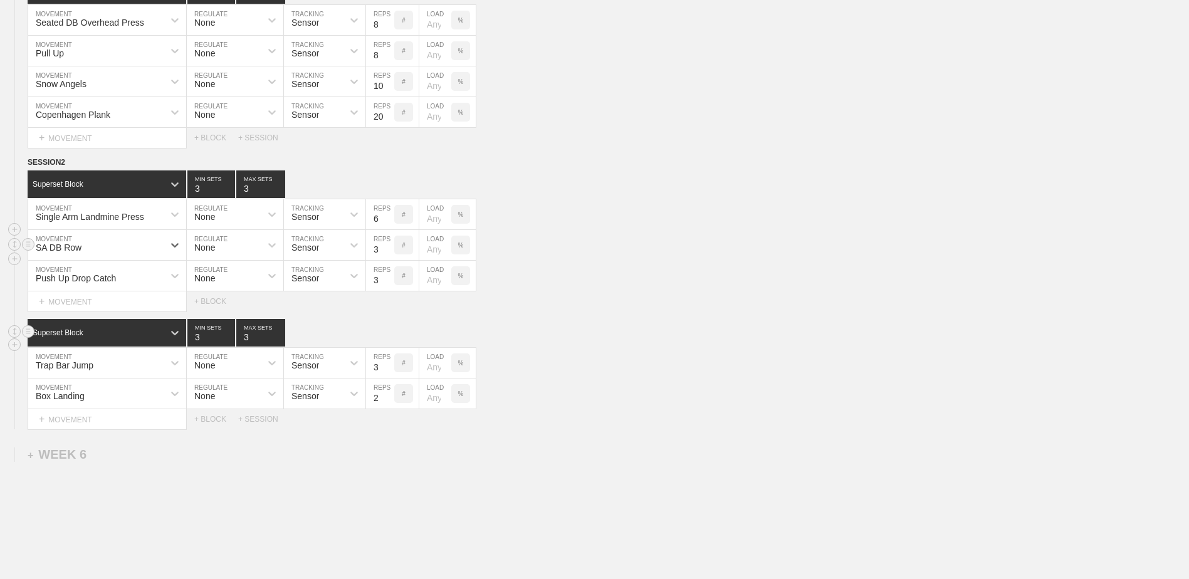
click at [389, 251] on input "3" at bounding box center [380, 245] width 28 height 30
click at [389, 251] on input "4" at bounding box center [380, 245] width 28 height 30
click at [389, 251] on input "5" at bounding box center [380, 245] width 28 height 30
click at [389, 251] on input "6" at bounding box center [380, 245] width 28 height 30
click at [389, 251] on input "7" at bounding box center [380, 245] width 28 height 30
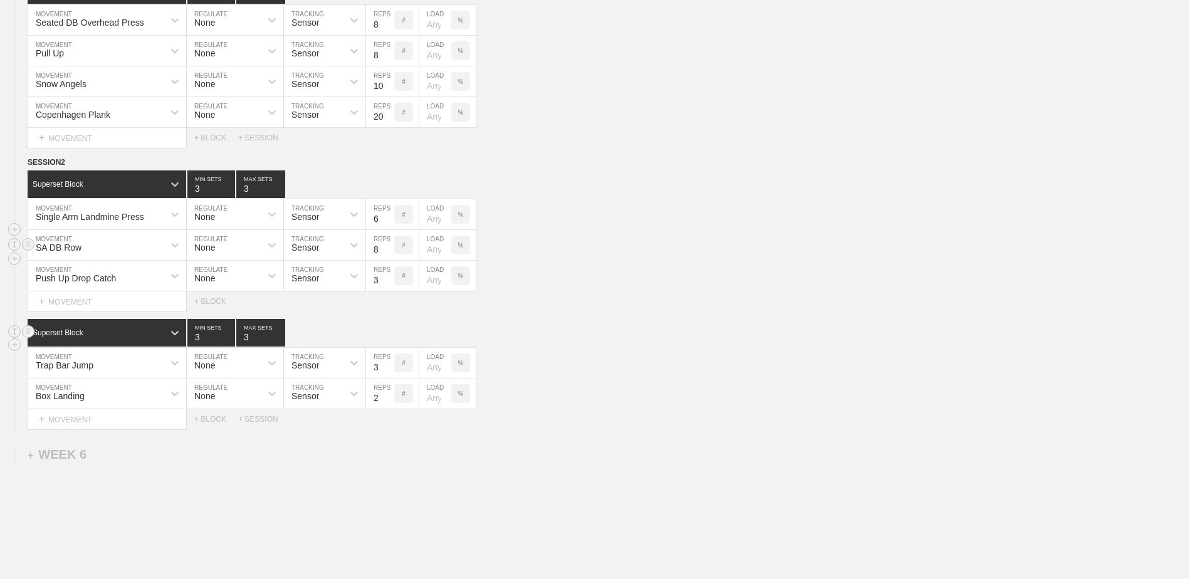
type input "8"
click at [389, 252] on input "8" at bounding box center [380, 245] width 28 height 30
click at [135, 277] on div "Push Up Drop Catch" at bounding box center [95, 275] width 135 height 21
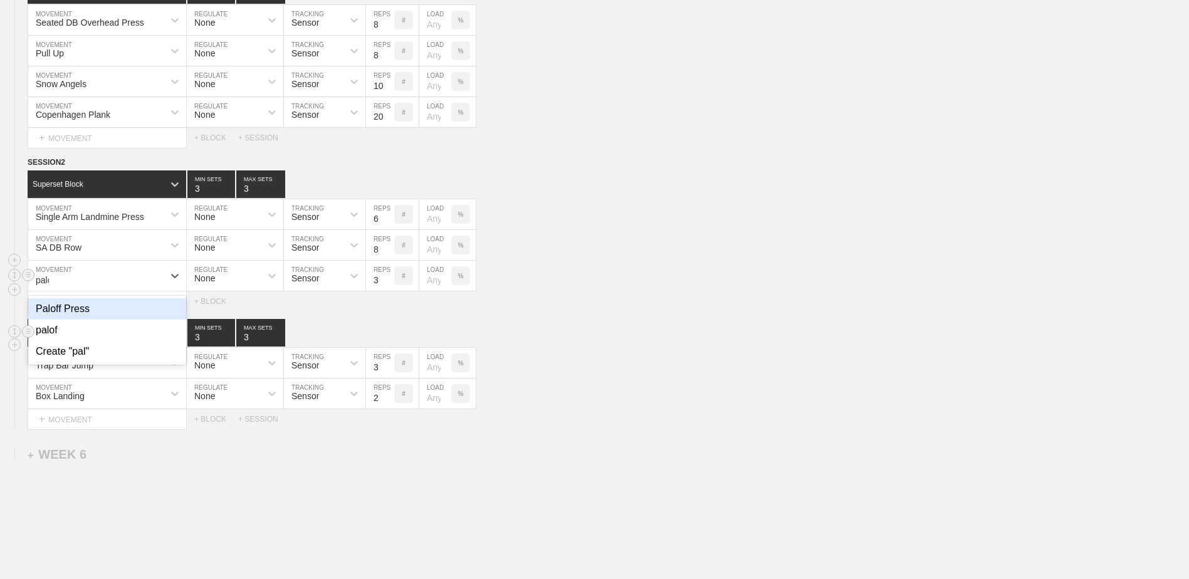
type input "palof"
click at [114, 318] on div "Paloff Press" at bounding box center [107, 308] width 158 height 21
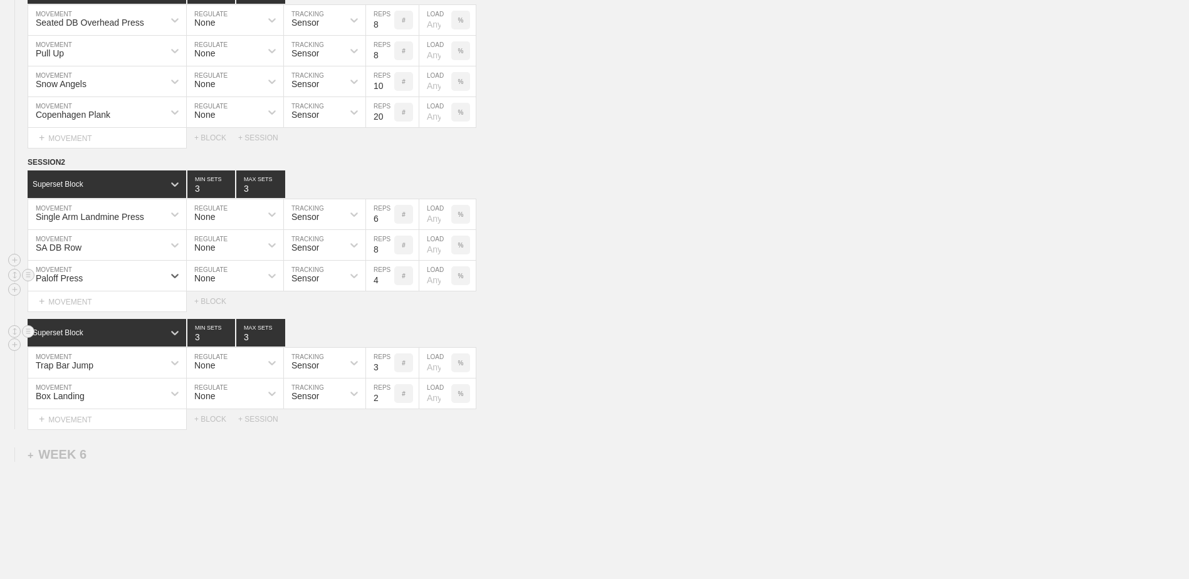
click at [387, 281] on input "4" at bounding box center [380, 276] width 28 height 30
click at [387, 281] on input "5" at bounding box center [380, 276] width 28 height 30
click at [387, 281] on input "6" at bounding box center [380, 276] width 28 height 30
click at [387, 281] on input "7" at bounding box center [380, 276] width 28 height 30
click at [387, 281] on input "8" at bounding box center [380, 276] width 28 height 30
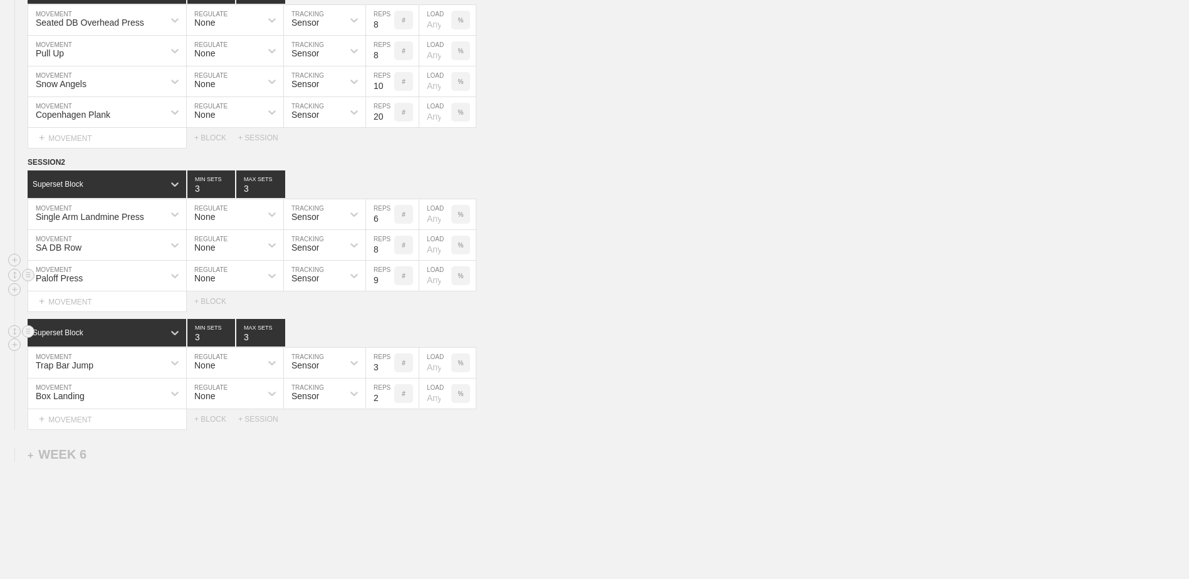
click at [387, 281] on input "9" at bounding box center [380, 276] width 28 height 30
click at [387, 281] on input "10" at bounding box center [380, 276] width 28 height 30
click at [387, 281] on input "11" at bounding box center [380, 276] width 28 height 30
type input "12"
click at [387, 281] on input "12" at bounding box center [380, 276] width 28 height 30
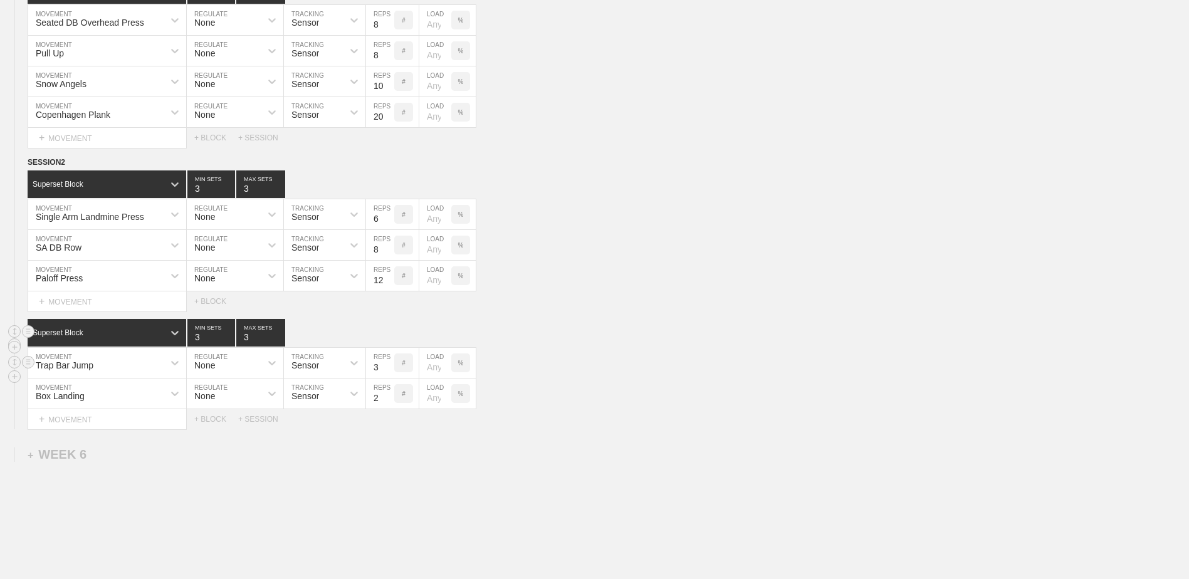
click at [115, 371] on div "Trap Bar Jump" at bounding box center [95, 362] width 135 height 21
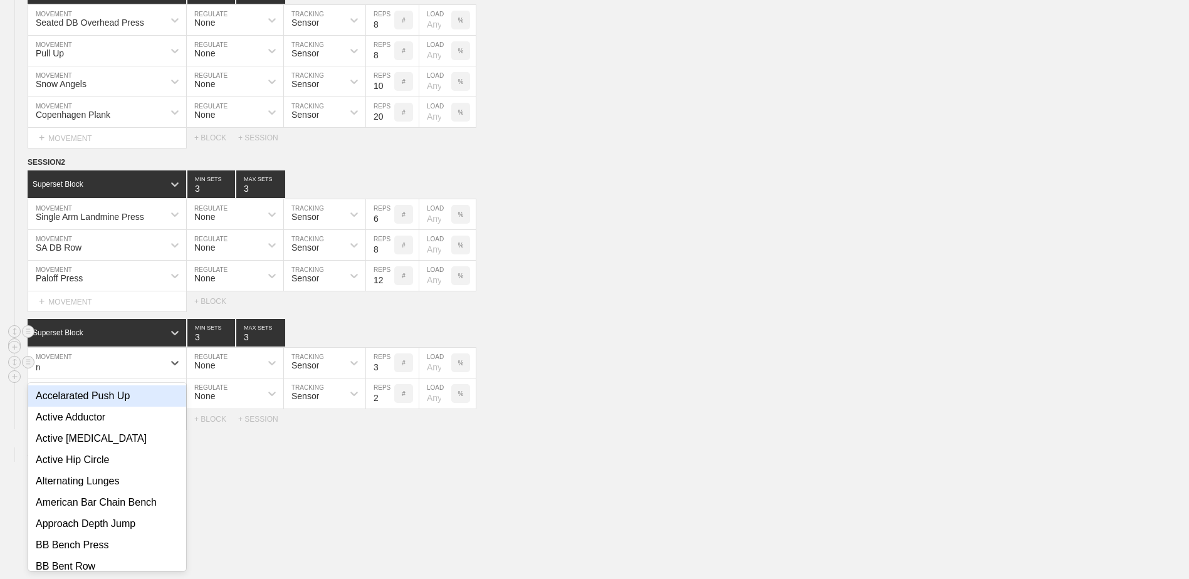
type input "rdl"
click at [98, 403] on div "BB RDL" at bounding box center [107, 395] width 158 height 21
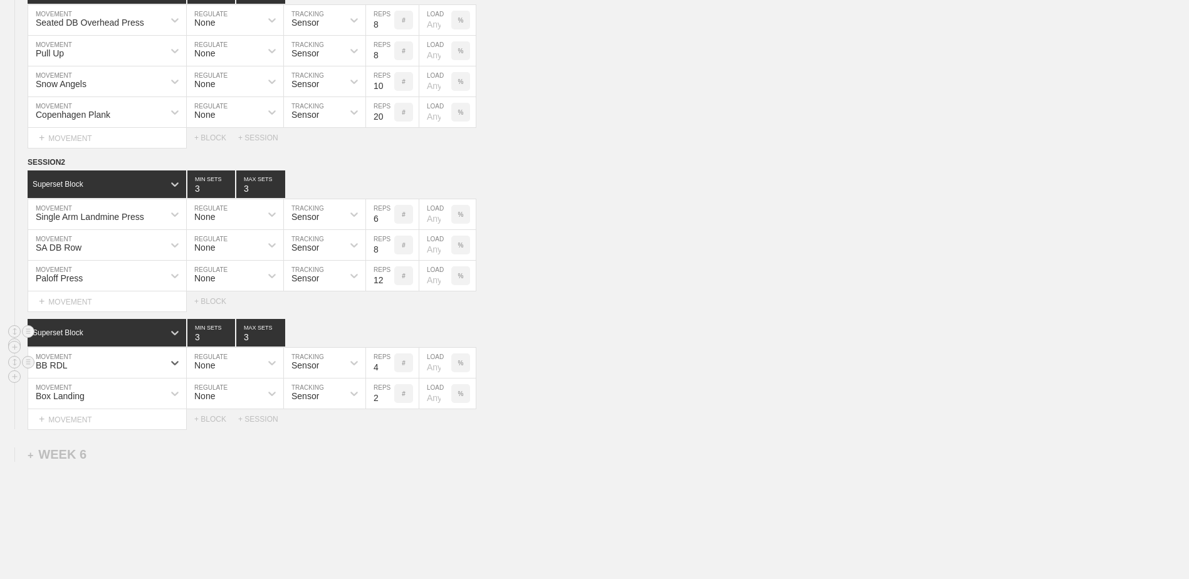
click at [387, 370] on input "4" at bounding box center [380, 363] width 28 height 30
click at [387, 370] on input "5" at bounding box center [380, 363] width 28 height 30
click at [387, 370] on input "6" at bounding box center [380, 363] width 28 height 30
click at [387, 370] on input "7" at bounding box center [380, 363] width 28 height 30
click at [387, 370] on input "8" at bounding box center [380, 363] width 28 height 30
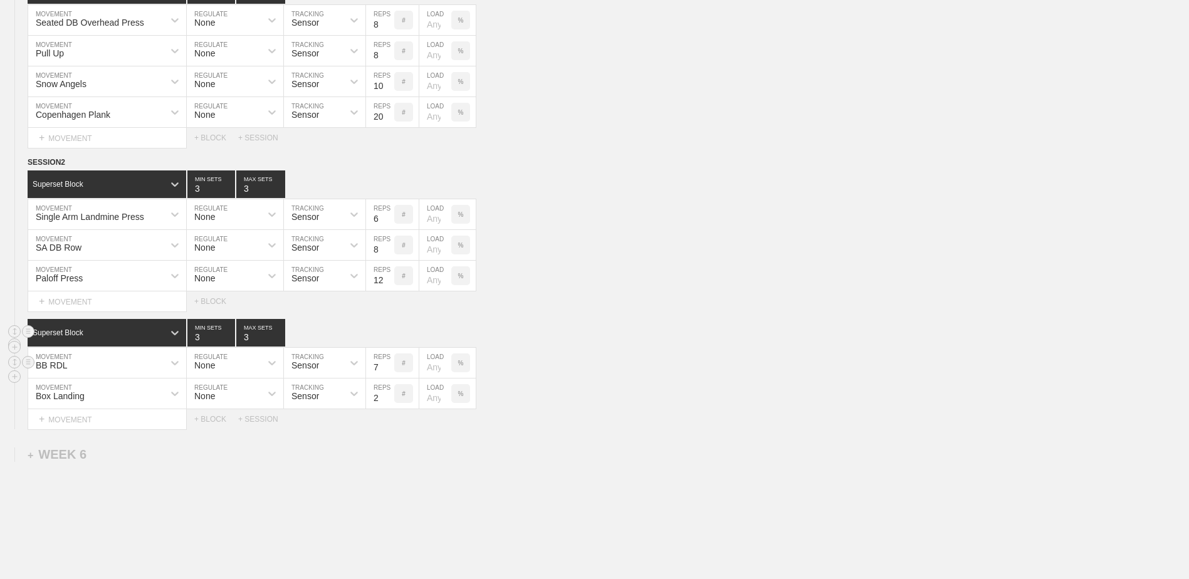
click at [388, 373] on input "7" at bounding box center [380, 363] width 28 height 30
type input "6"
click at [388, 373] on input "6" at bounding box center [380, 363] width 28 height 30
click at [128, 407] on div "Box Landing" at bounding box center [107, 394] width 158 height 30
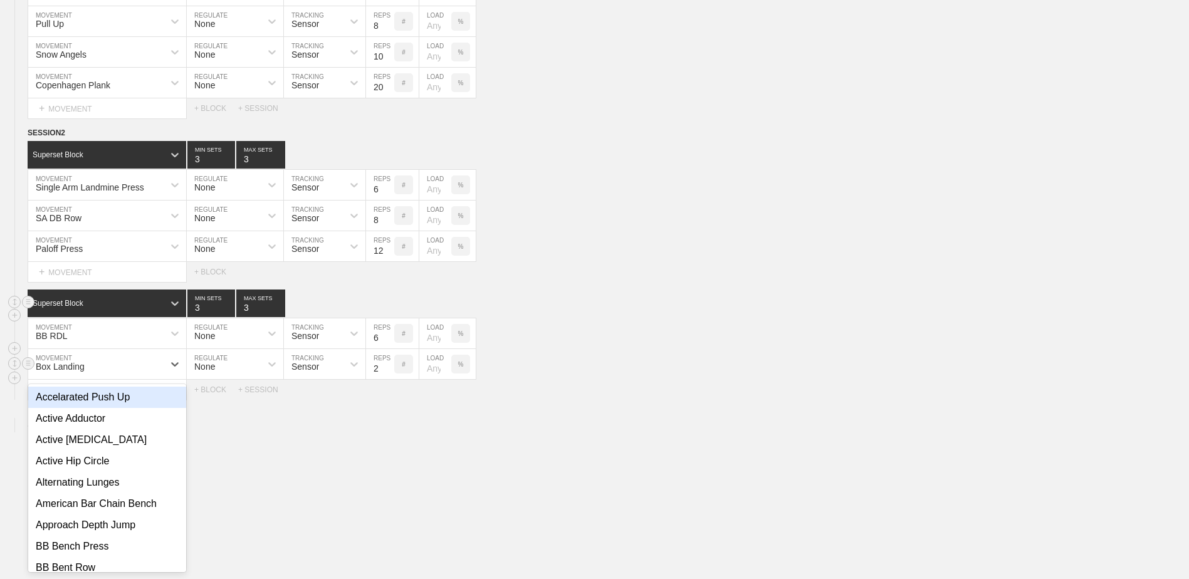
scroll to position [3758, 0]
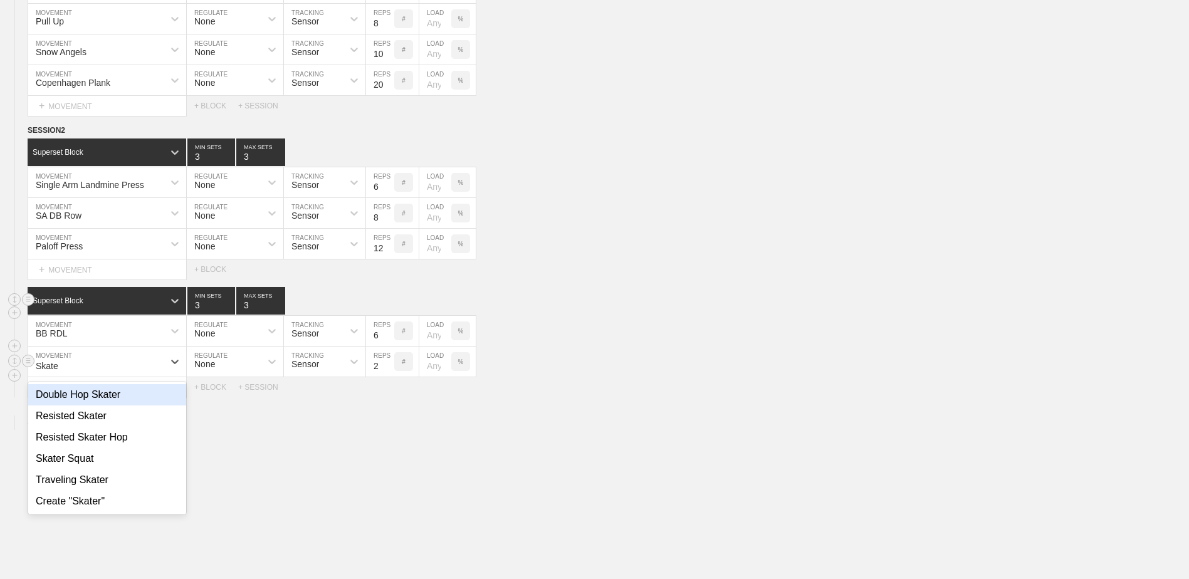
type input "Skater"
click at [143, 469] on div "Skater Squat" at bounding box center [107, 458] width 158 height 21
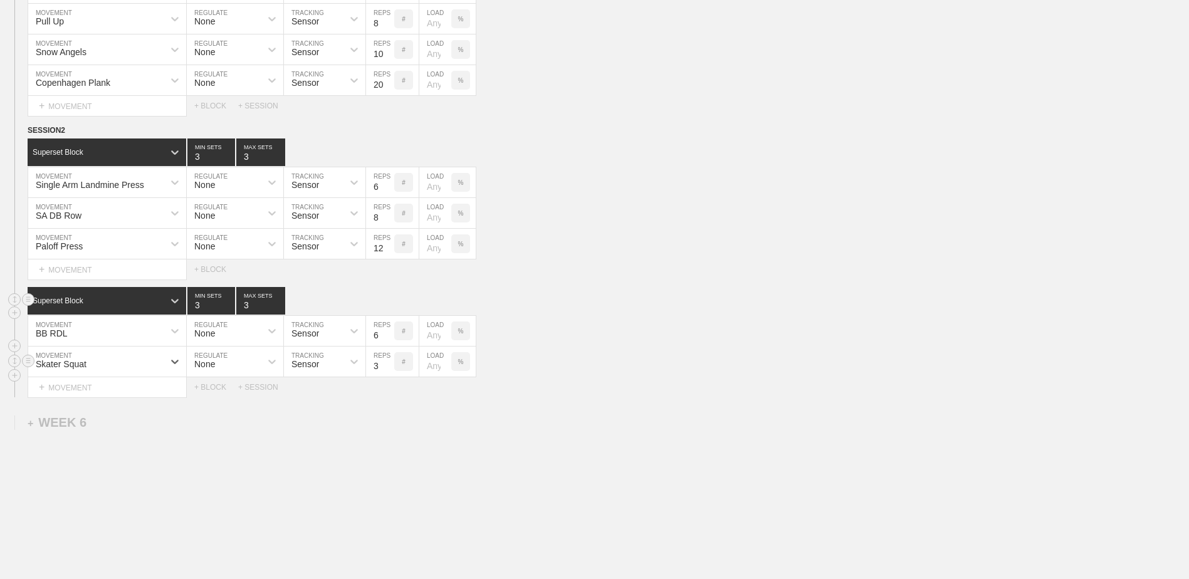
click at [385, 366] on input "3" at bounding box center [380, 362] width 28 height 30
click at [387, 366] on input "4" at bounding box center [380, 362] width 28 height 30
click at [387, 366] on input "5" at bounding box center [380, 362] width 28 height 30
click at [387, 366] on input "6" at bounding box center [380, 362] width 28 height 30
click at [387, 366] on input "7" at bounding box center [380, 362] width 28 height 30
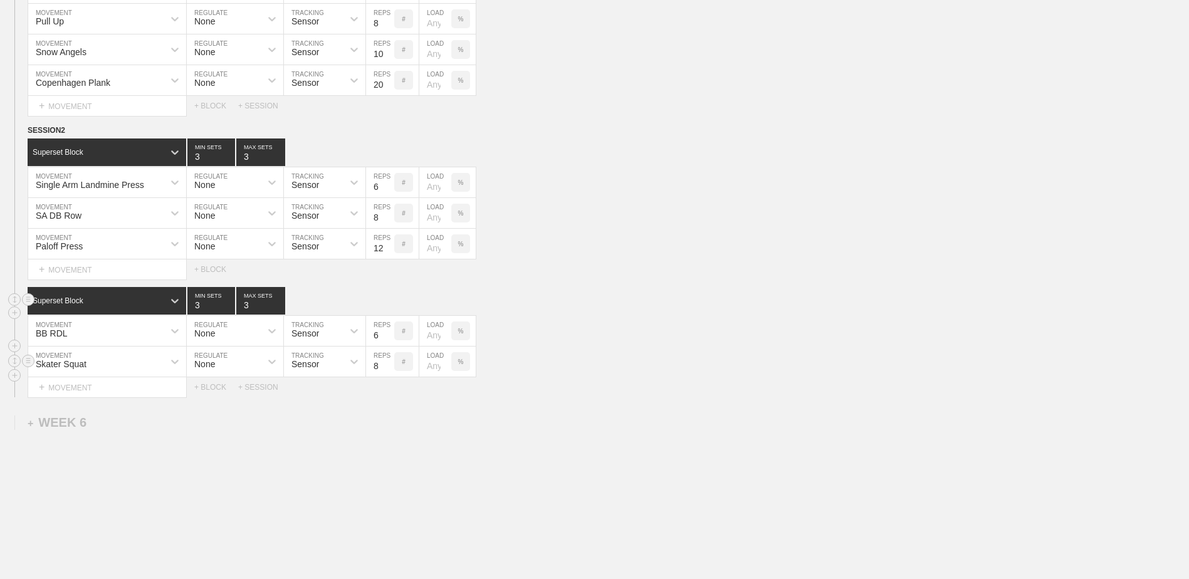
type input "8"
click at [387, 366] on input "8" at bounding box center [380, 362] width 28 height 30
click at [119, 397] on div "+ MOVEMENT" at bounding box center [107, 387] width 159 height 21
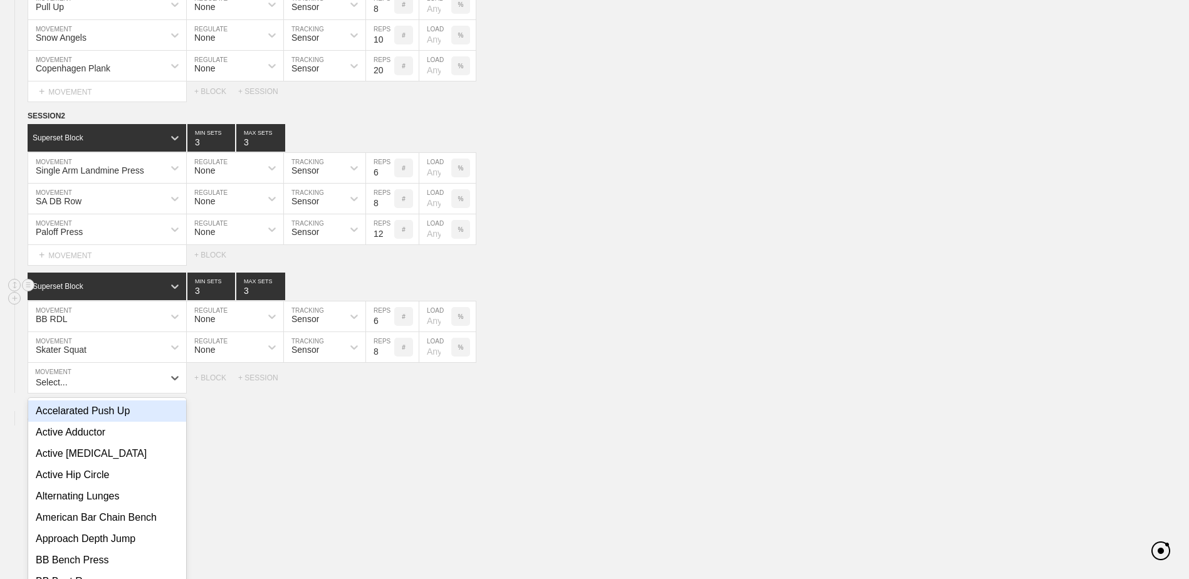
scroll to position [3788, 0]
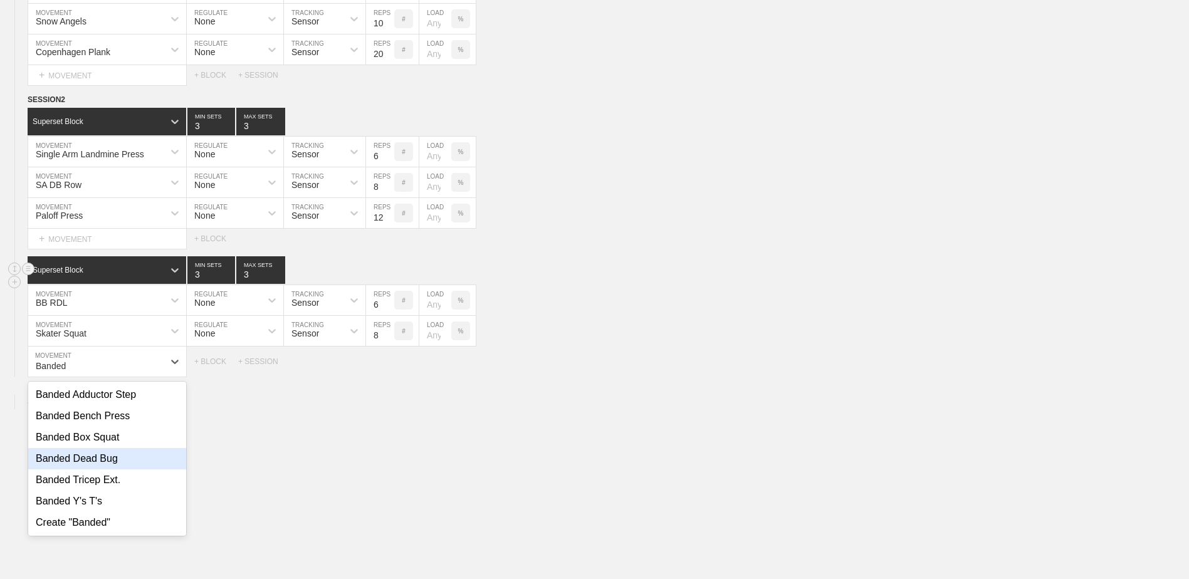
click at [137, 468] on div "Banded Dead Bug" at bounding box center [107, 458] width 158 height 21
type input "Banded"
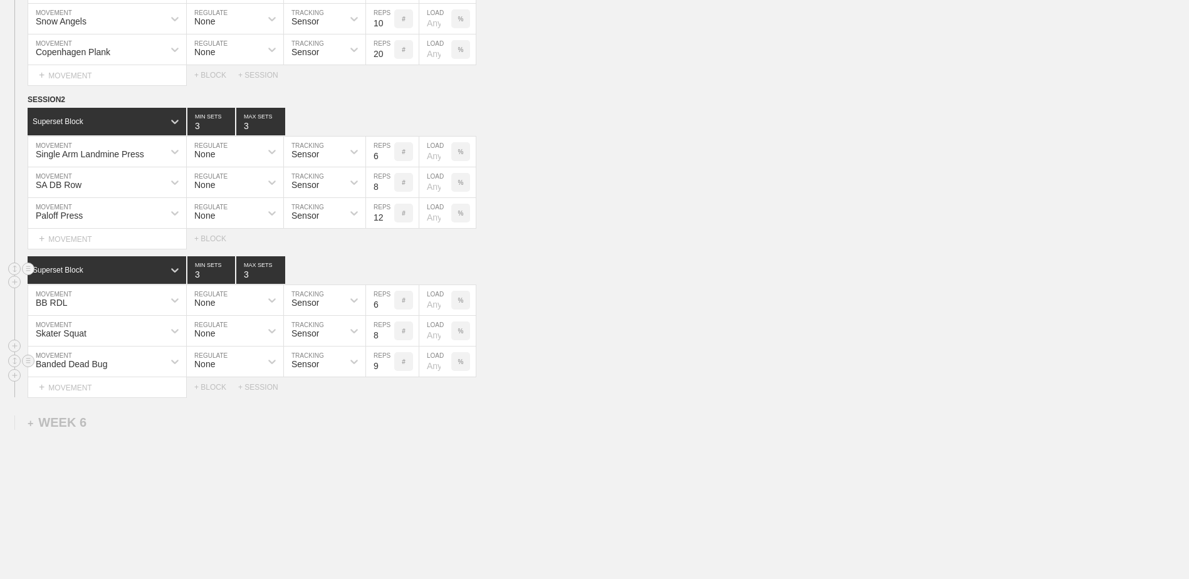
click at [387, 366] on input "9" at bounding box center [380, 362] width 28 height 30
click at [387, 366] on input "10" at bounding box center [380, 362] width 28 height 30
click at [387, 366] on input "11" at bounding box center [380, 362] width 28 height 30
type input "12"
click at [387, 366] on input "12" at bounding box center [380, 362] width 28 height 30
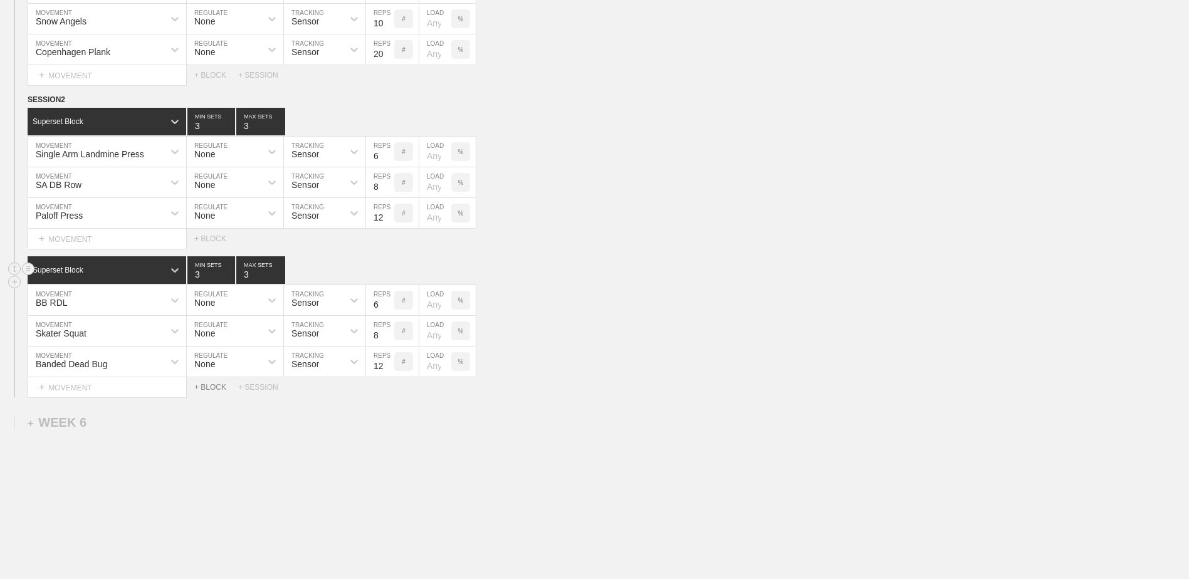
click at [206, 391] on div "+ BLOCK" at bounding box center [216, 387] width 44 height 9
click at [123, 424] on div "Standard Block" at bounding box center [96, 418] width 136 height 11
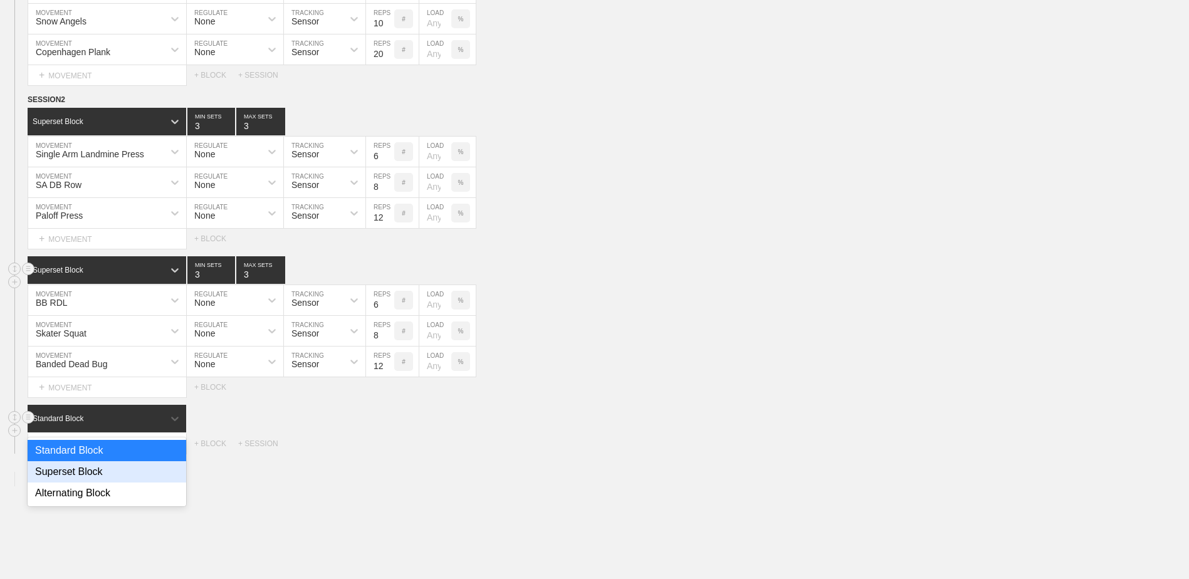
click at [125, 481] on div "Superset Block" at bounding box center [107, 471] width 159 height 21
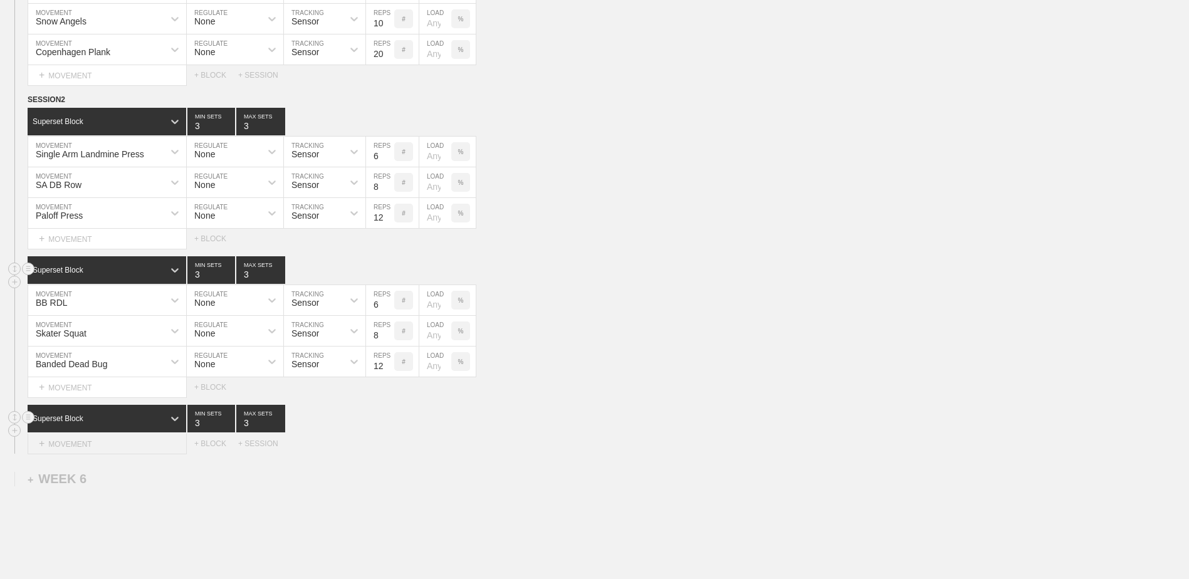
click at [113, 442] on div "+ MOVEMENT" at bounding box center [107, 444] width 159 height 21
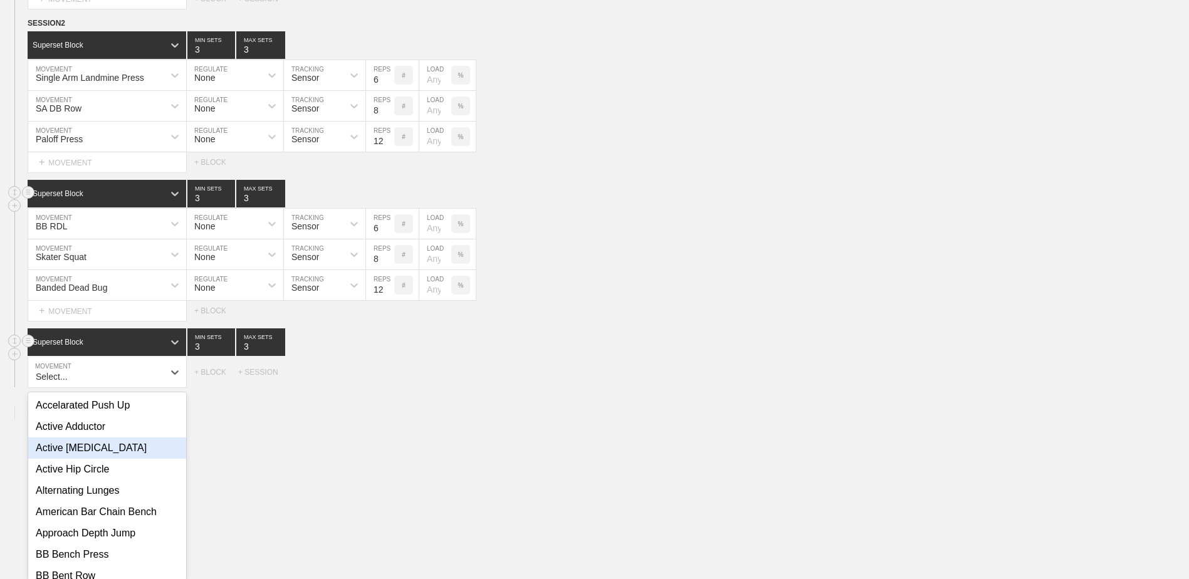
scroll to position [3876, 0]
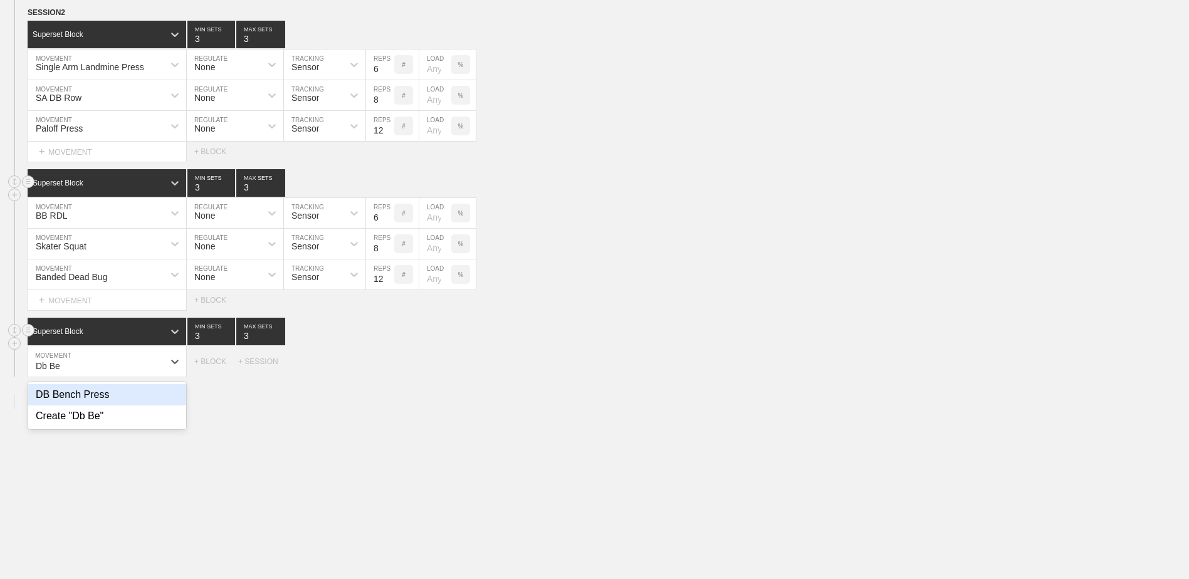
click at [100, 401] on div "DB Bench Press" at bounding box center [107, 394] width 158 height 21
type input "Db Be"
click at [107, 363] on div "DB Bench Press" at bounding box center [95, 361] width 135 height 21
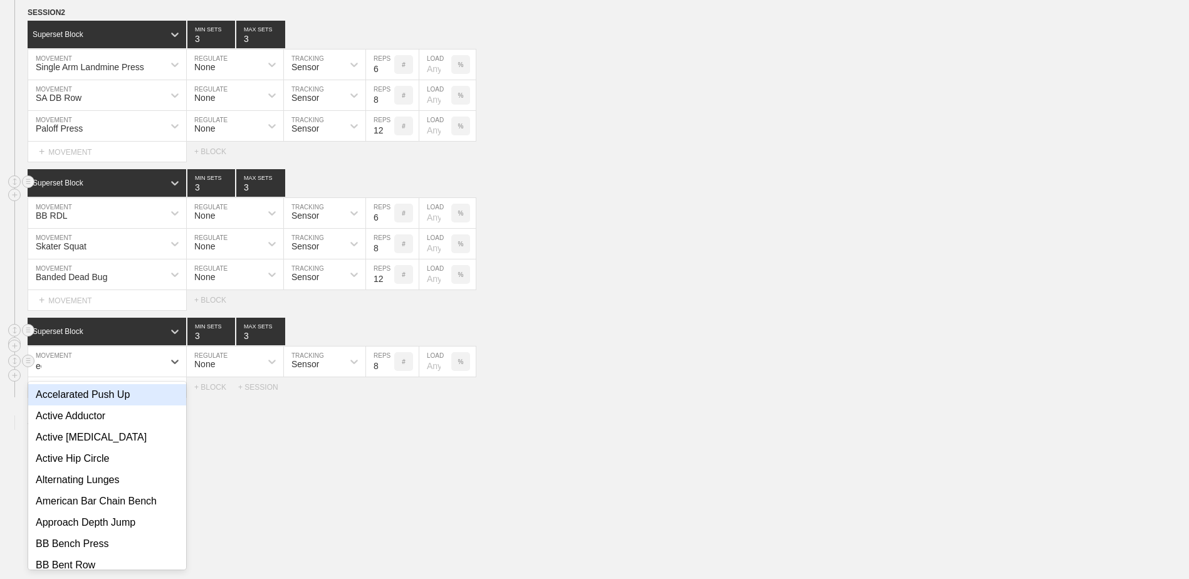
type input "ecc"
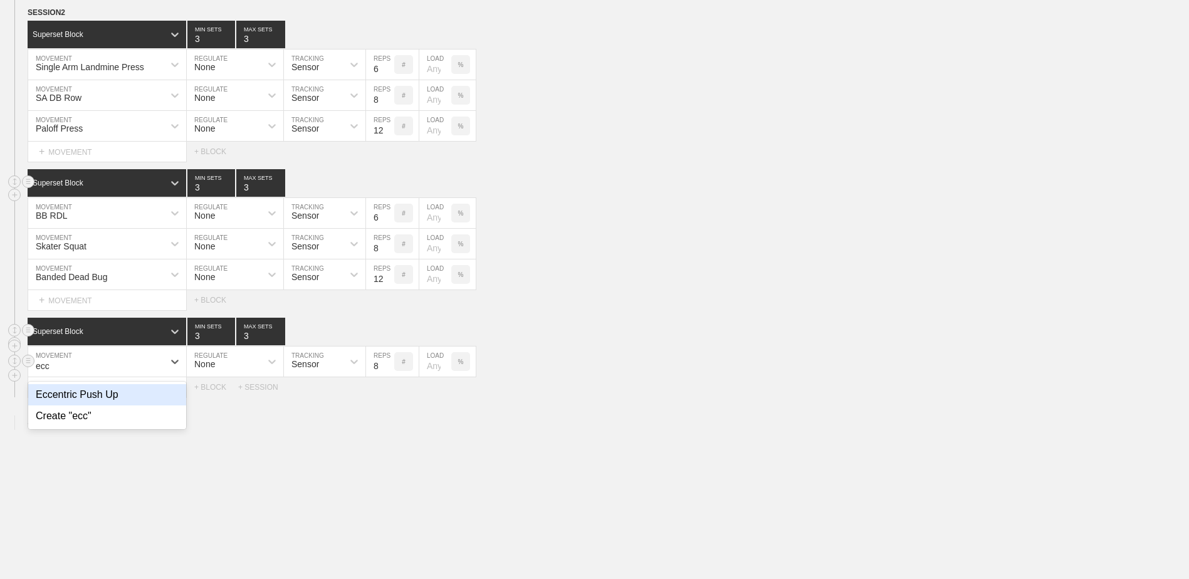
click at [123, 398] on div "Eccentric Push Up" at bounding box center [107, 394] width 158 height 21
click at [109, 392] on div "+ MOVEMENT" at bounding box center [107, 387] width 159 height 21
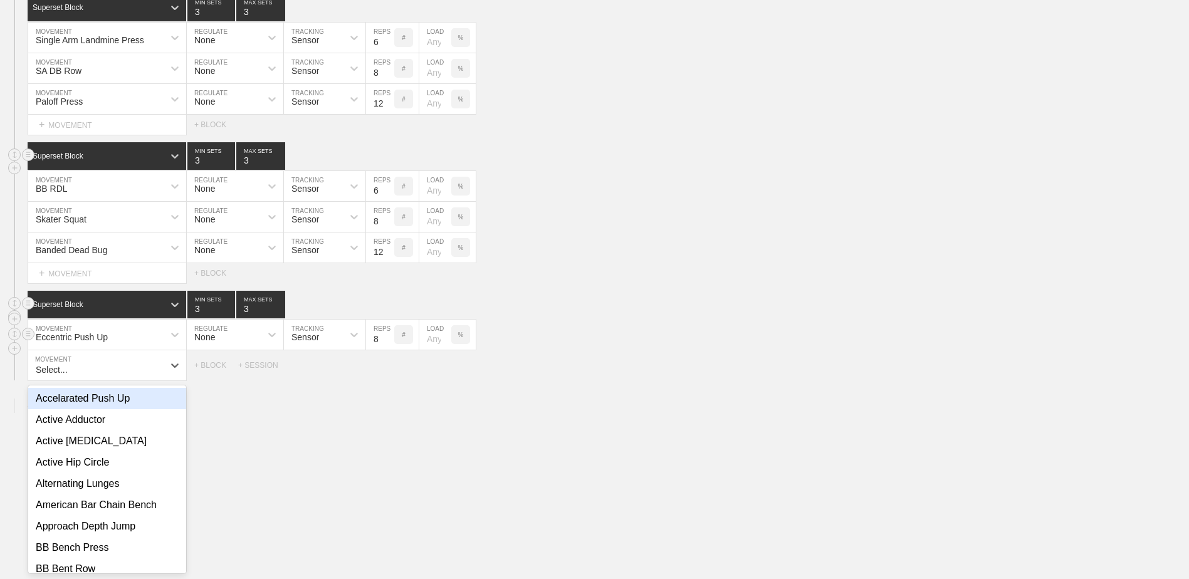
scroll to position [3906, 0]
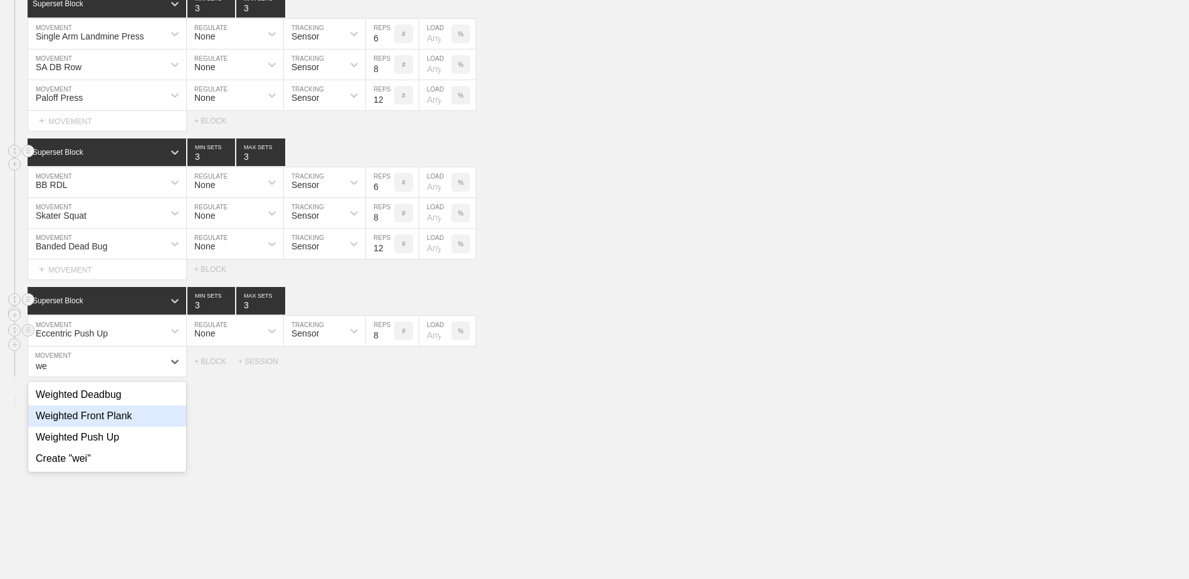
type input "w"
click at [121, 425] on div "Wall Sit" at bounding box center [107, 415] width 158 height 21
type input "Wall"
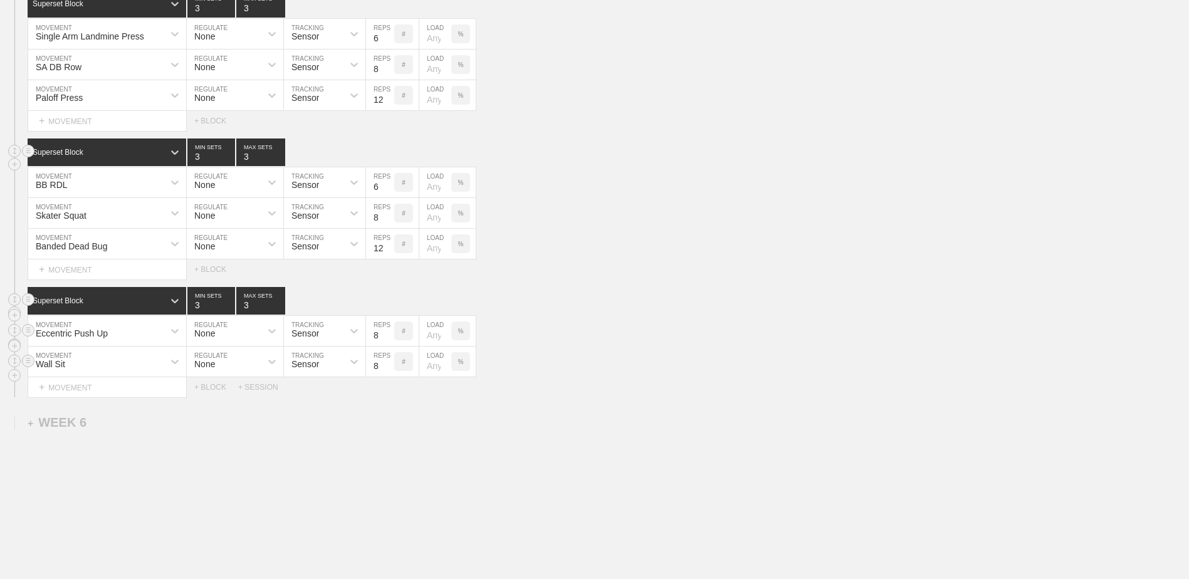
click at [392, 362] on input "8" at bounding box center [380, 362] width 28 height 30
click at [390, 365] on input "9" at bounding box center [380, 362] width 28 height 30
click at [389, 366] on input "10" at bounding box center [380, 362] width 28 height 30
click at [389, 366] on input "11" at bounding box center [380, 362] width 28 height 30
click at [389, 366] on input "12" at bounding box center [380, 362] width 28 height 30
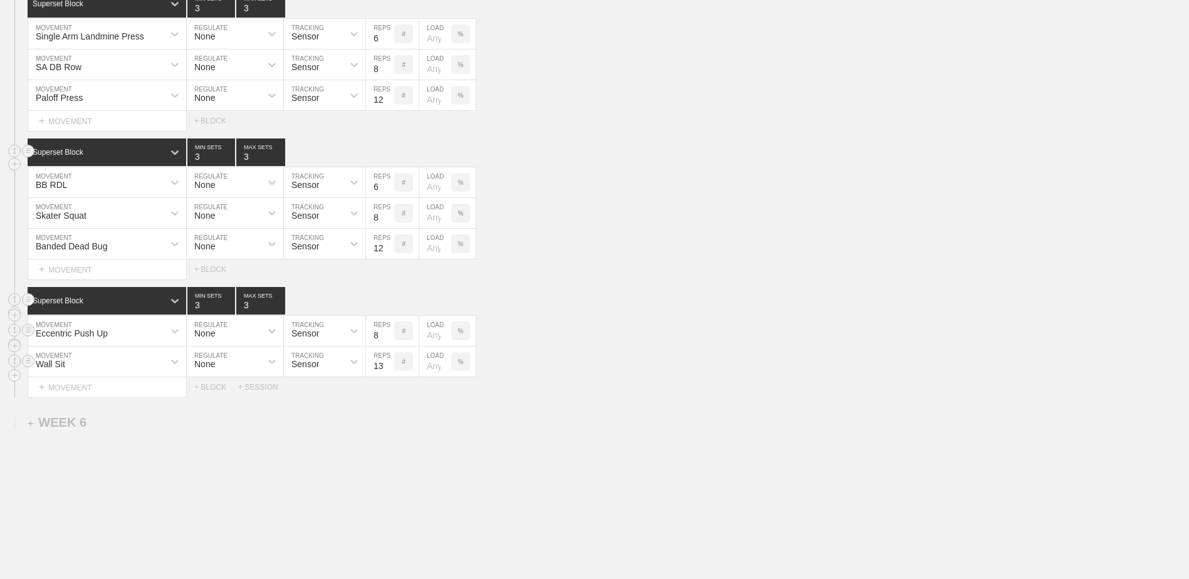
click at [389, 366] on input "13" at bounding box center [380, 362] width 28 height 30
click at [389, 366] on input "14" at bounding box center [380, 362] width 28 height 30
click at [389, 366] on input "15" at bounding box center [380, 362] width 28 height 30
click at [389, 366] on input "17" at bounding box center [380, 362] width 28 height 30
click at [389, 366] on input "18" at bounding box center [380, 362] width 28 height 30
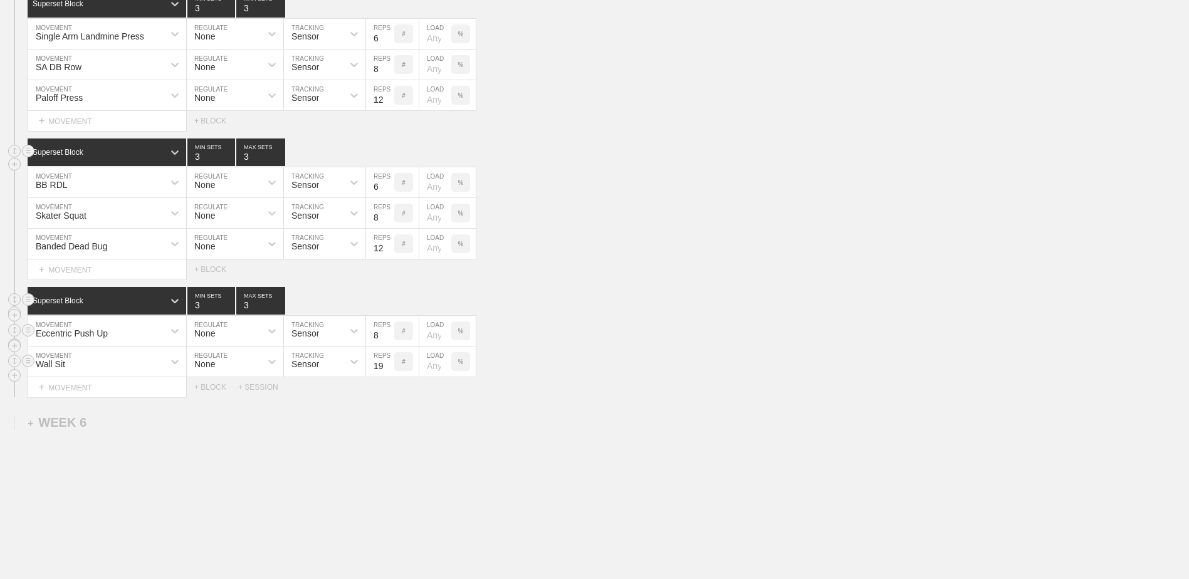
click at [389, 366] on input "19" at bounding box center [380, 362] width 28 height 30
click at [389, 366] on input "20" at bounding box center [380, 362] width 28 height 30
click at [389, 366] on input "21" at bounding box center [380, 362] width 28 height 30
click at [389, 366] on input "22" at bounding box center [380, 362] width 28 height 30
click at [389, 366] on input "23" at bounding box center [380, 362] width 28 height 30
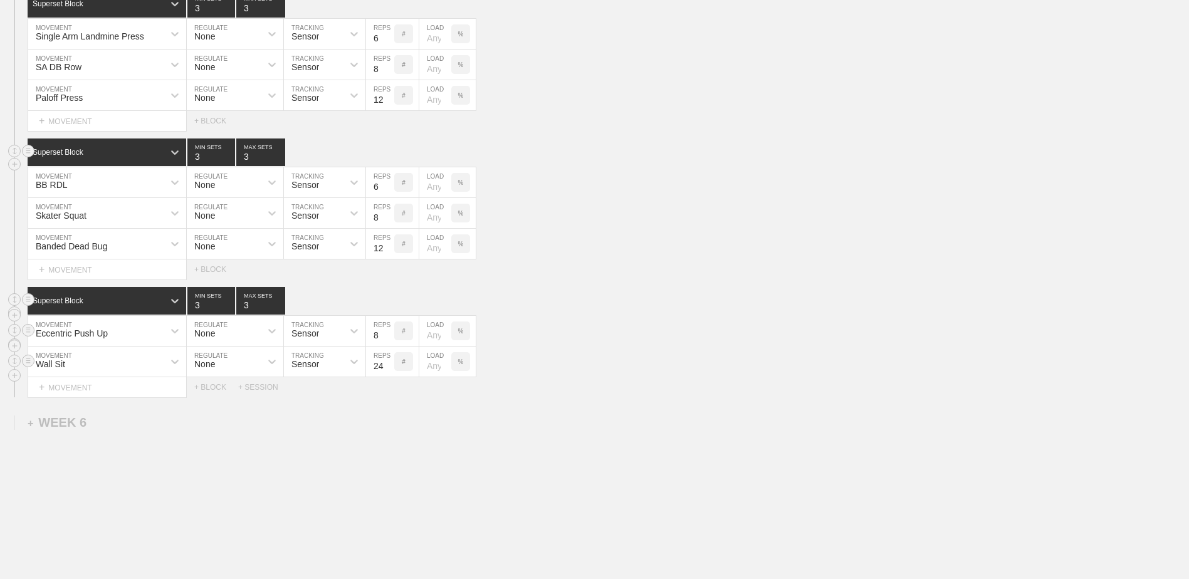
click at [389, 366] on input "24" at bounding box center [380, 362] width 28 height 30
click at [389, 366] on input "25" at bounding box center [380, 362] width 28 height 30
click at [389, 366] on input "26" at bounding box center [380, 362] width 28 height 30
click at [389, 366] on input "27" at bounding box center [380, 362] width 28 height 30
click at [389, 366] on input "28" at bounding box center [380, 362] width 28 height 30
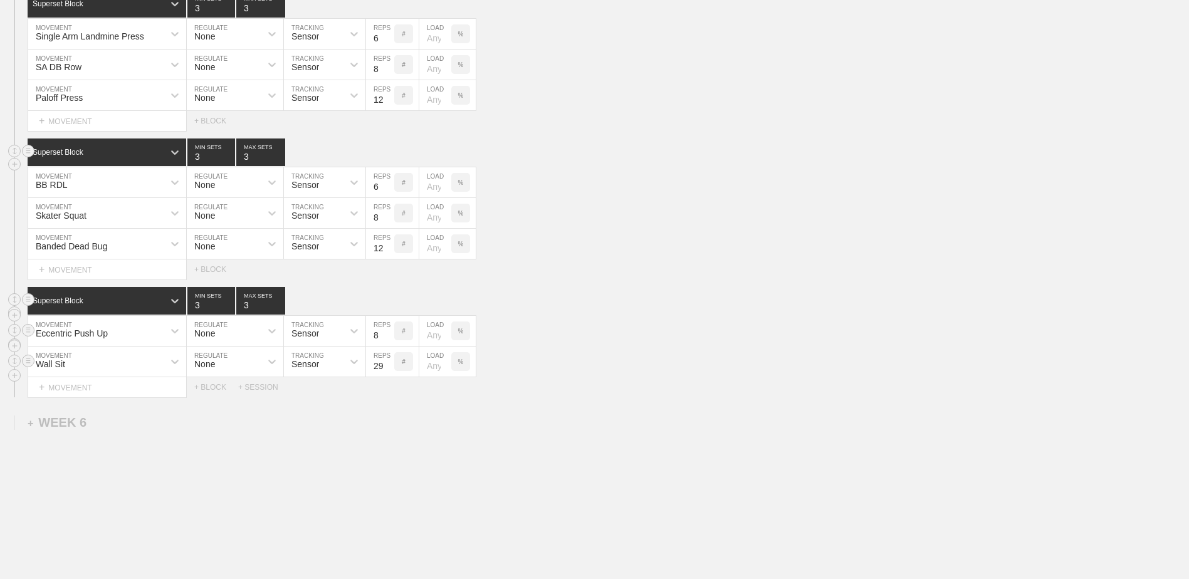
click at [389, 366] on input "29" at bounding box center [380, 362] width 28 height 30
click at [389, 366] on input "30" at bounding box center [380, 362] width 28 height 30
click at [389, 366] on input "31" at bounding box center [380, 362] width 28 height 30
type input "30"
click at [386, 371] on input "30" at bounding box center [380, 362] width 28 height 30
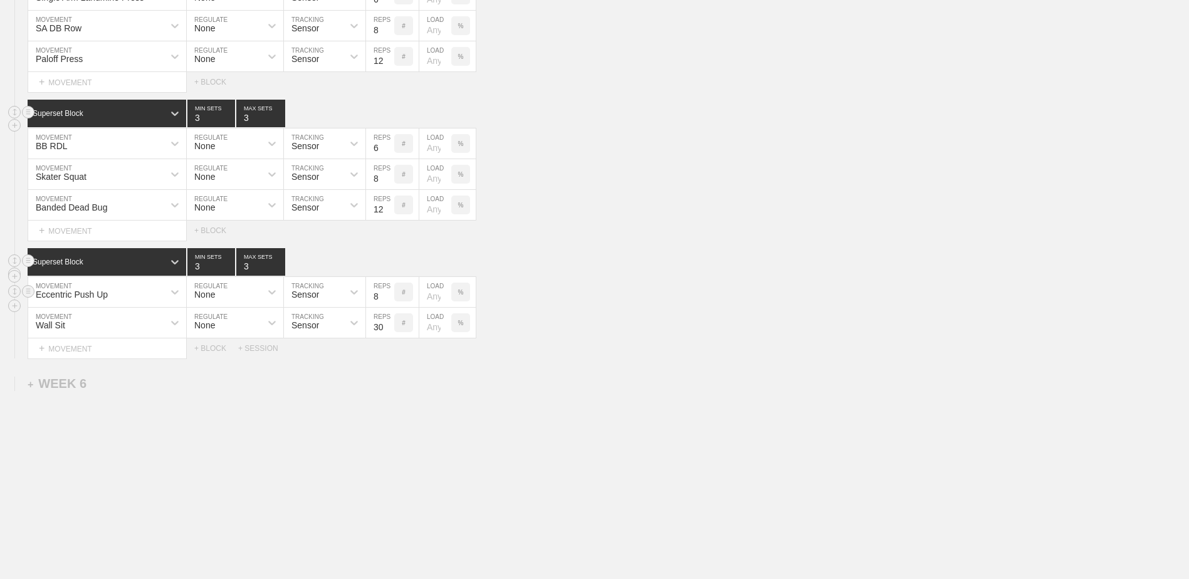
scroll to position [3825, 0]
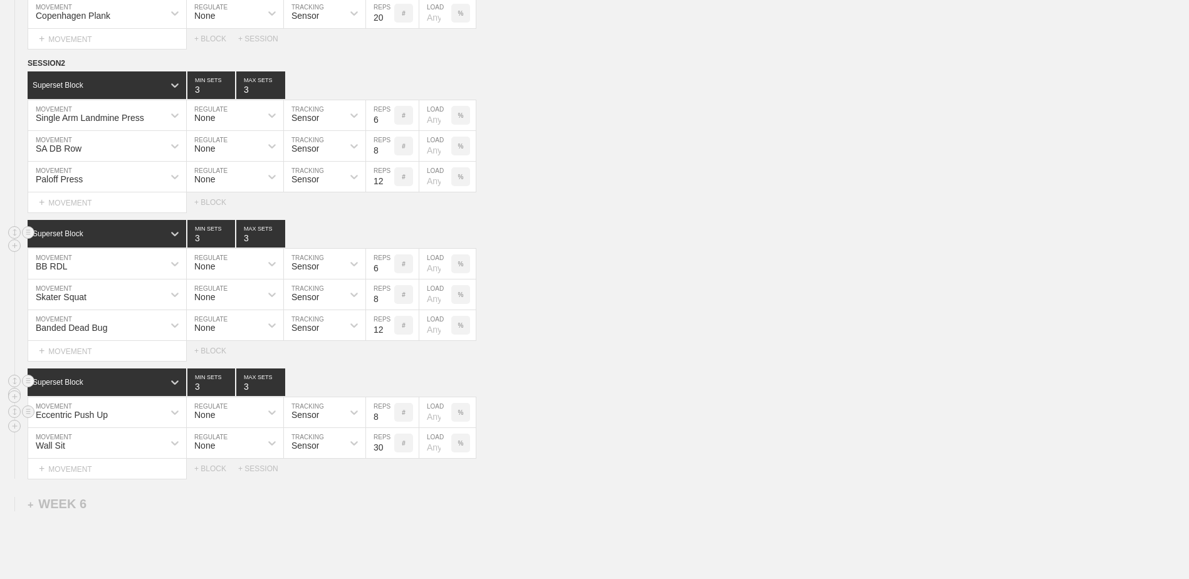
click at [96, 258] on div "BB RDL" at bounding box center [95, 263] width 135 height 21
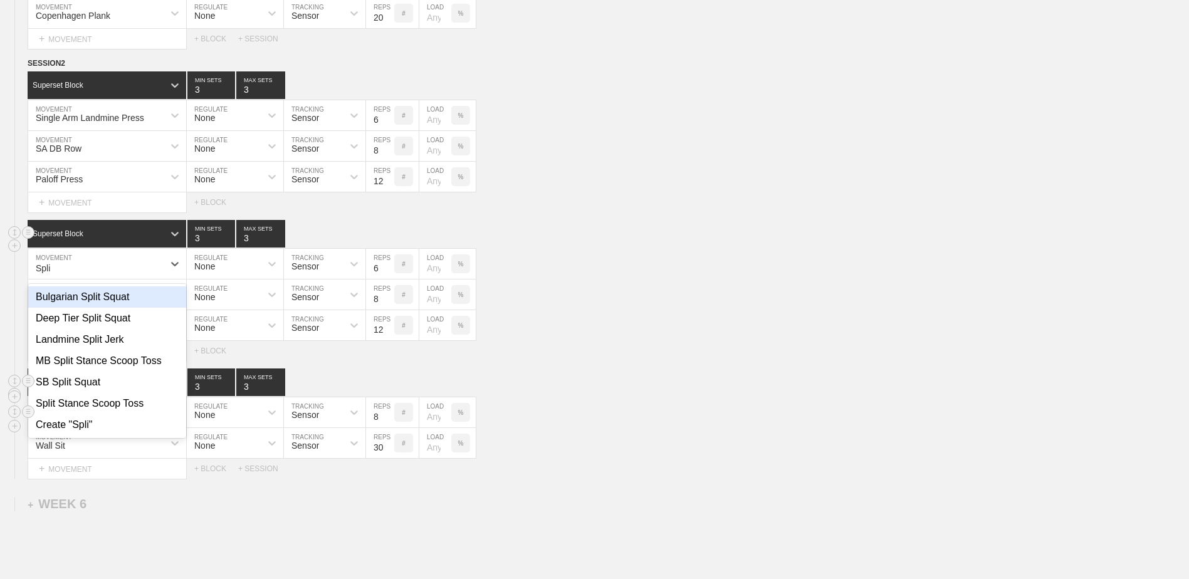
type input "Split"
click at [145, 386] on div "SB Split Squat" at bounding box center [107, 382] width 158 height 21
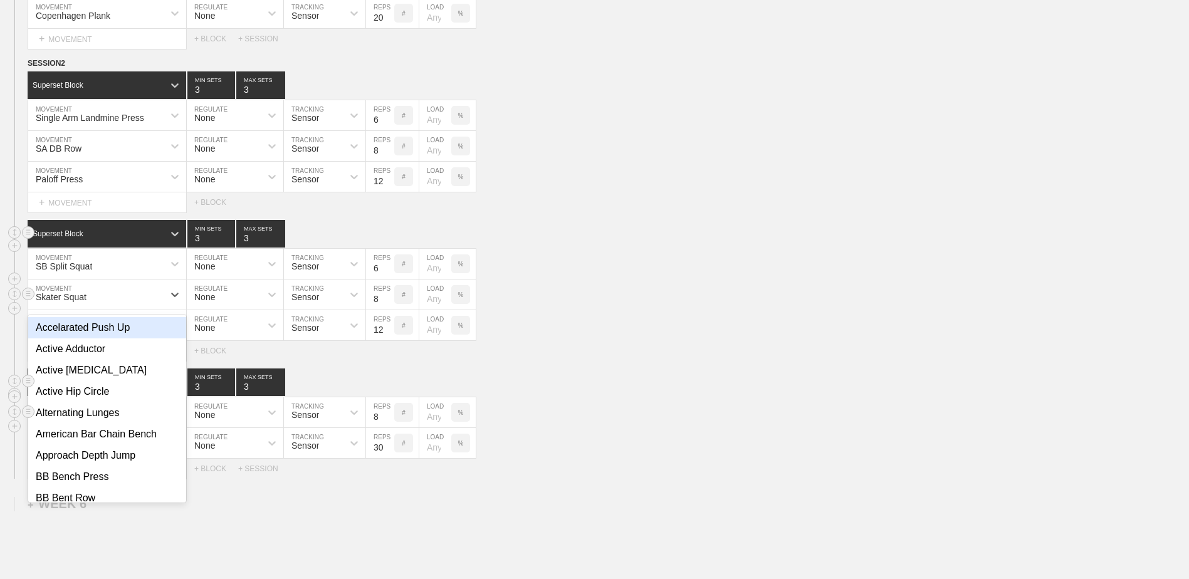
click at [105, 300] on div "Skater Squat" at bounding box center [95, 294] width 135 height 21
type input "DB rd"
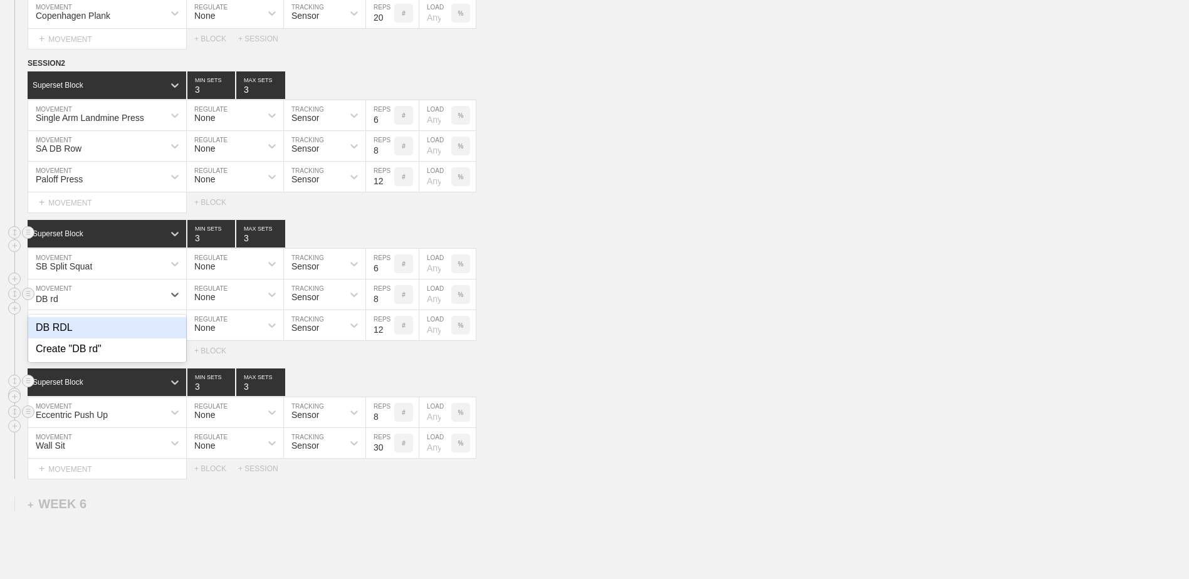
click at [112, 329] on div "DB RDL" at bounding box center [107, 327] width 158 height 21
click at [389, 300] on input "9" at bounding box center [380, 295] width 28 height 30
type input "10"
click at [389, 300] on input "10" at bounding box center [380, 295] width 28 height 30
type input "5"
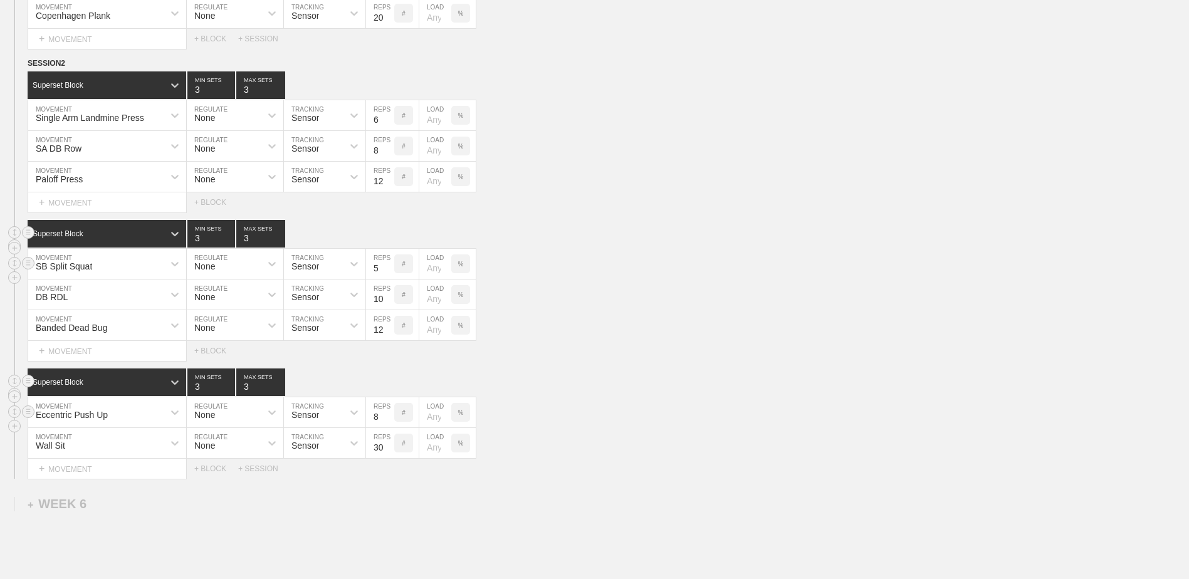
click at [389, 276] on input "5" at bounding box center [380, 264] width 28 height 30
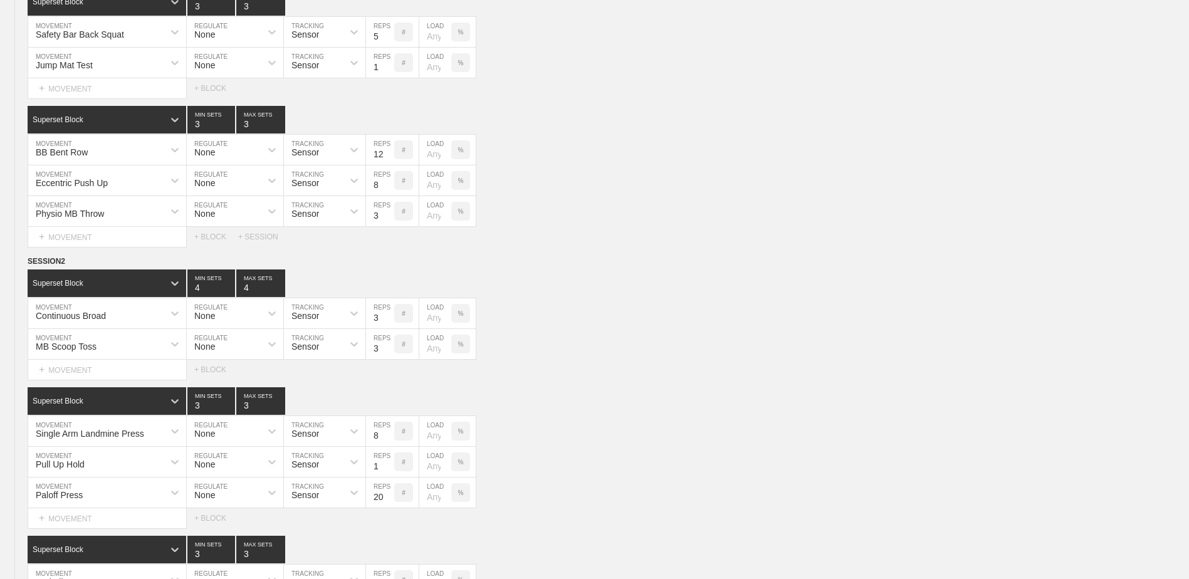
scroll to position [0, 0]
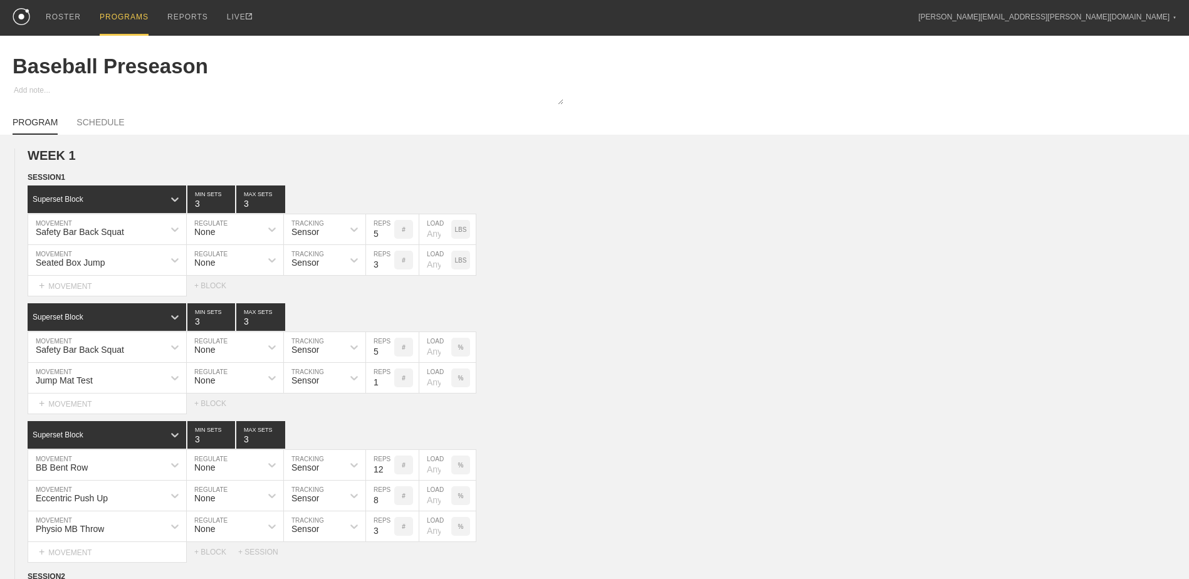
click at [114, 19] on div "PROGRAMS" at bounding box center [124, 18] width 49 height 36
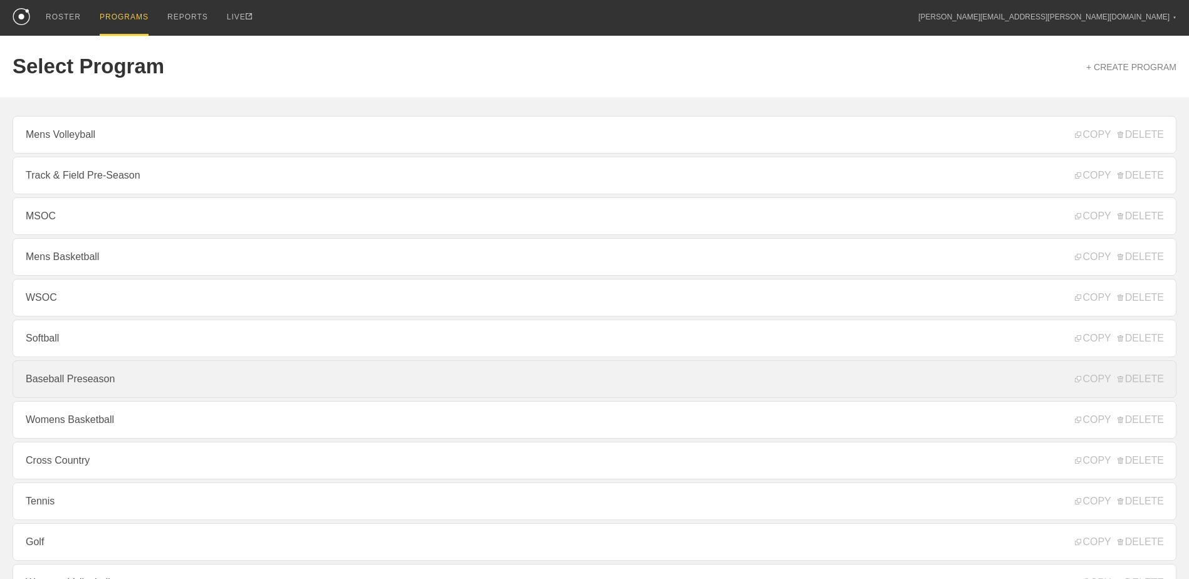
click at [212, 390] on link "Baseball Preseason" at bounding box center [595, 379] width 1164 height 38
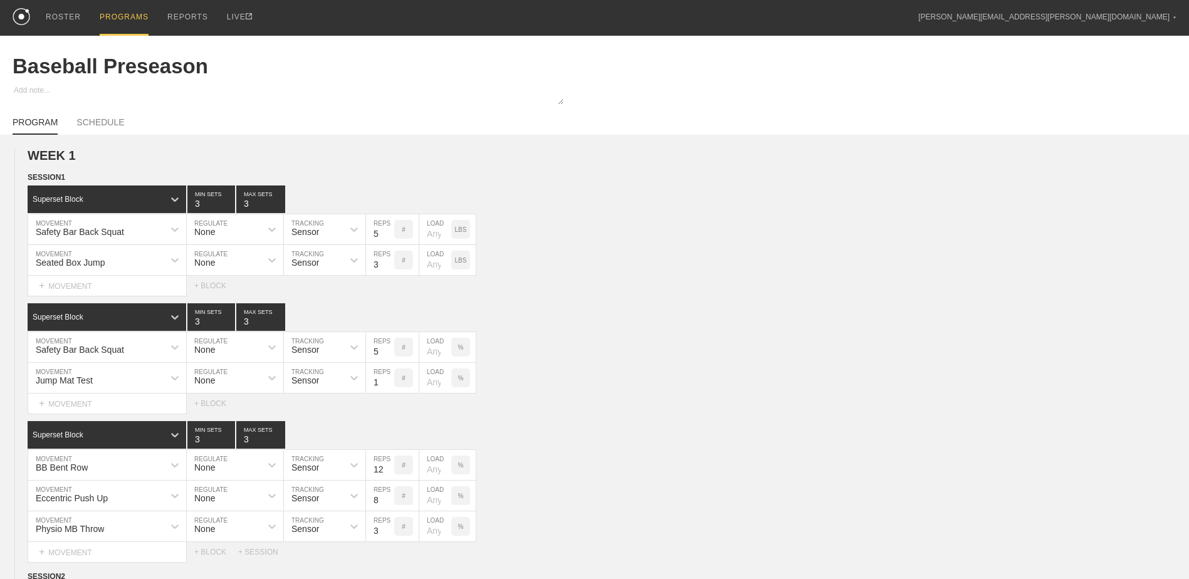
click at [123, 15] on div "PROGRAMS" at bounding box center [124, 18] width 49 height 36
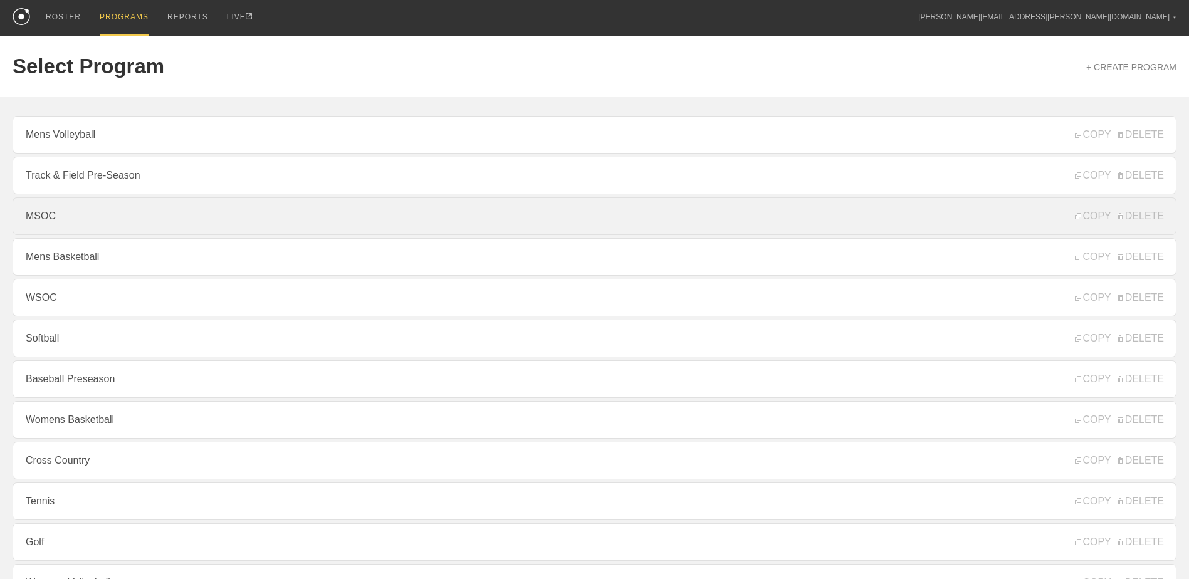
click at [80, 219] on link "MSOC" at bounding box center [595, 216] width 1164 height 38
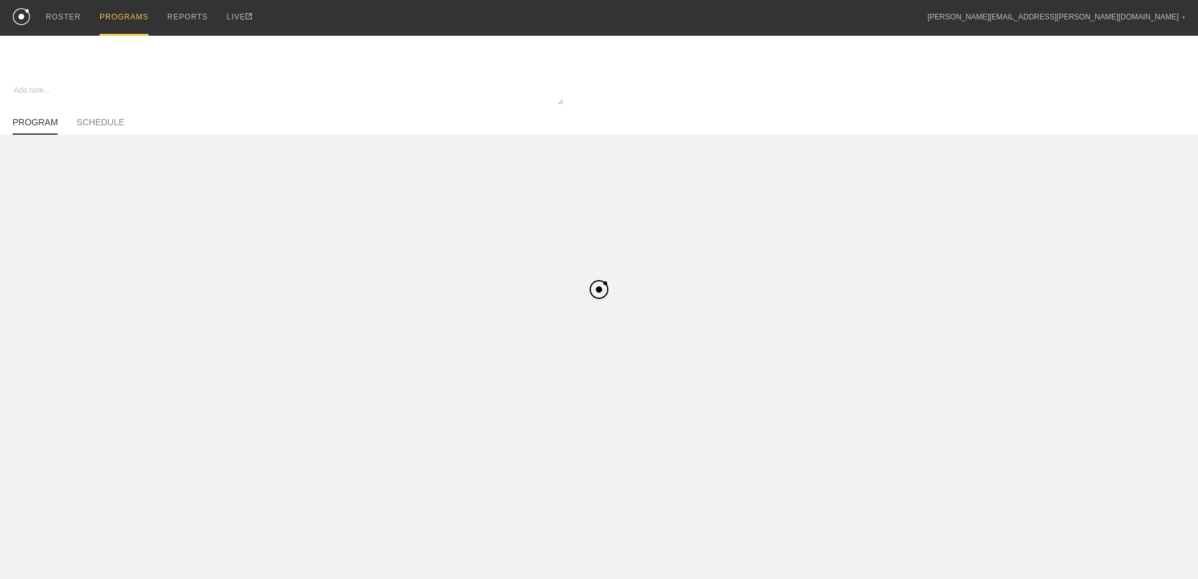
type textarea "x"
type input "MSOC"
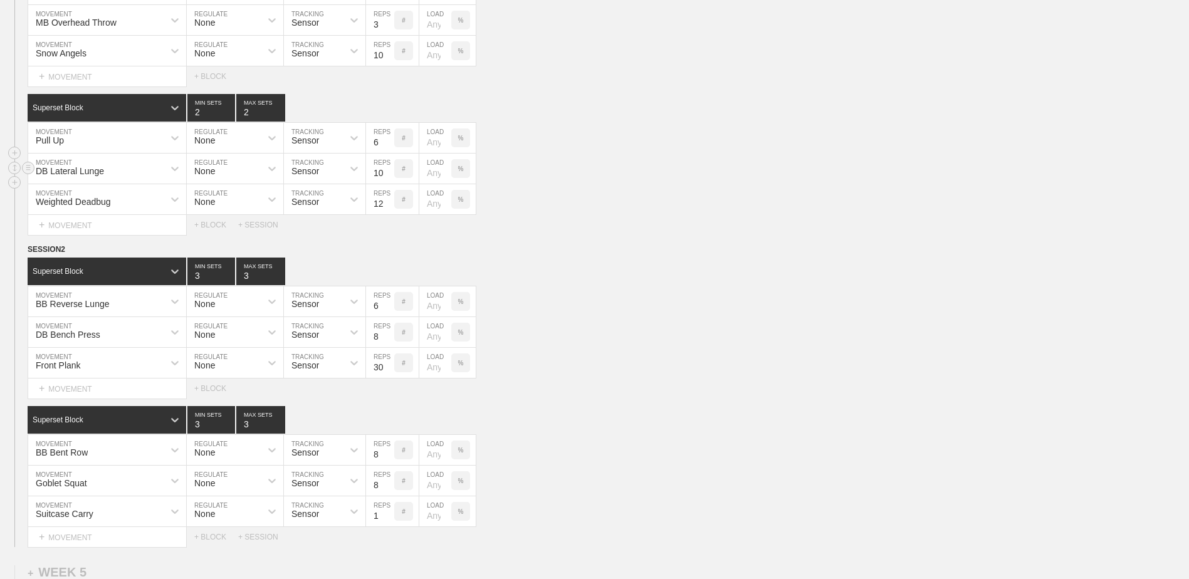
scroll to position [1822, 0]
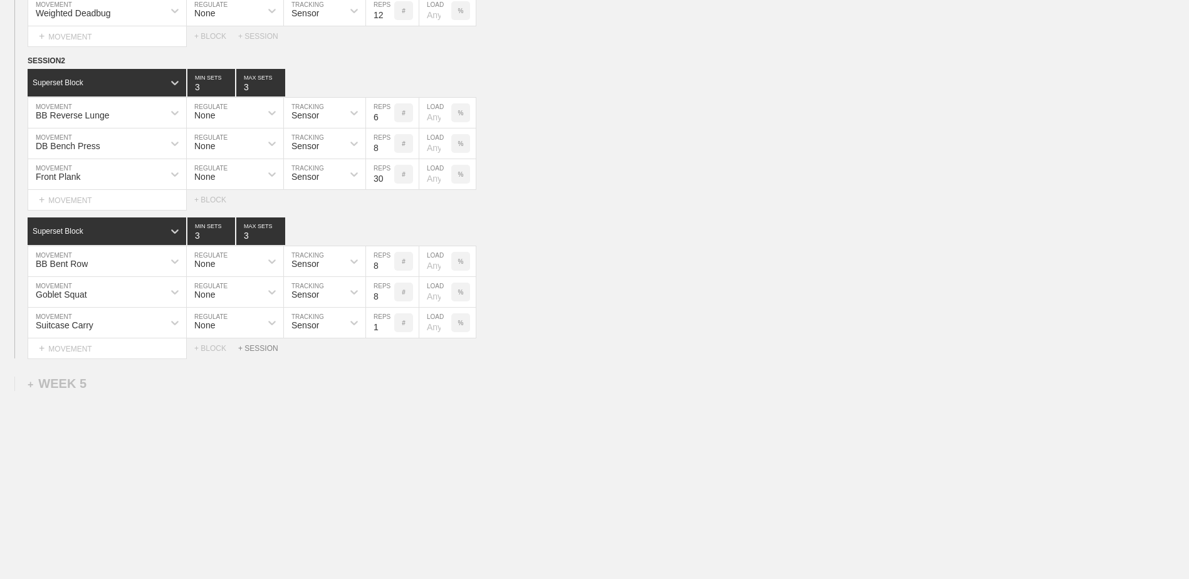
click at [258, 346] on div "+ SESSION" at bounding box center [263, 348] width 50 height 9
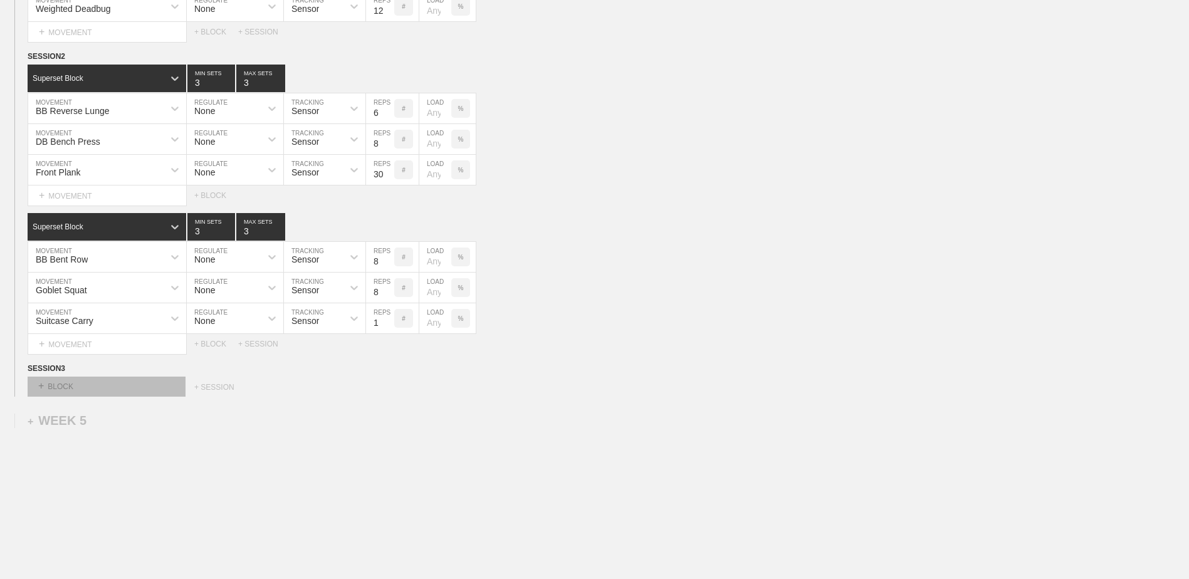
click at [108, 392] on div "+ BLOCK" at bounding box center [107, 387] width 158 height 20
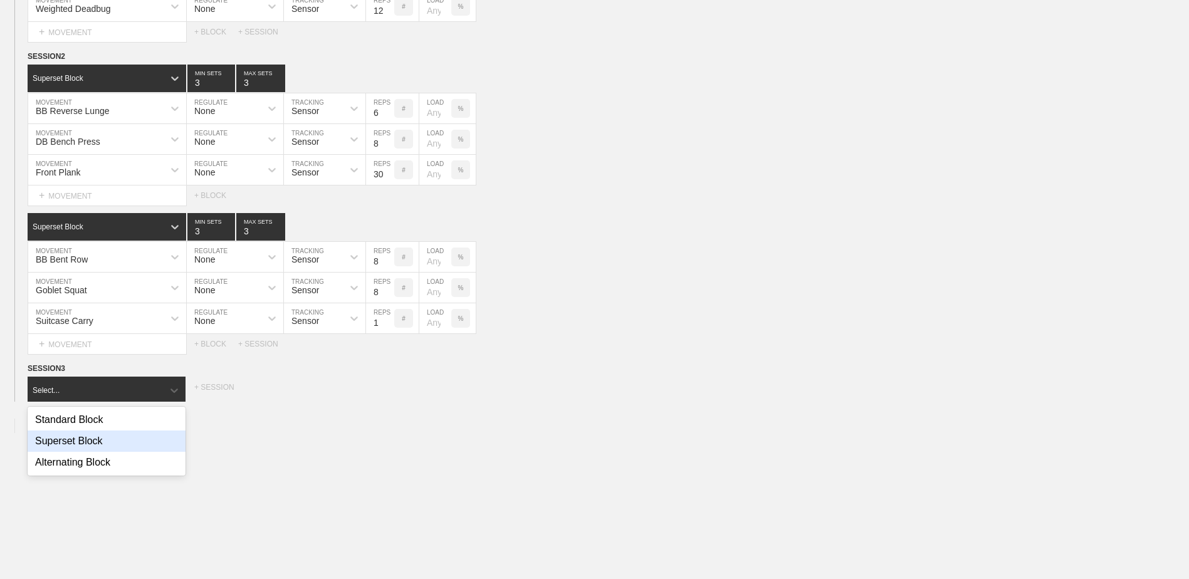
click at [110, 444] on div "Superset Block" at bounding box center [107, 441] width 158 height 21
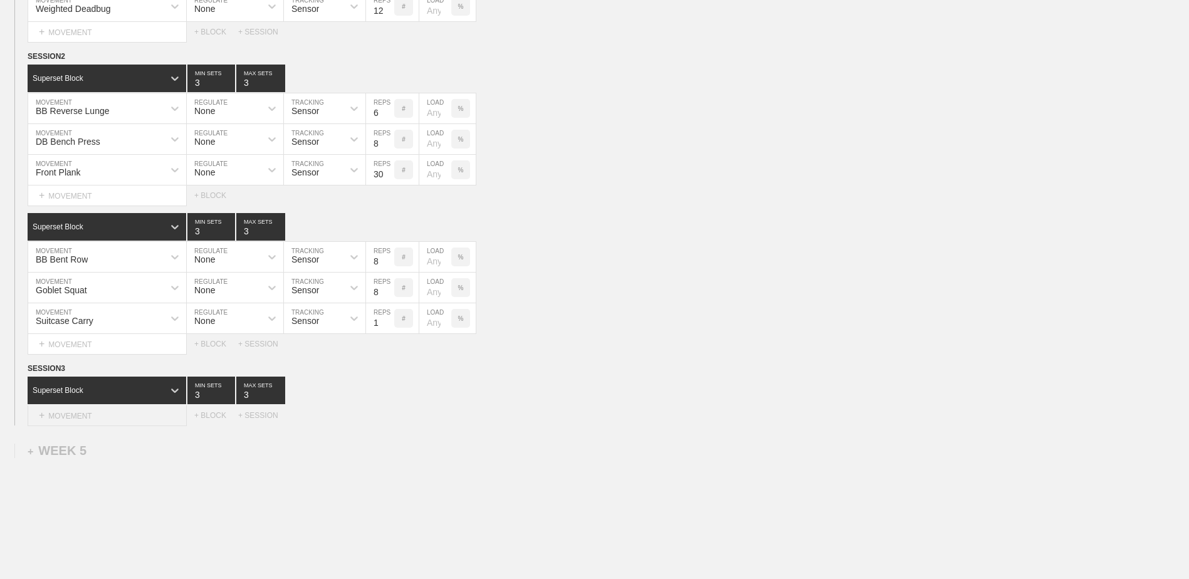
click at [113, 424] on div "+ MOVEMENT" at bounding box center [107, 415] width 159 height 21
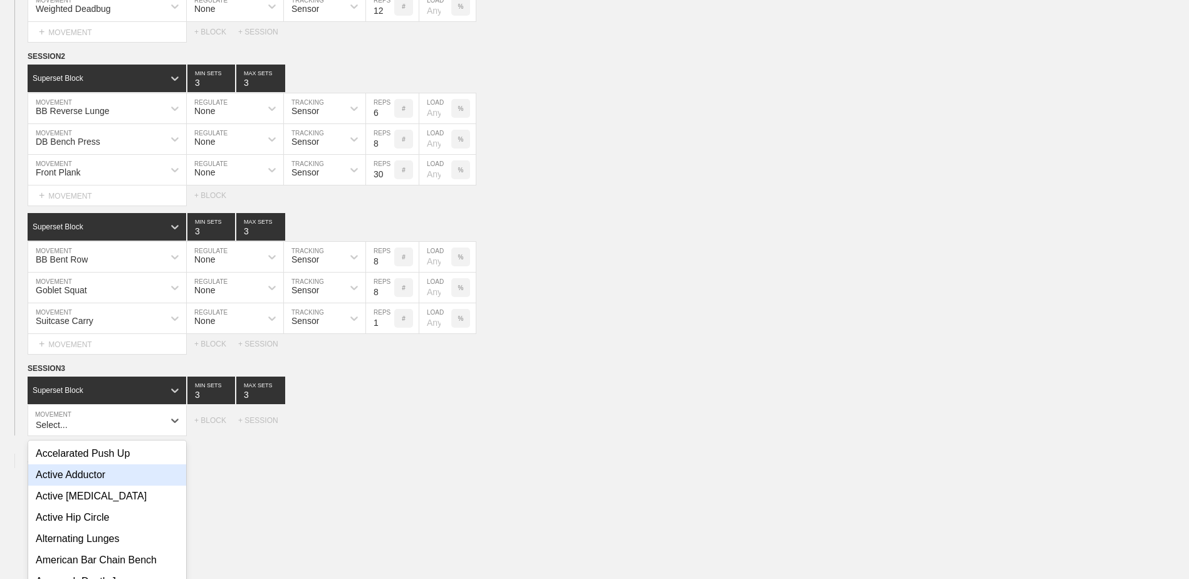
scroll to position [1881, 0]
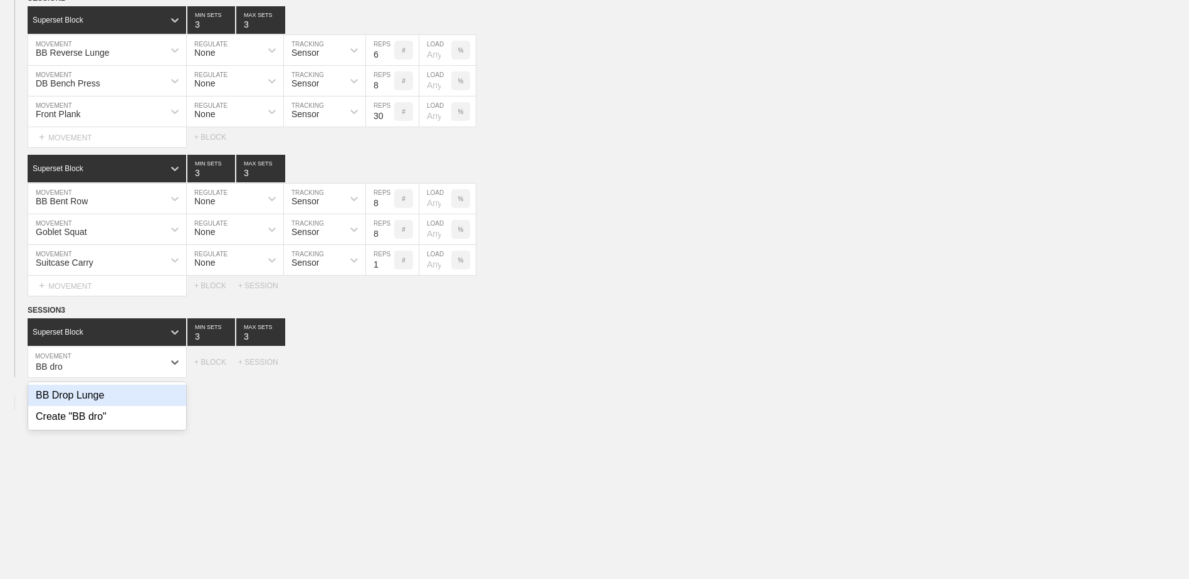
click at [109, 398] on div "BB Drop Lunge" at bounding box center [107, 395] width 158 height 21
type input "BB dro"
click at [137, 395] on div "+ MOVEMENT" at bounding box center [107, 388] width 159 height 21
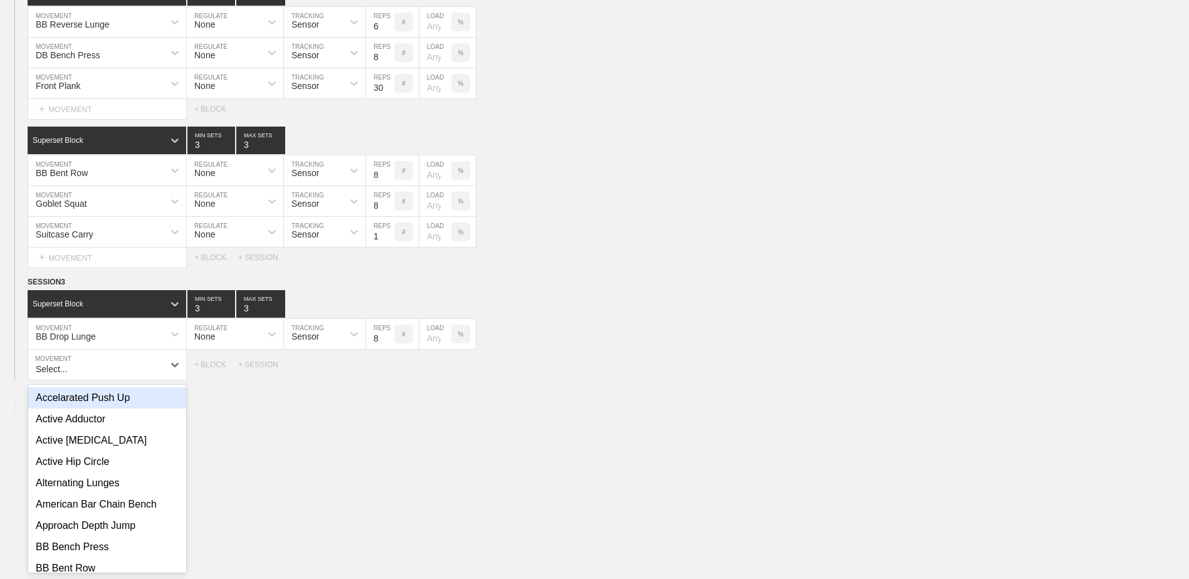
scroll to position [1911, 0]
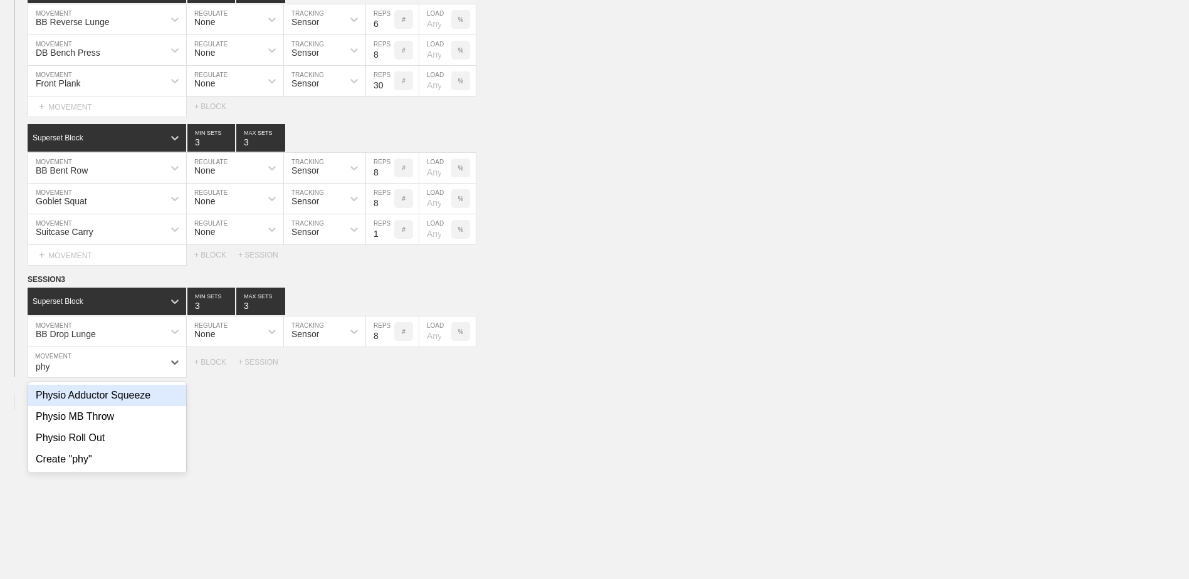
click at [137, 395] on div "Physio Adductor Squeeze" at bounding box center [107, 395] width 158 height 21
type input "phy"
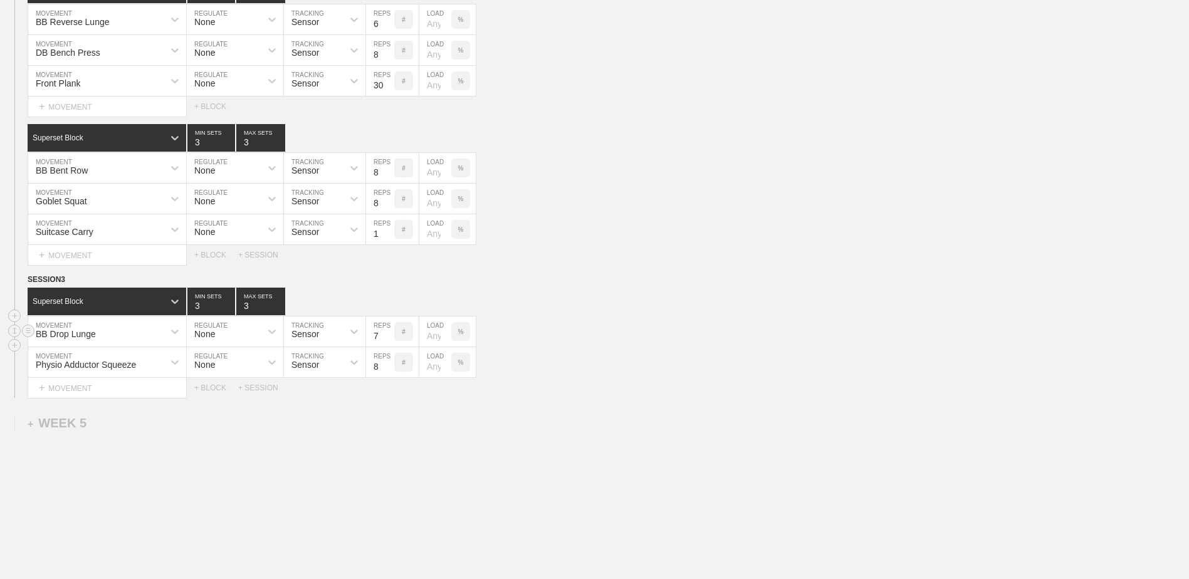
click at [389, 343] on input "7" at bounding box center [380, 331] width 28 height 30
type input "6"
click at [389, 343] on input "6" at bounding box center [380, 331] width 28 height 30
click at [389, 367] on input "9" at bounding box center [380, 362] width 28 height 30
click at [389, 367] on input "10" at bounding box center [380, 362] width 28 height 30
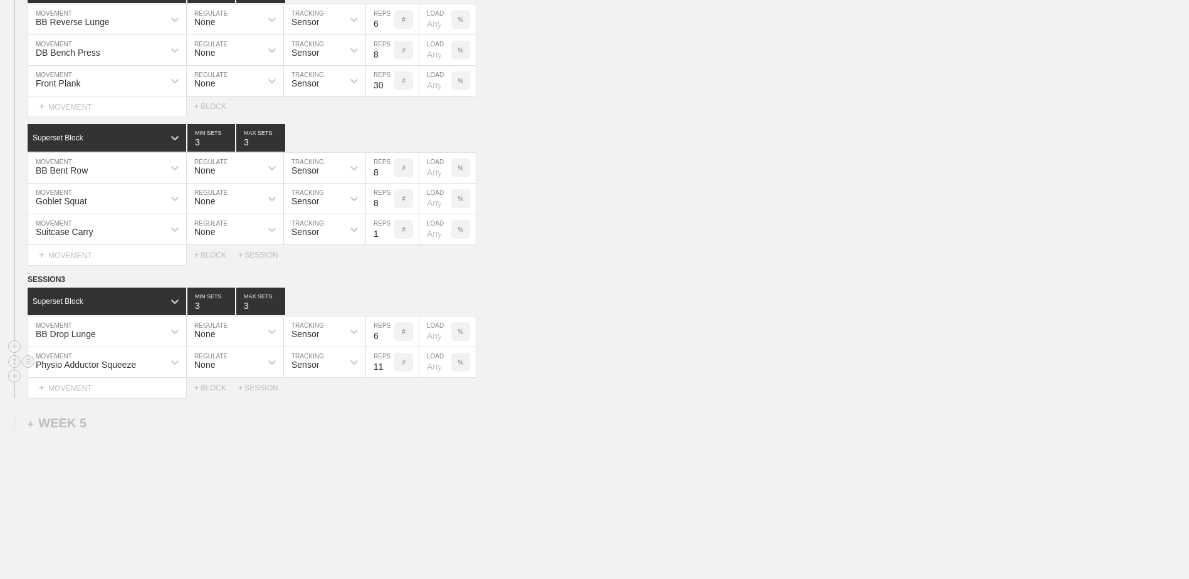
click at [389, 367] on input "11" at bounding box center [380, 362] width 28 height 30
click at [389, 367] on input "12" at bounding box center [380, 362] width 28 height 30
click at [389, 367] on input "13" at bounding box center [380, 362] width 28 height 30
click at [389, 367] on input "14" at bounding box center [380, 362] width 28 height 30
click at [389, 367] on input "15" at bounding box center [380, 362] width 28 height 30
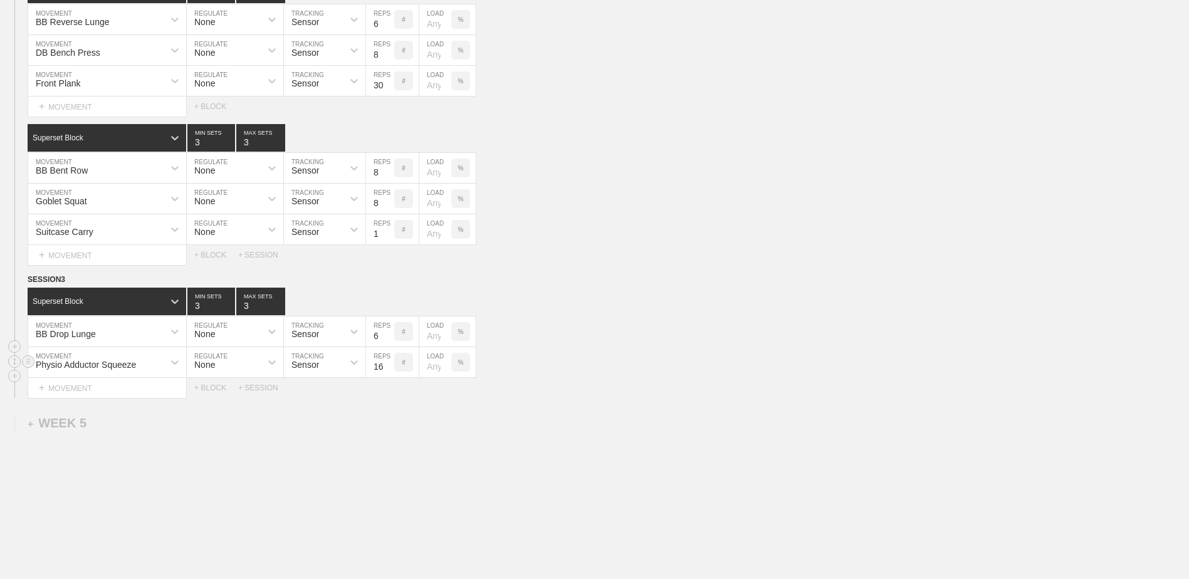
click at [389, 367] on input "16" at bounding box center [380, 362] width 28 height 30
click at [389, 367] on input "17" at bounding box center [380, 362] width 28 height 30
click at [389, 367] on input "18" at bounding box center [380, 362] width 28 height 30
click at [389, 367] on input "19" at bounding box center [380, 362] width 28 height 30
click at [389, 367] on input "20" at bounding box center [380, 362] width 28 height 30
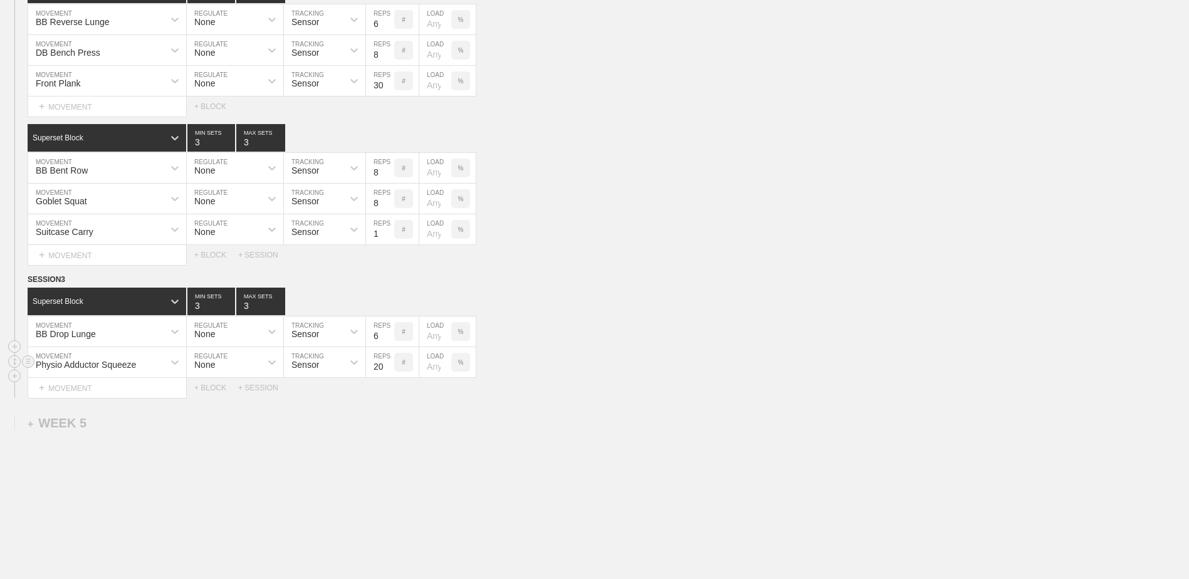
click at [389, 367] on input "21" at bounding box center [380, 362] width 28 height 30
click at [389, 367] on input "22" at bounding box center [380, 362] width 28 height 30
click at [389, 367] on input "23" at bounding box center [380, 362] width 28 height 30
click at [389, 367] on input "24" at bounding box center [380, 362] width 28 height 30
click at [389, 367] on input "25" at bounding box center [380, 362] width 28 height 30
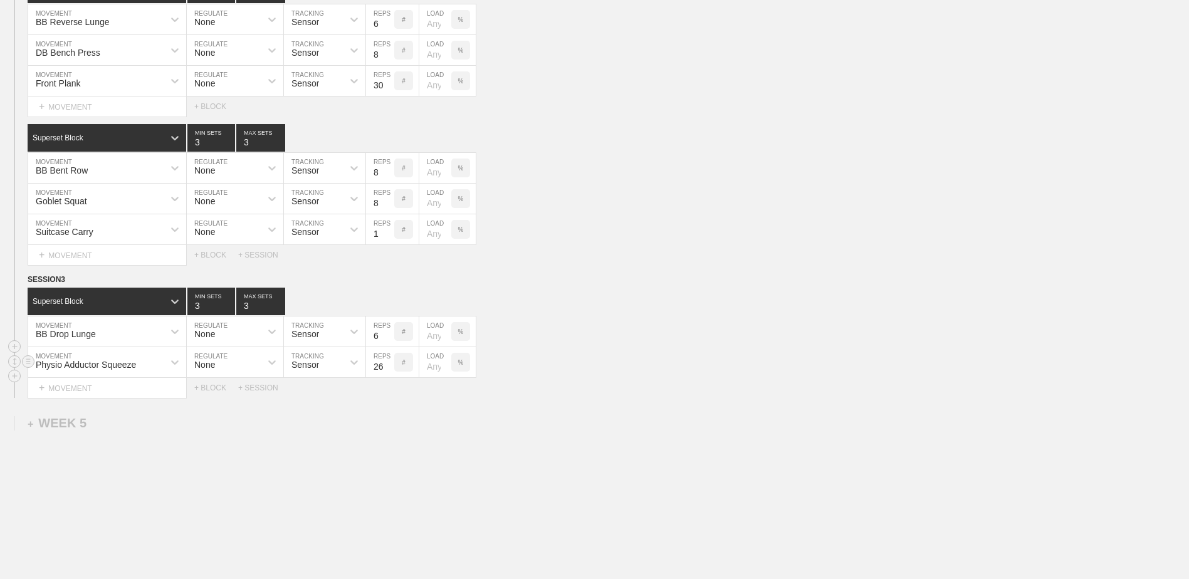
click at [389, 367] on input "26" at bounding box center [380, 362] width 28 height 30
click at [389, 367] on input "27" at bounding box center [380, 362] width 28 height 30
click at [389, 367] on input "28" at bounding box center [380, 362] width 28 height 30
click at [389, 367] on input "29" at bounding box center [380, 362] width 28 height 30
type input "30"
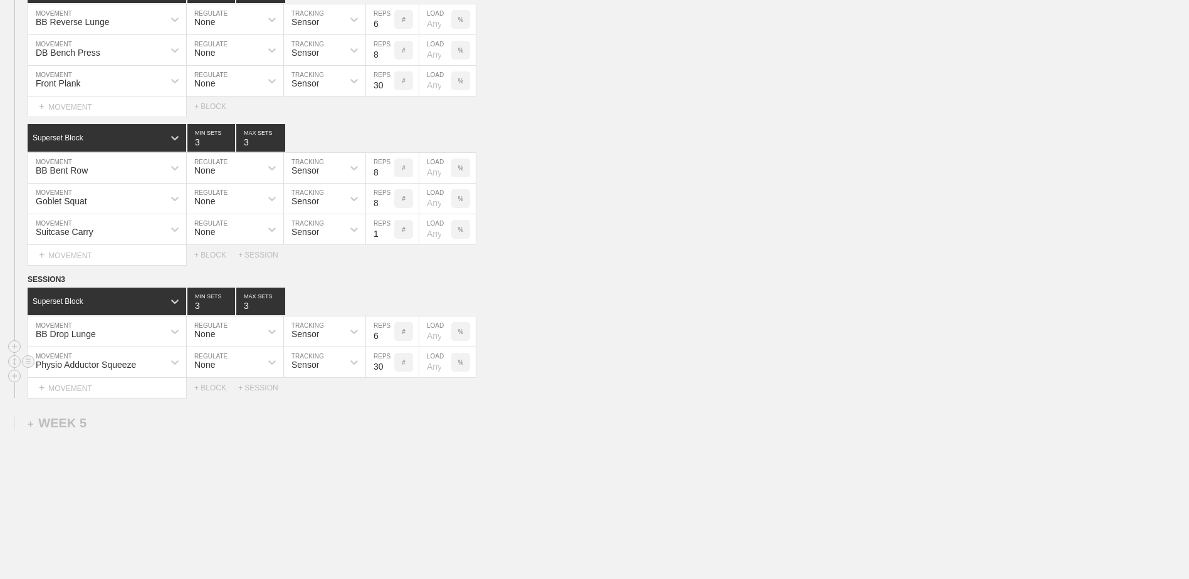
click at [389, 367] on input "30" at bounding box center [380, 362] width 28 height 30
click at [205, 392] on div "+ BLOCK" at bounding box center [216, 388] width 44 height 9
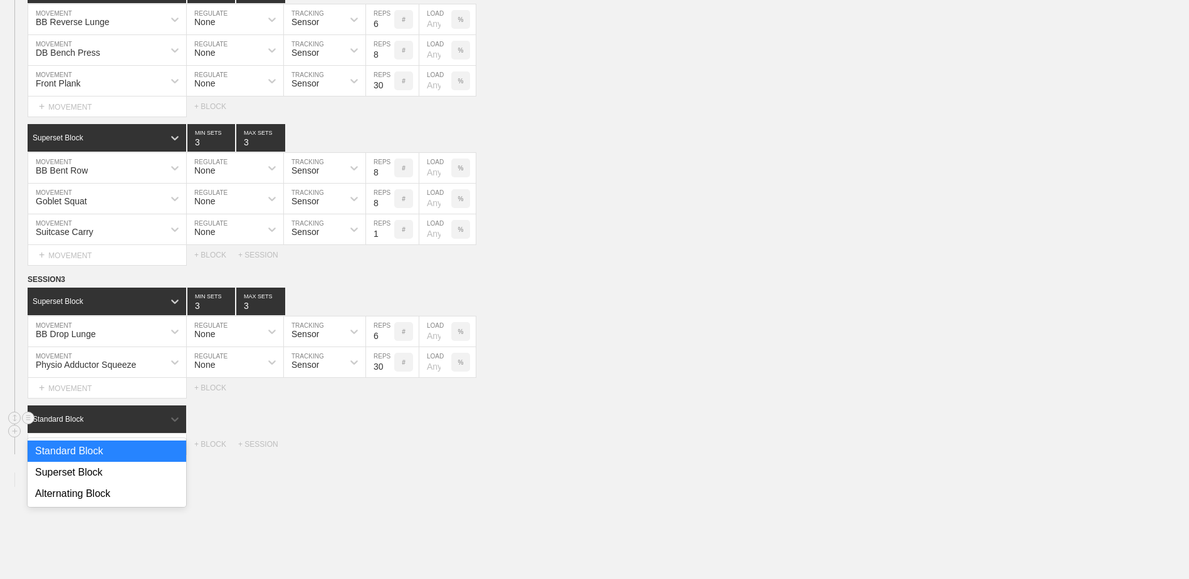
click at [151, 410] on div "Standard Block" at bounding box center [107, 419] width 159 height 28
click at [115, 470] on div "Superset Block" at bounding box center [107, 472] width 159 height 21
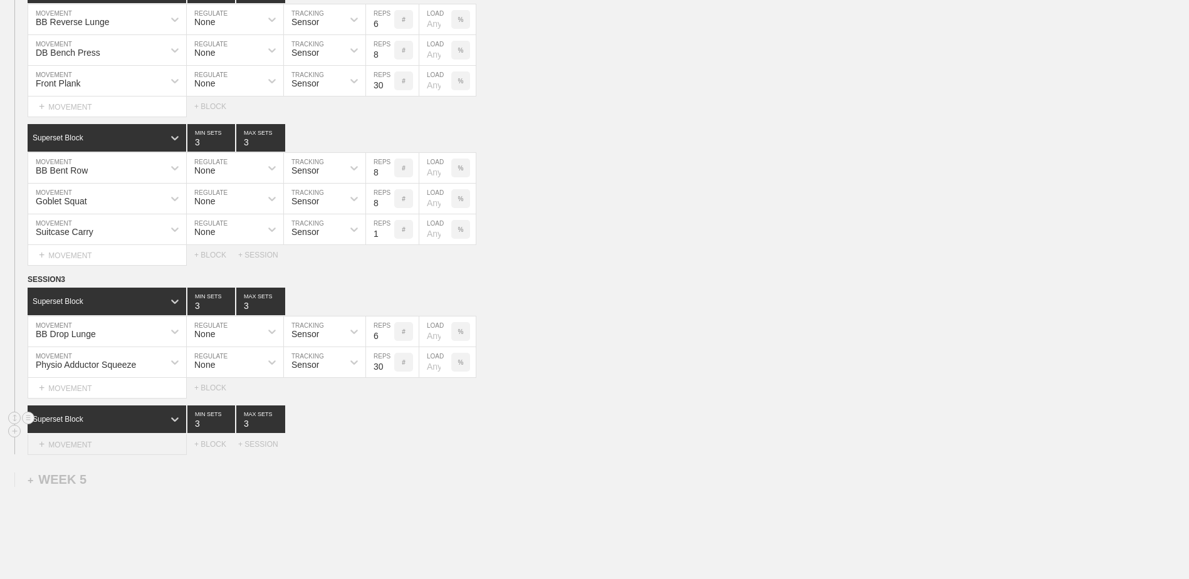
click at [112, 444] on div "+ MOVEMENT" at bounding box center [107, 444] width 159 height 21
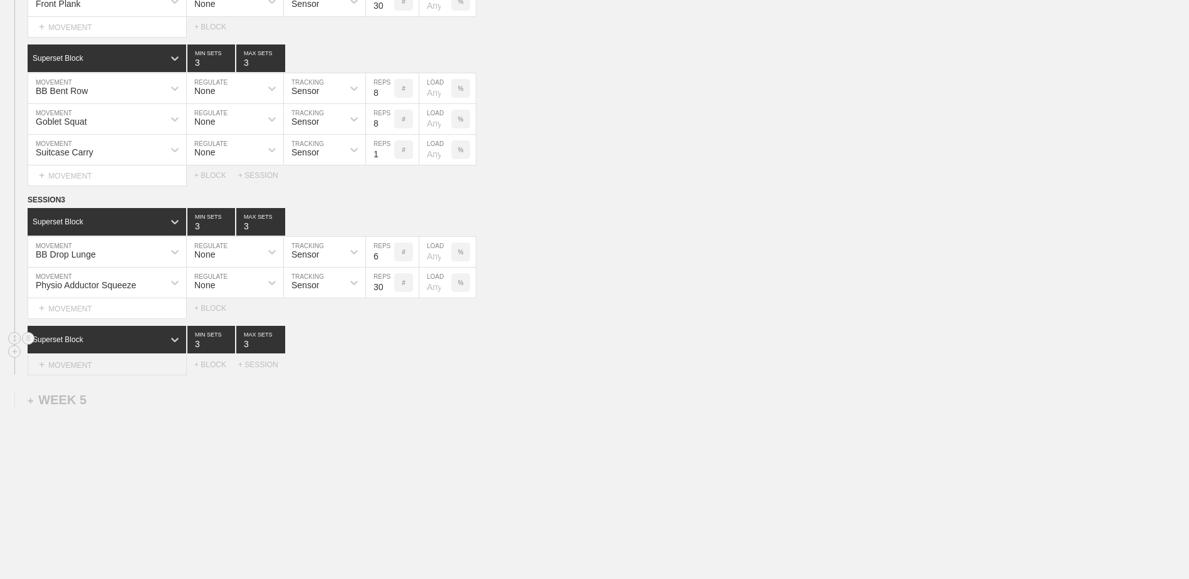
scroll to position [1999, 0]
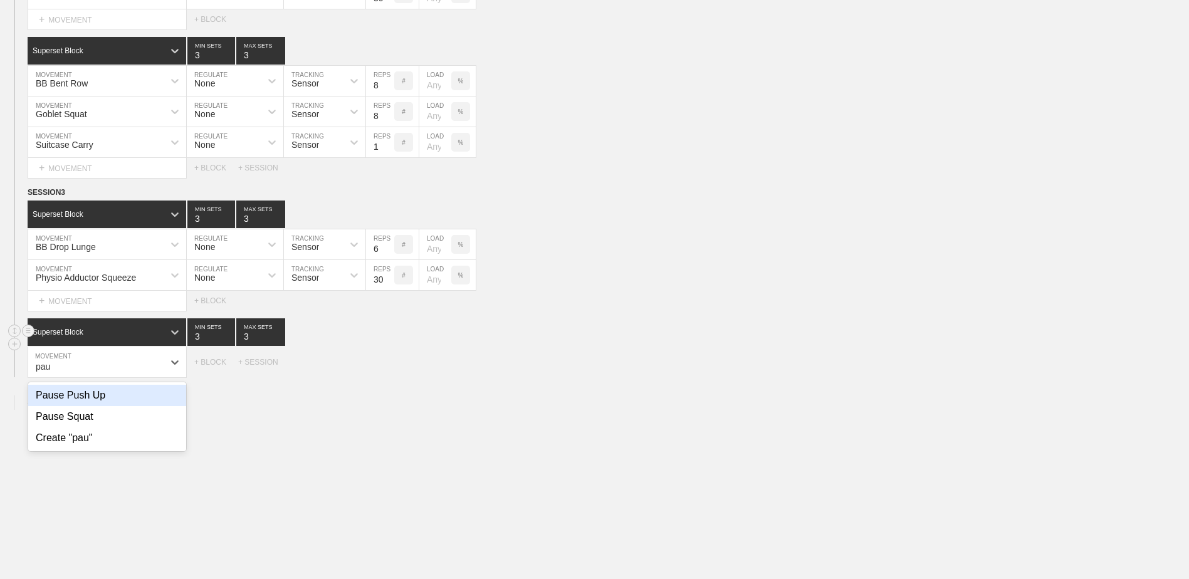
click at [117, 400] on div "Pause Push Up" at bounding box center [107, 395] width 158 height 21
type input "pau"
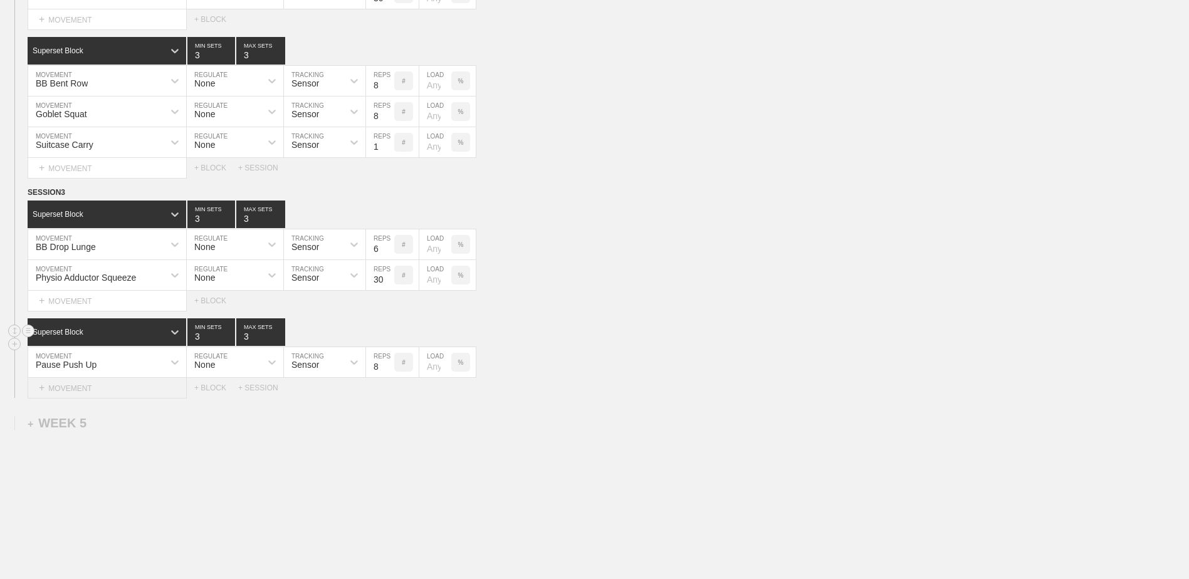
click at [107, 399] on div "+ MOVEMENT" at bounding box center [107, 388] width 159 height 21
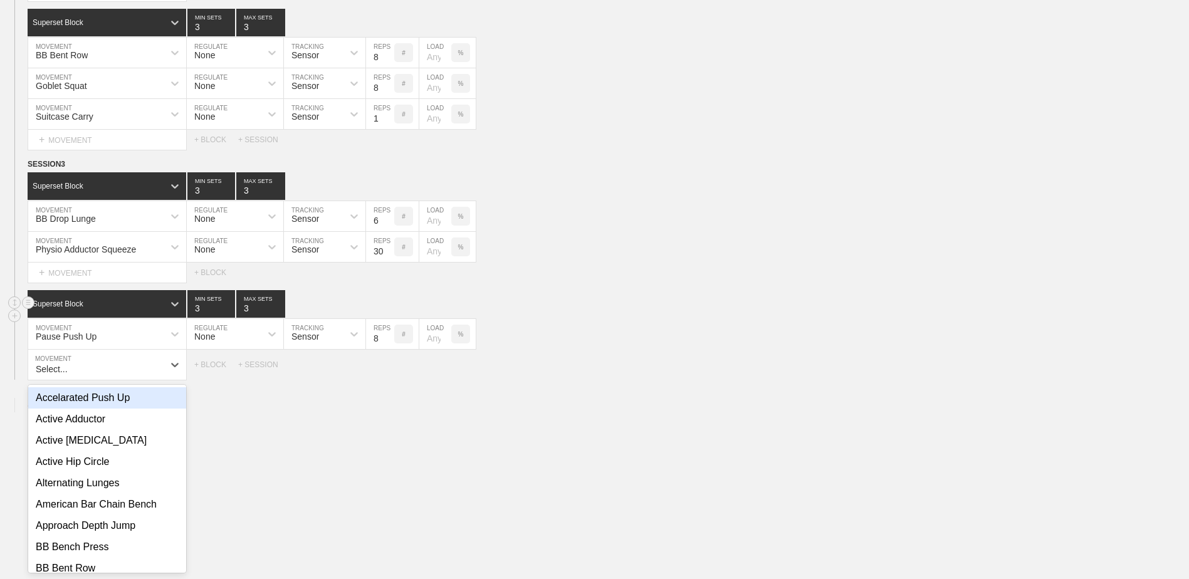
scroll to position [2029, 0]
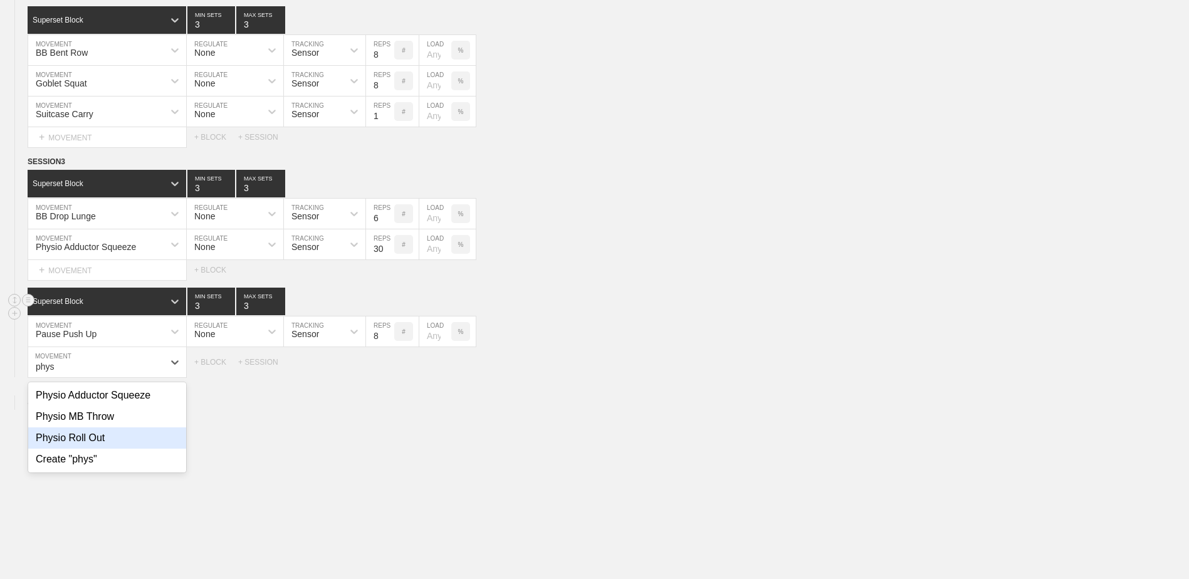
click at [112, 439] on div "Physio Roll Out" at bounding box center [107, 437] width 158 height 21
type input "phys"
